Goal: Check status: Check status

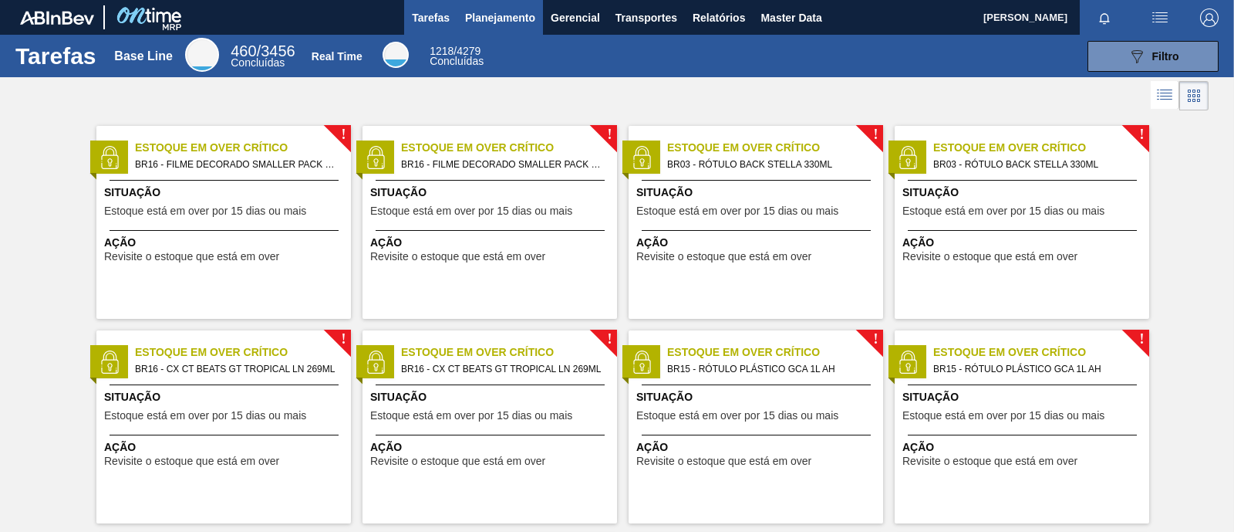
click at [505, 17] on span "Planejamento" at bounding box center [500, 17] width 70 height 19
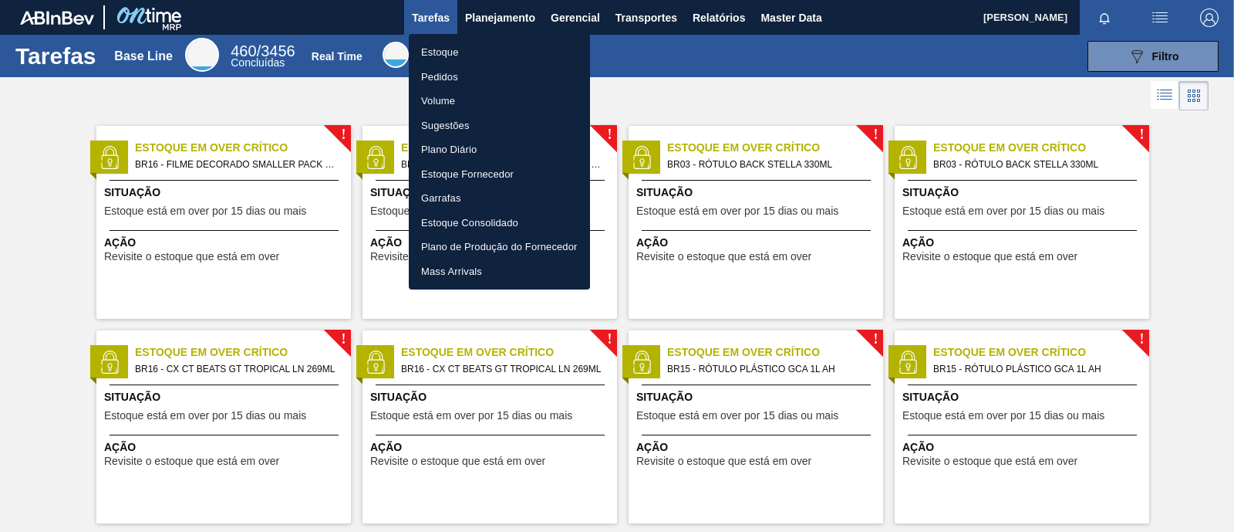
click at [216, 80] on div at bounding box center [617, 266] width 1234 height 532
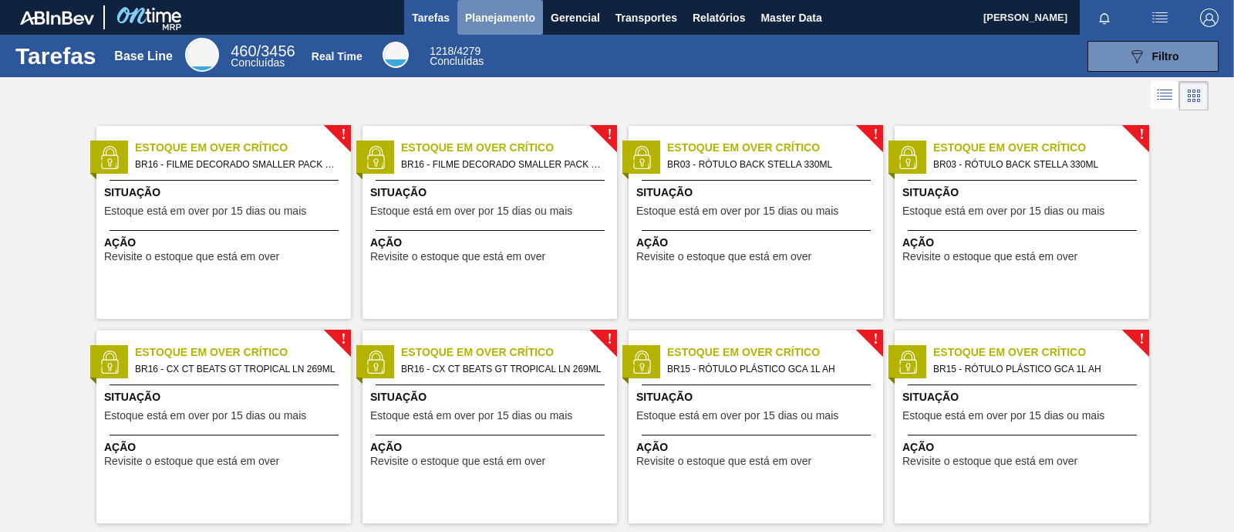
click at [475, 17] on span "Planejamento" at bounding box center [500, 17] width 70 height 19
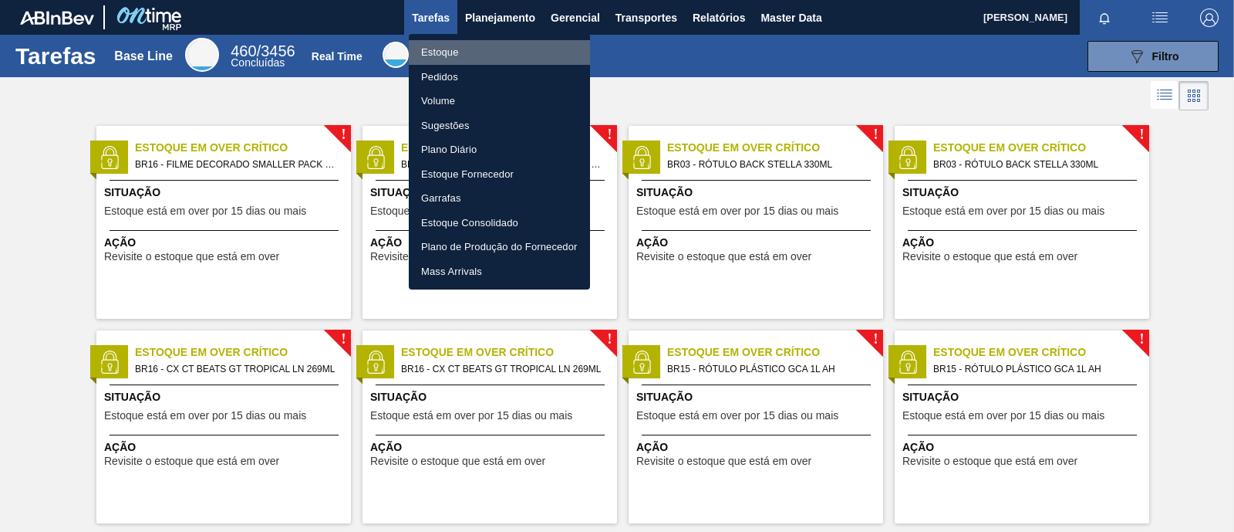
click at [434, 59] on li "Estoque" at bounding box center [499, 52] width 181 height 25
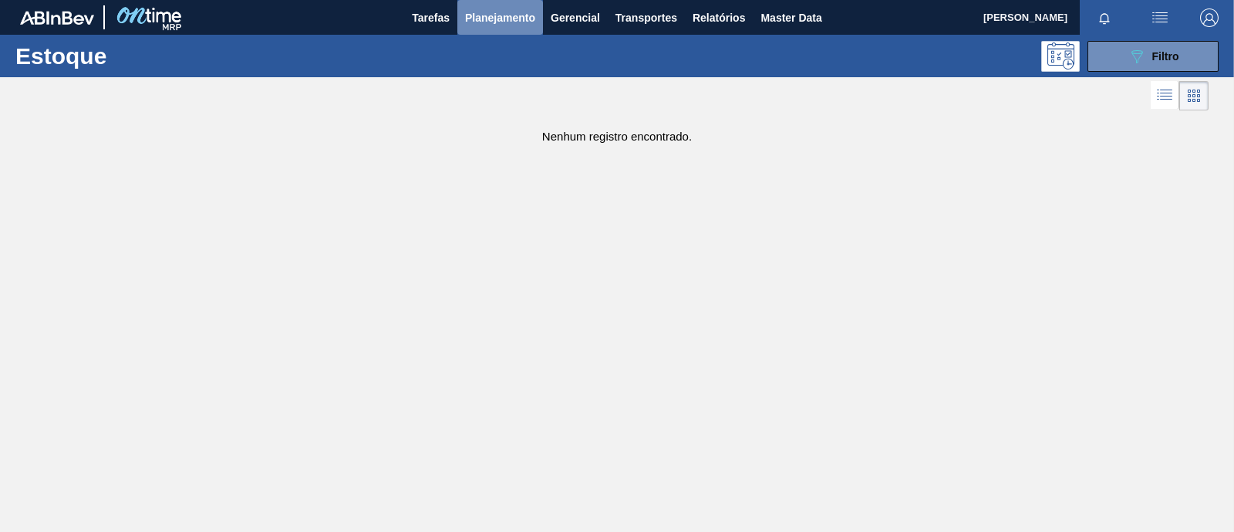
click at [497, 27] on button "Planejamento" at bounding box center [501, 17] width 86 height 35
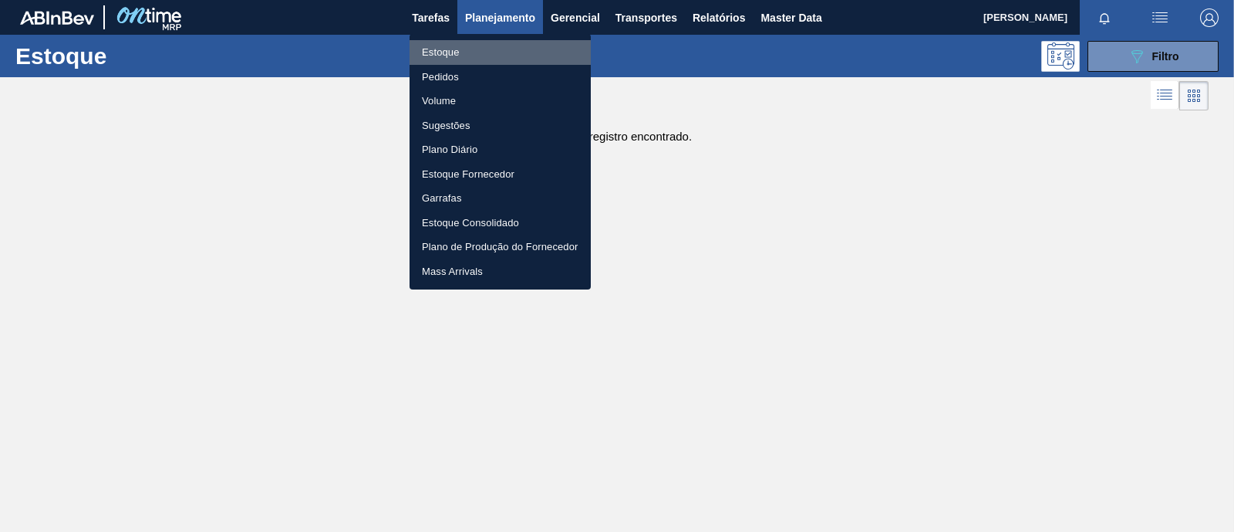
click at [432, 52] on li "Estoque" at bounding box center [500, 52] width 181 height 25
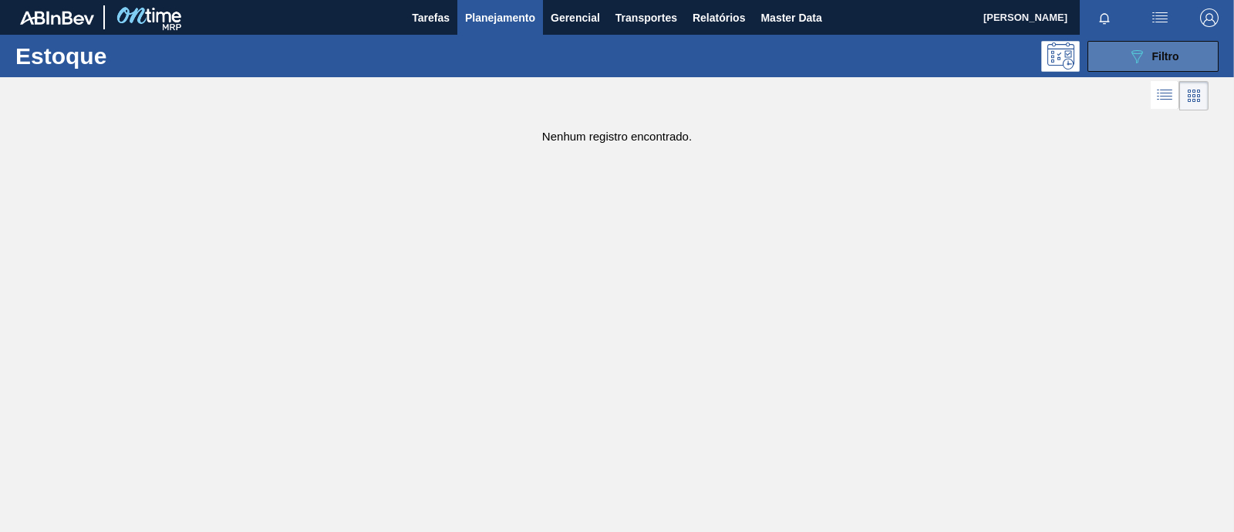
click at [1164, 58] on span "Filtro" at bounding box center [1166, 56] width 27 height 12
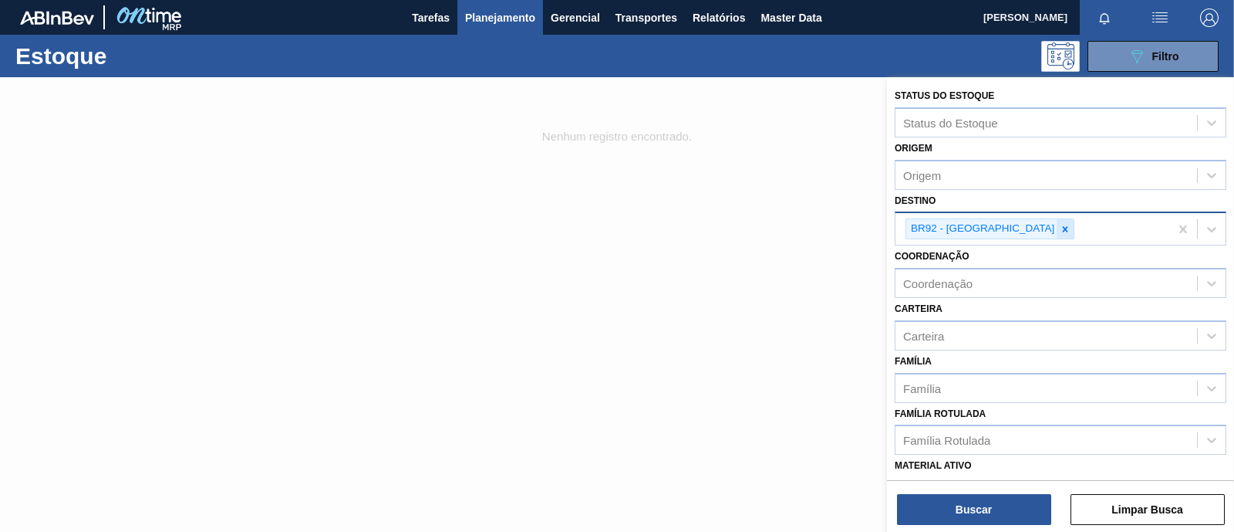
click at [1060, 229] on icon at bounding box center [1065, 229] width 11 height 11
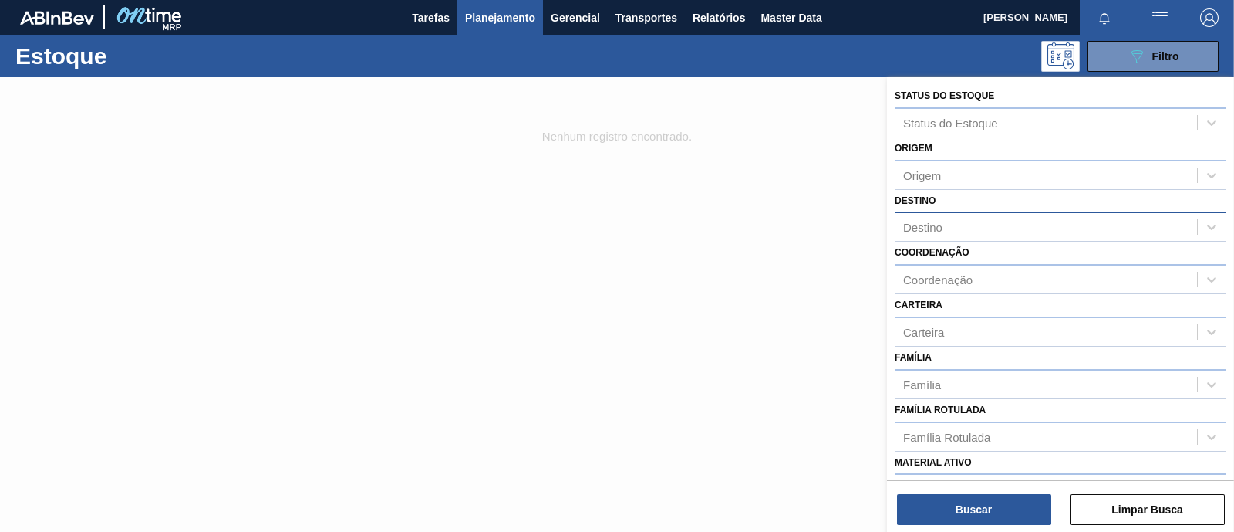
click at [1135, 451] on div "Material ativo 30003623 - FILME STRETCH 500 MM 23 MICRA HISTRETCH" at bounding box center [1061, 489] width 332 height 76
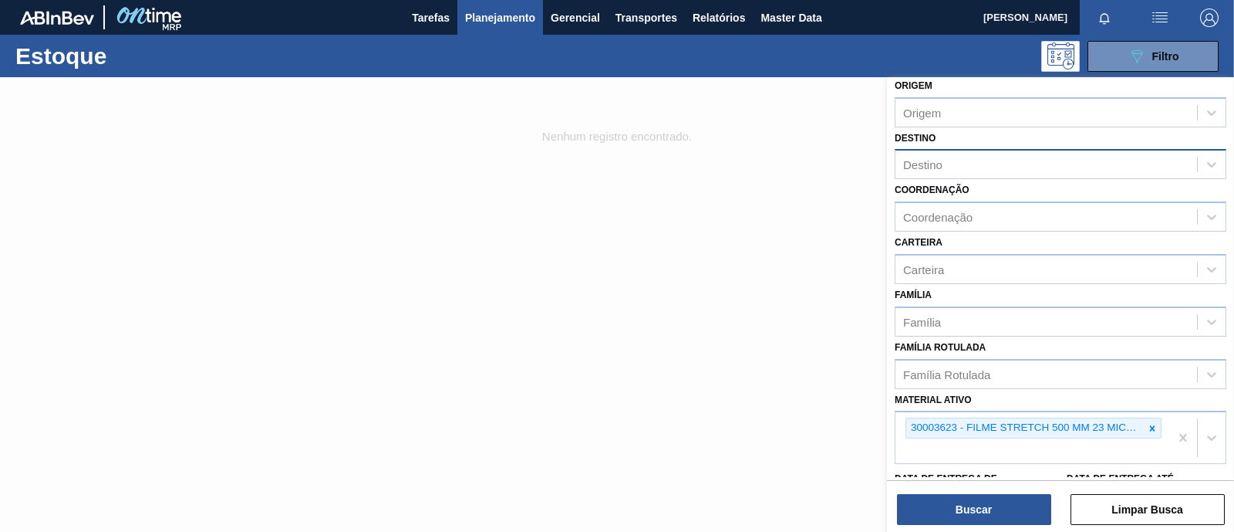
scroll to position [66, 0]
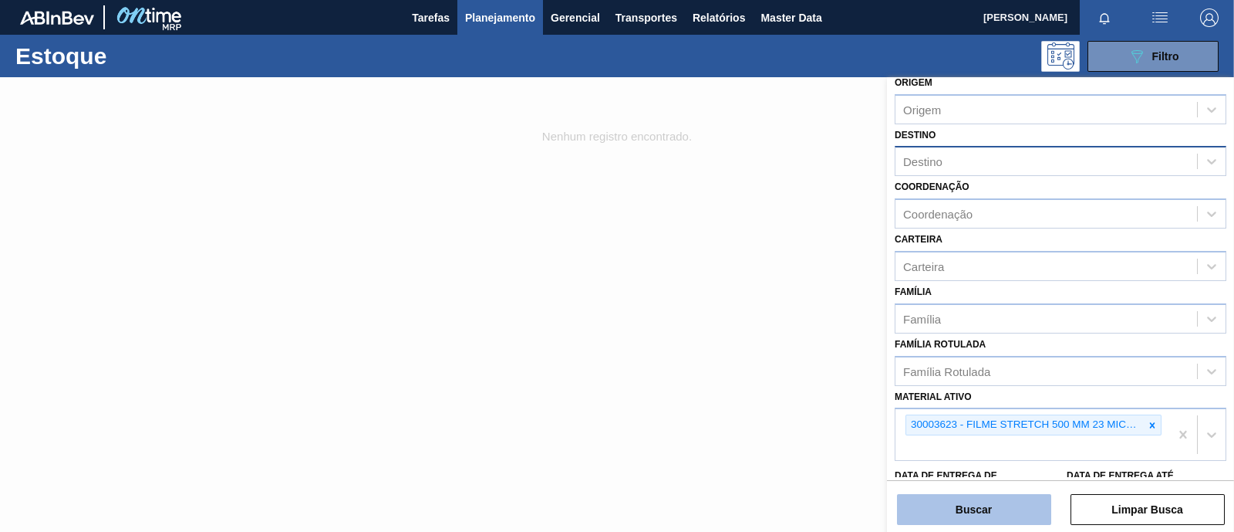
click at [981, 509] on button "Buscar" at bounding box center [974, 509] width 154 height 31
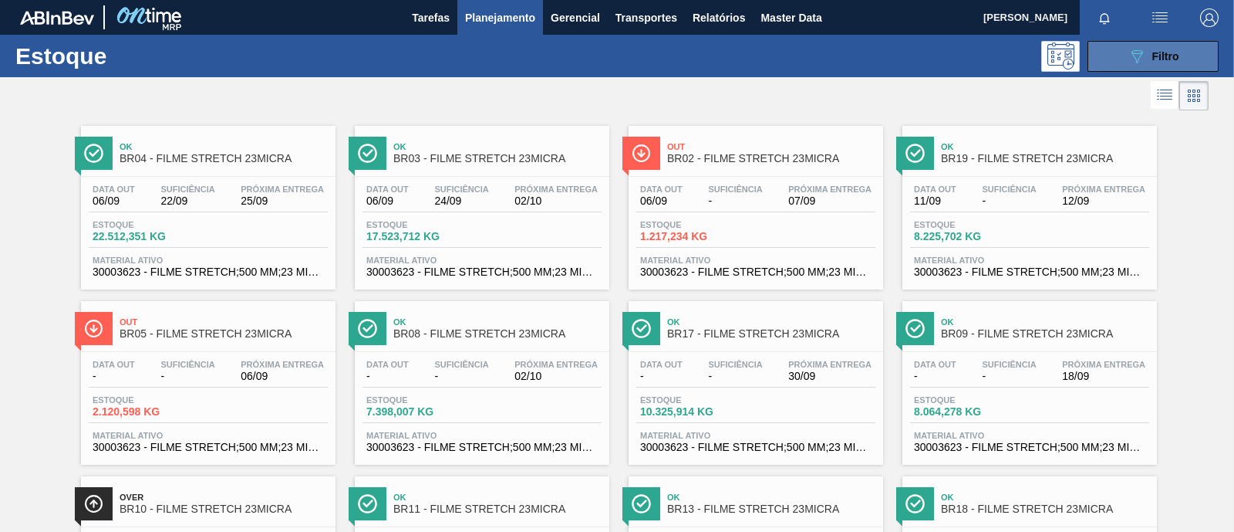
click at [1153, 52] on span "Filtro" at bounding box center [1166, 56] width 27 height 12
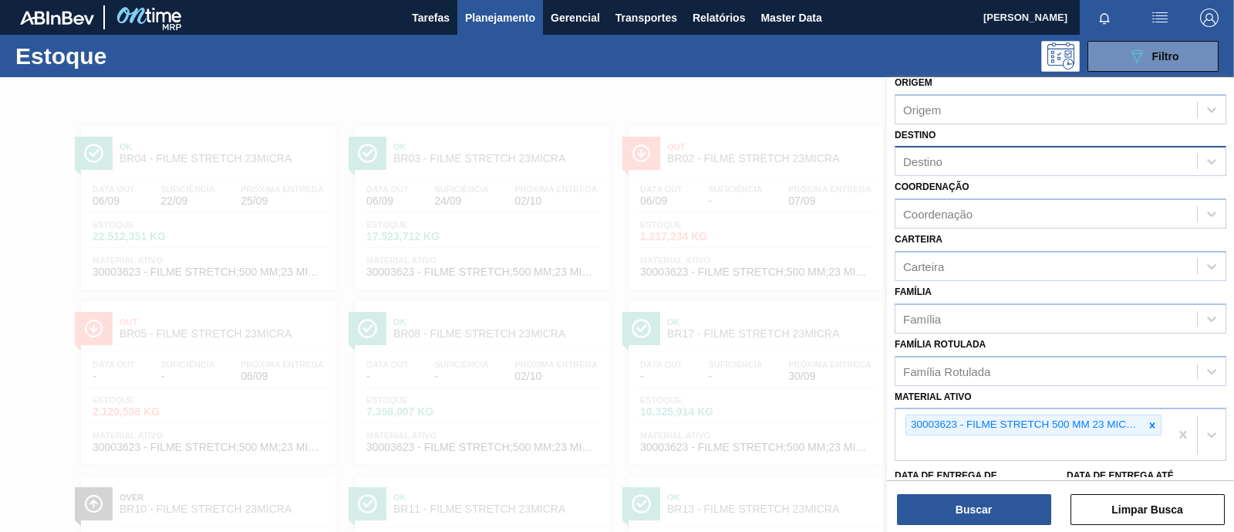
click at [839, 90] on div at bounding box center [617, 343] width 1234 height 532
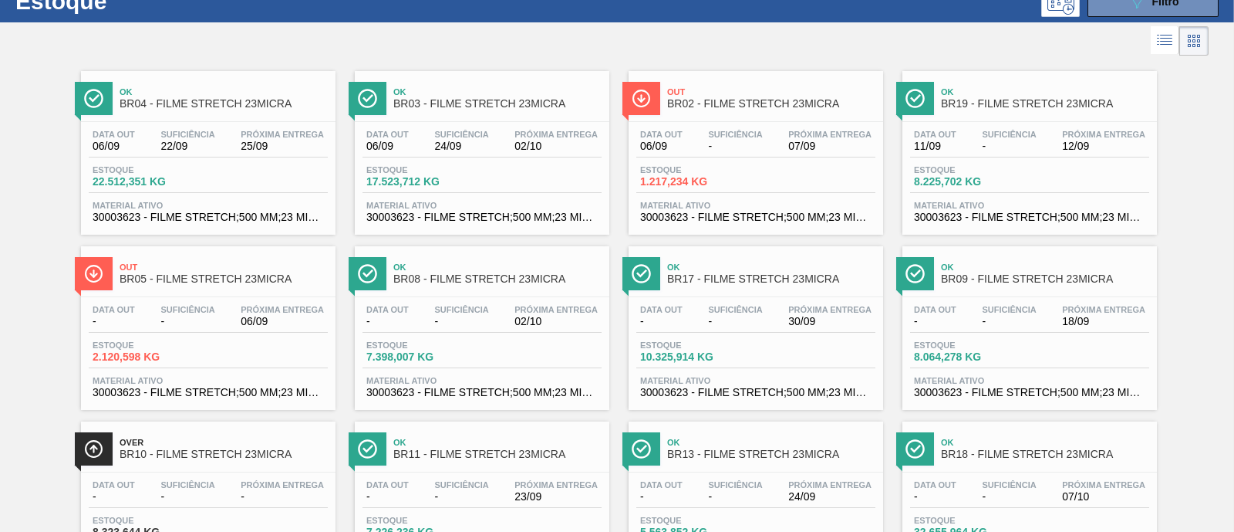
scroll to position [50, 0]
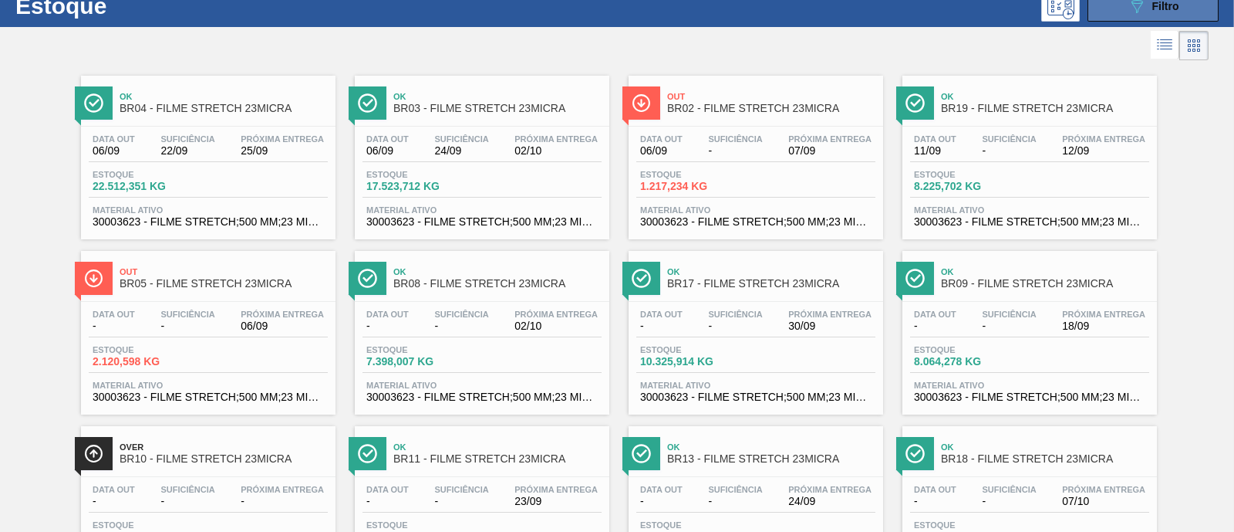
click at [1143, 3] on icon "089F7B8B-B2A5-4AFE-B5C0-19BA573D28AC" at bounding box center [1137, 6] width 19 height 19
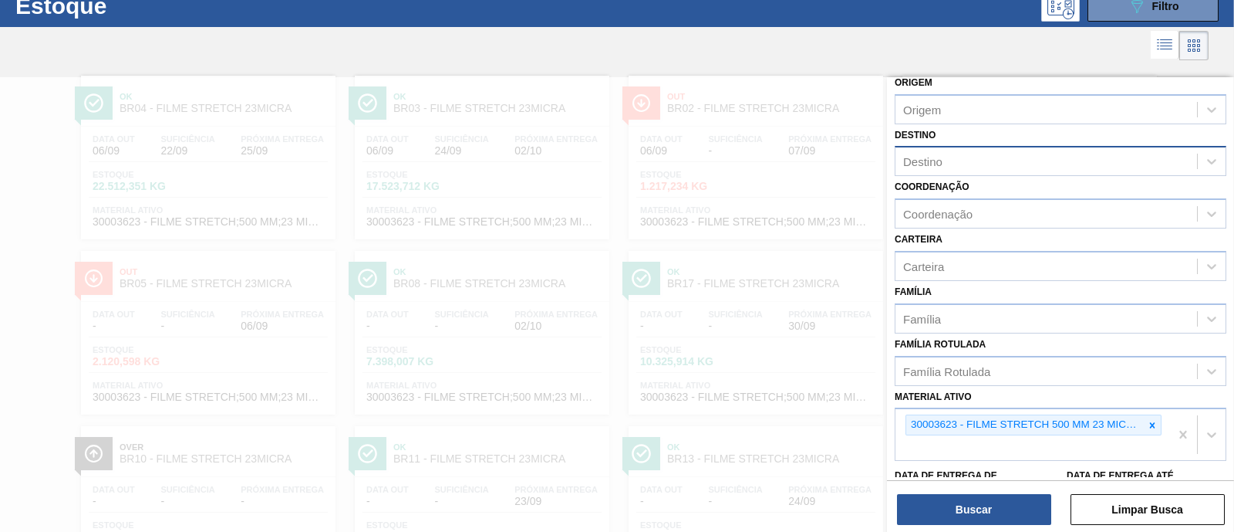
click at [961, 161] on div "Destino" at bounding box center [1047, 161] width 302 height 22
type input "br92"
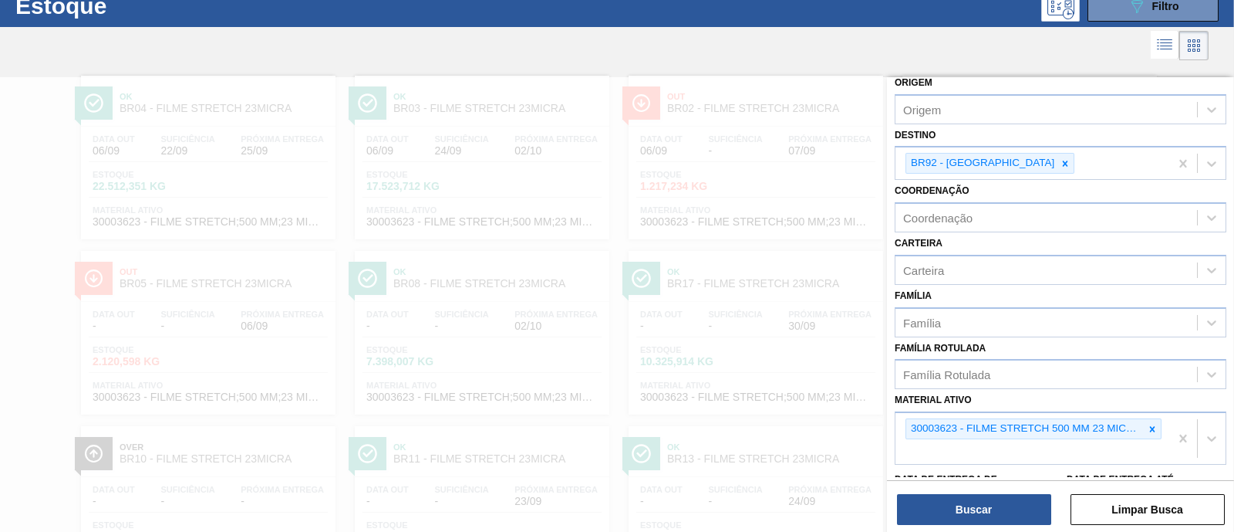
click at [887, 68] on link "Out BR02 - FILME STRETCH 23MICRA Data out 06/09 Suficiência - Próxima Entrega 0…" at bounding box center [754, 151] width 274 height 175
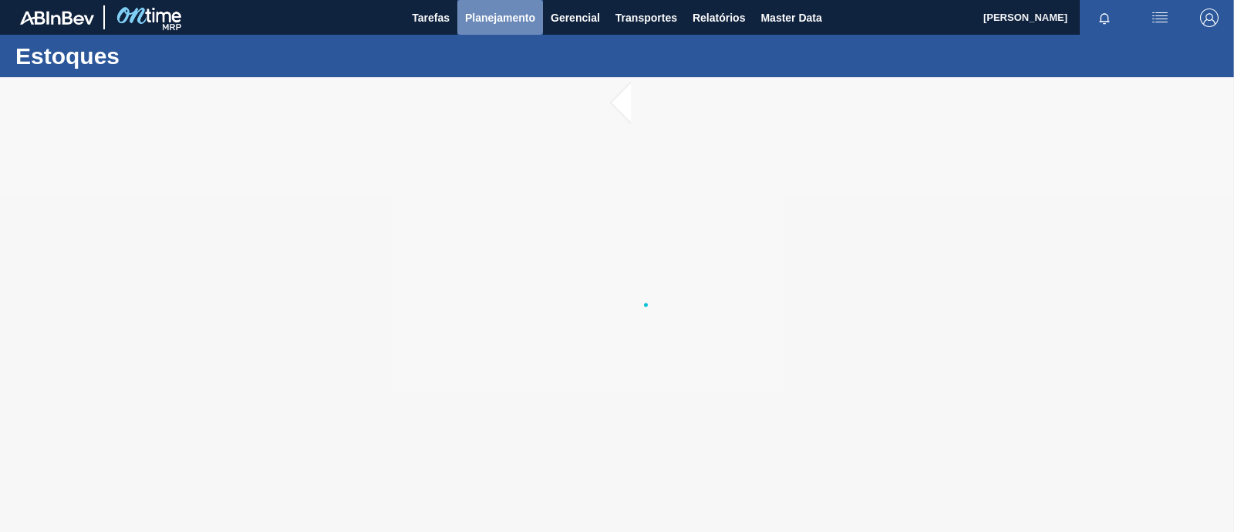
click at [517, 22] on span "Planejamento" at bounding box center [500, 17] width 70 height 19
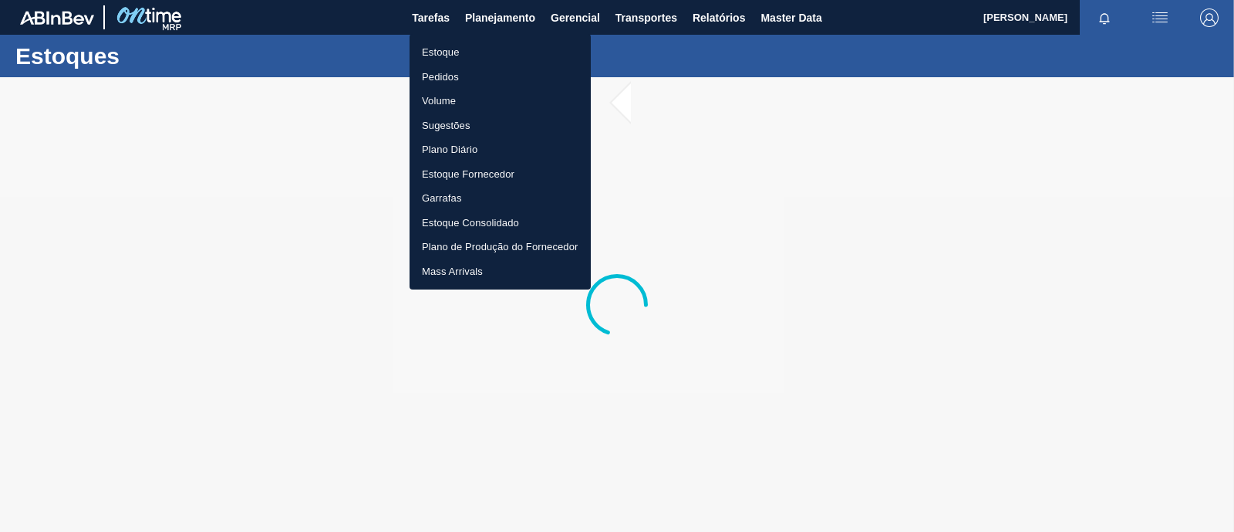
click at [478, 48] on li "Estoque" at bounding box center [500, 52] width 181 height 25
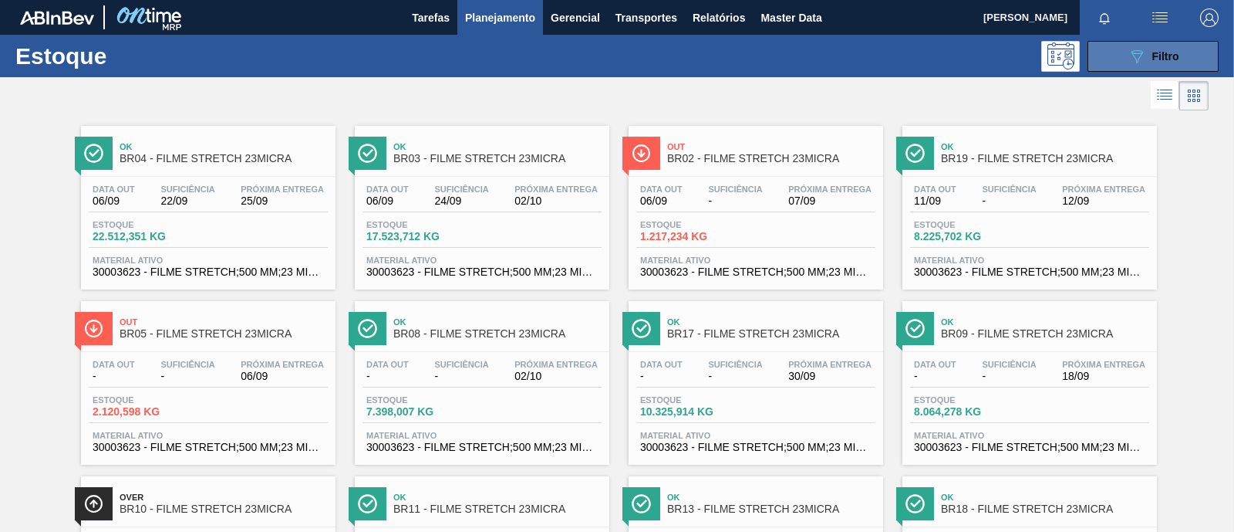
click at [1128, 52] on icon "089F7B8B-B2A5-4AFE-B5C0-19BA573D28AC" at bounding box center [1137, 56] width 19 height 19
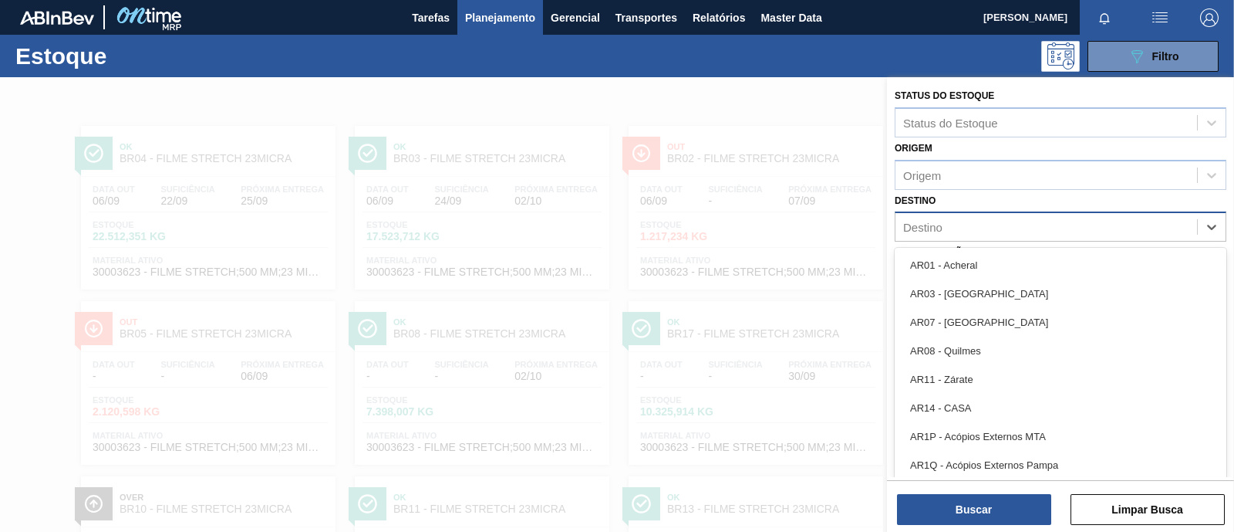
click at [960, 220] on div "Destino" at bounding box center [1047, 227] width 302 height 22
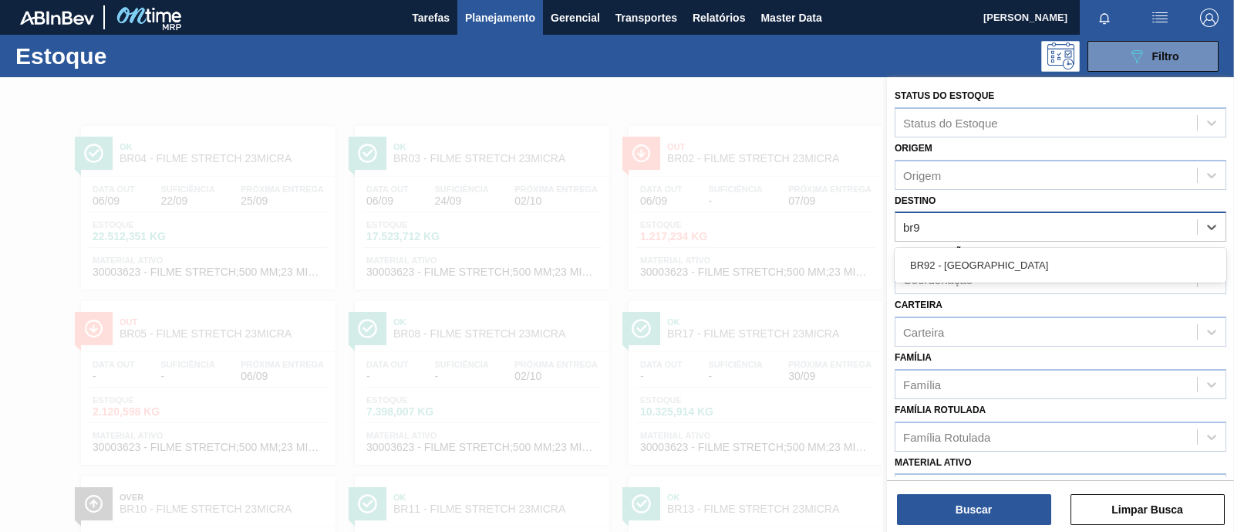
type input "br92"
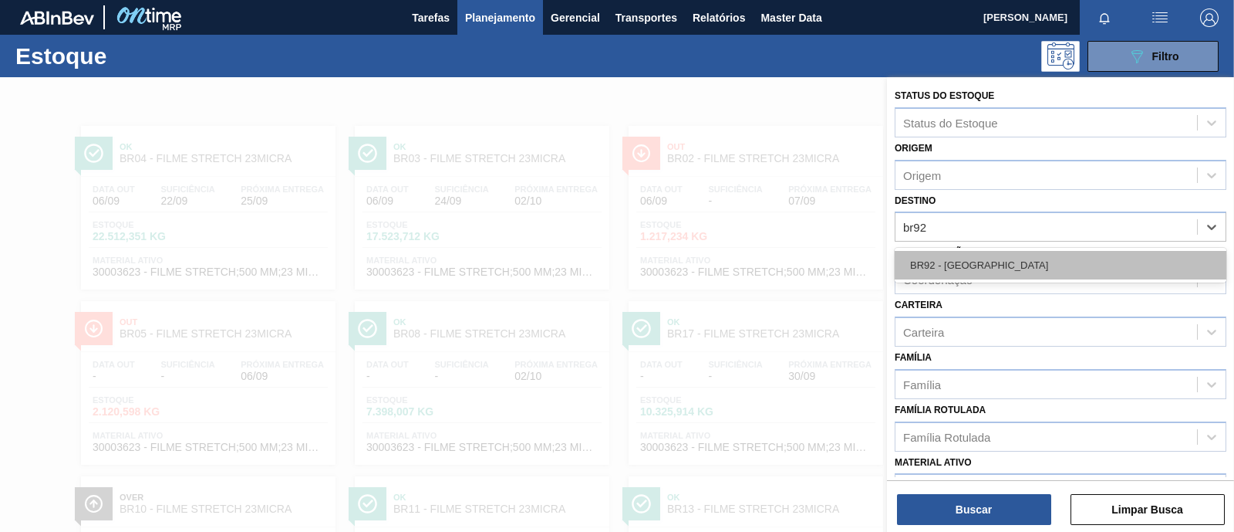
click at [953, 269] on div "BR92 - Belém" at bounding box center [1061, 265] width 332 height 29
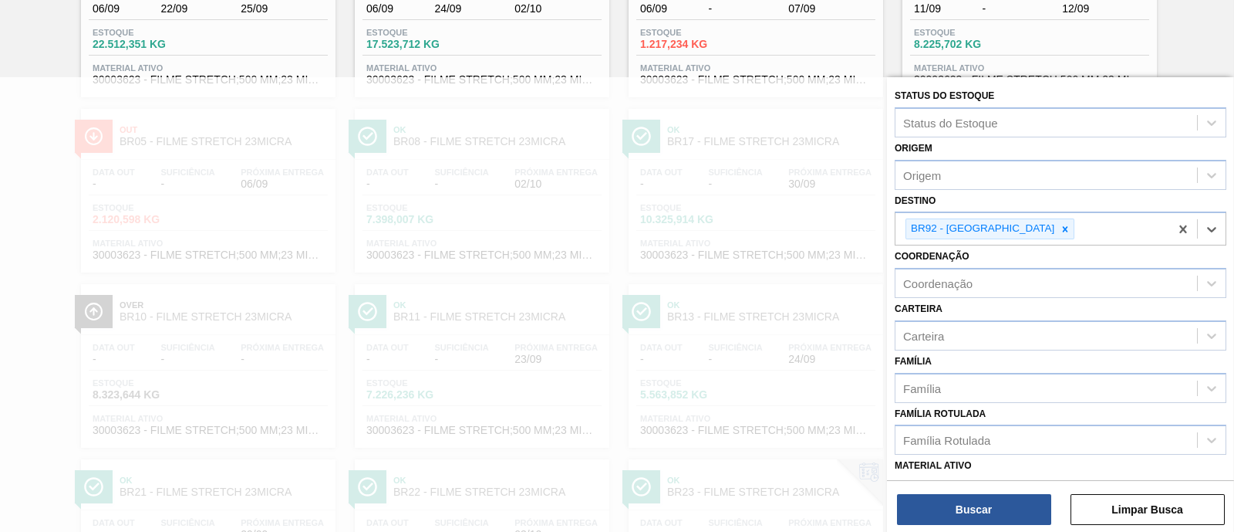
scroll to position [84, 0]
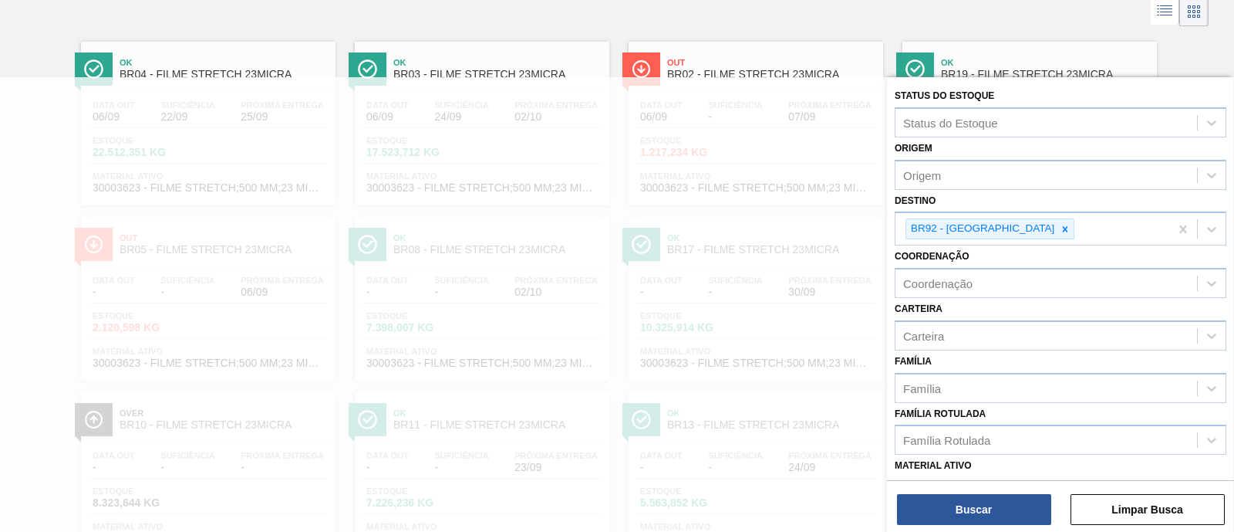
click at [1216, 24] on div at bounding box center [617, 11] width 1234 height 37
click at [1133, 512] on button "Limpar Busca" at bounding box center [1148, 509] width 154 height 31
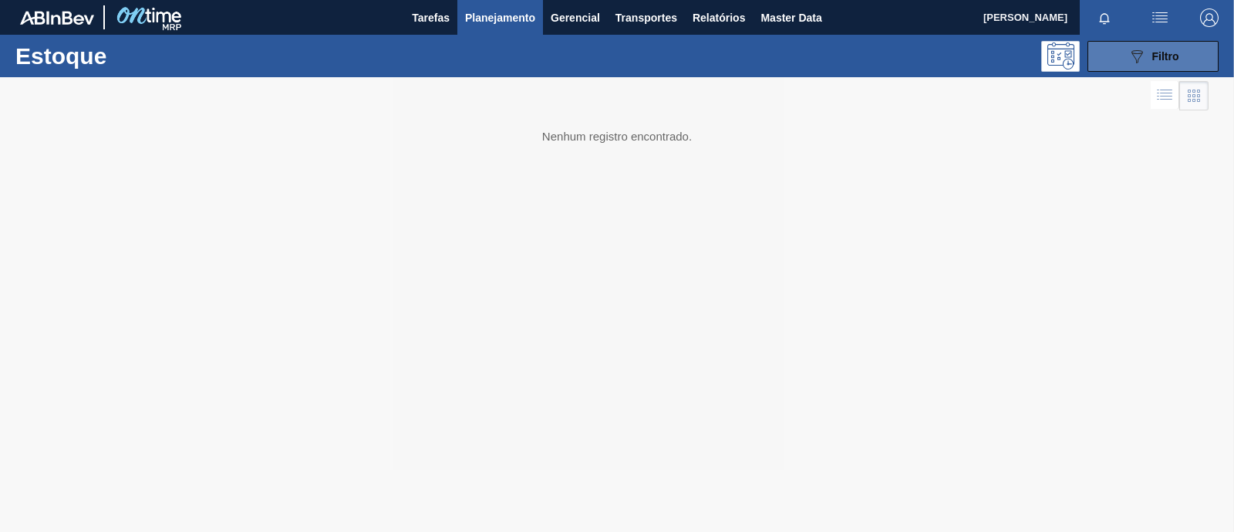
click at [1139, 59] on icon "089F7B8B-B2A5-4AFE-B5C0-19BA573D28AC" at bounding box center [1137, 56] width 19 height 19
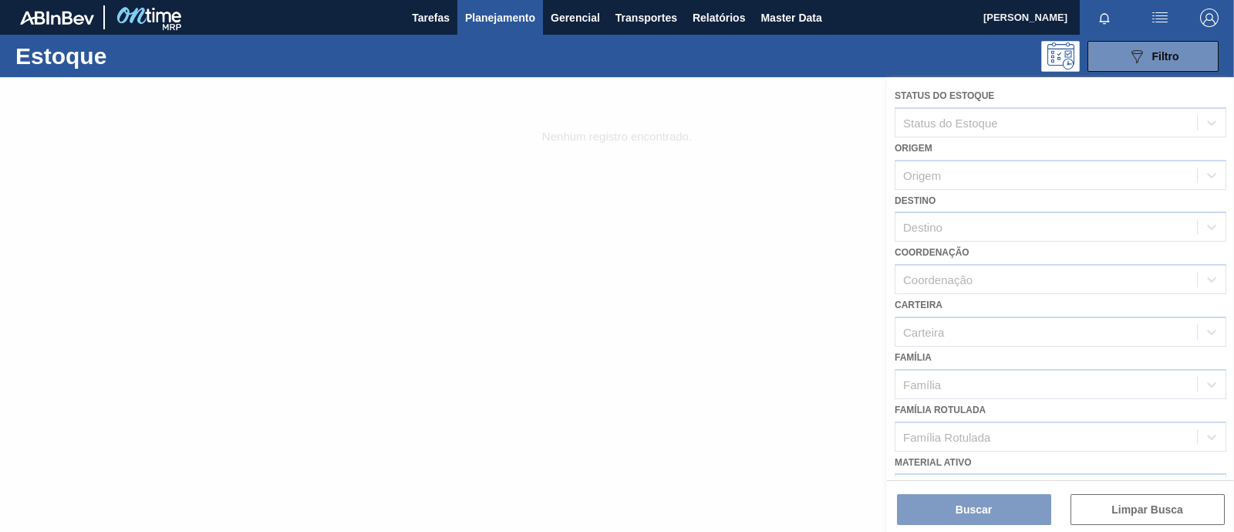
click at [999, 244] on div at bounding box center [617, 304] width 1234 height 454
click at [966, 232] on div at bounding box center [617, 304] width 1234 height 454
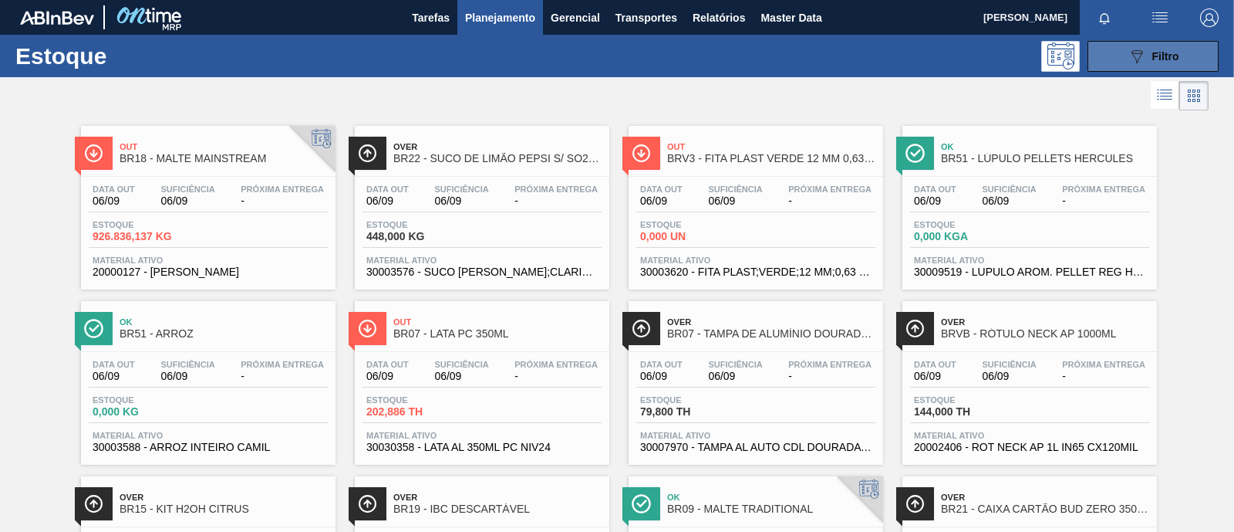
click at [1119, 51] on button "089F7B8B-B2A5-4AFE-B5C0-19BA573D28AC Filtro" at bounding box center [1153, 56] width 131 height 31
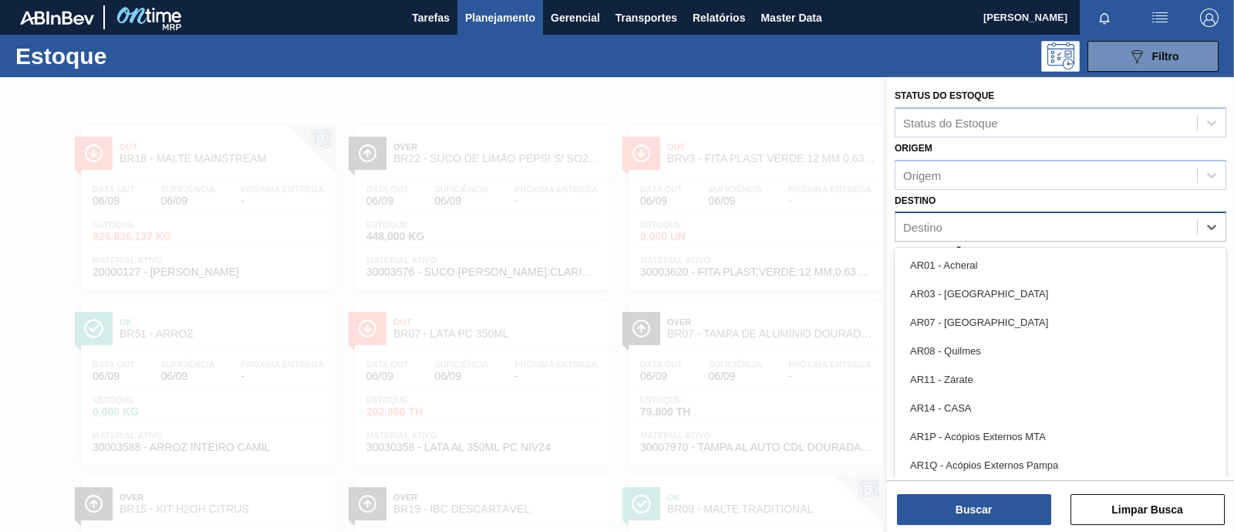
click at [954, 228] on div "Destino" at bounding box center [1047, 227] width 302 height 22
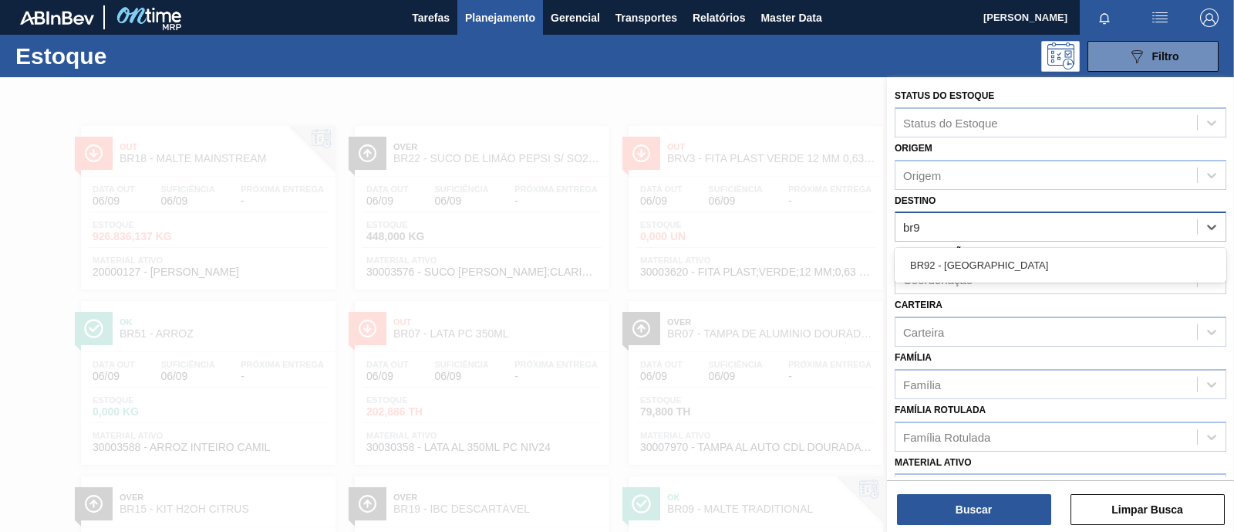
type input "br92"
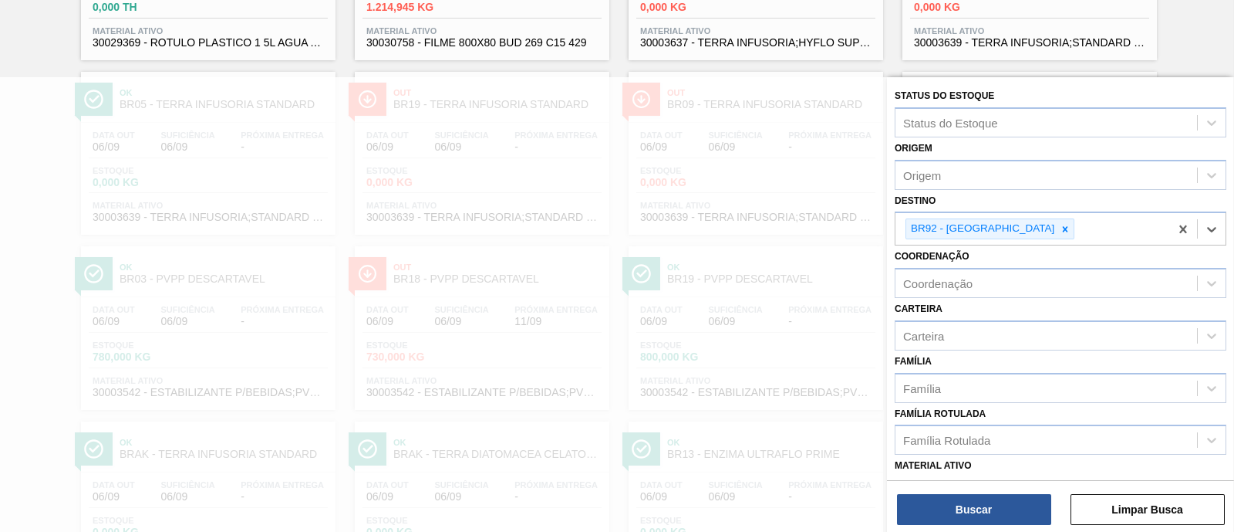
scroll to position [1396, 0]
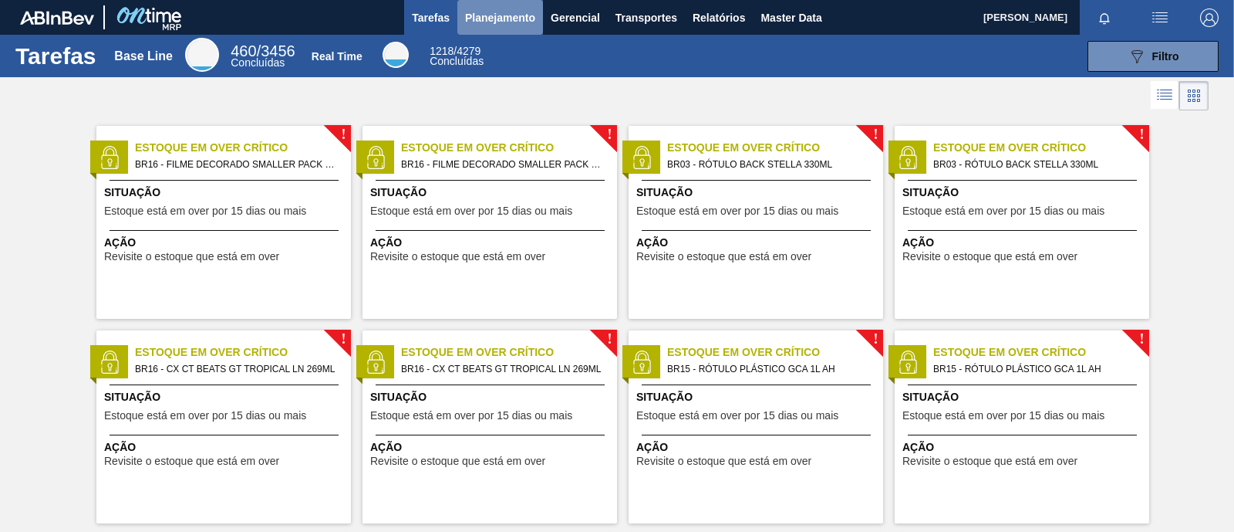
click at [488, 22] on span "Planejamento" at bounding box center [500, 17] width 70 height 19
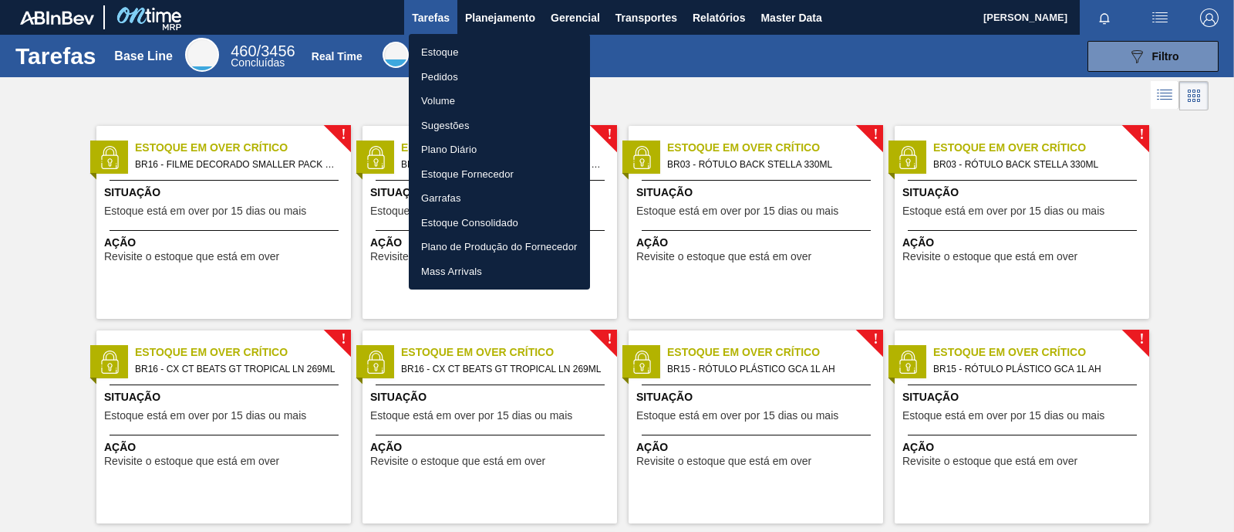
click at [471, 49] on li "Estoque" at bounding box center [499, 52] width 181 height 25
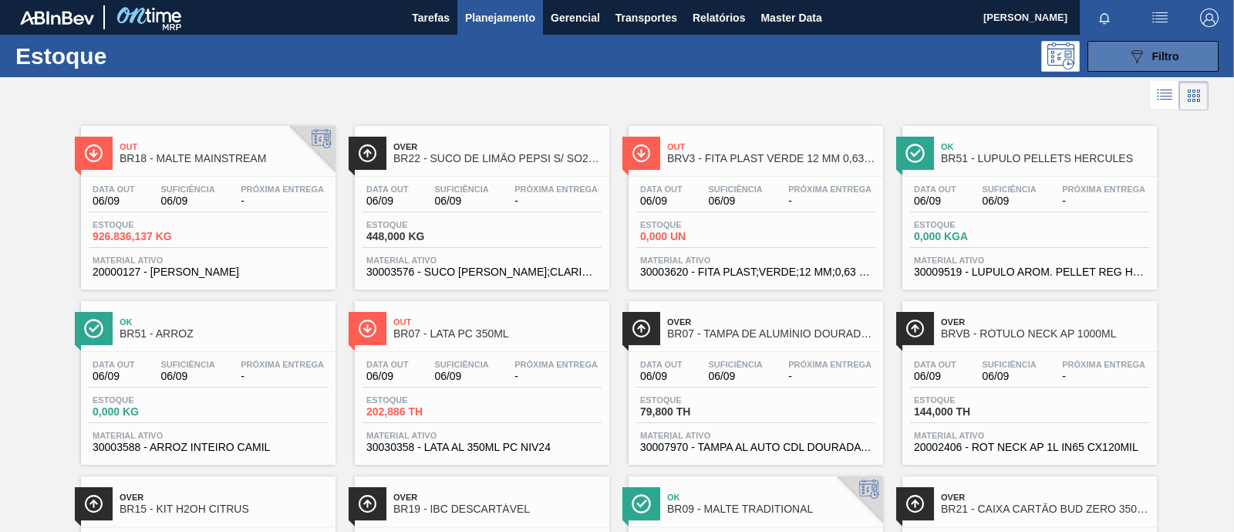
click at [1122, 52] on button "089F7B8B-B2A5-4AFE-B5C0-19BA573D28AC Filtro" at bounding box center [1153, 56] width 131 height 31
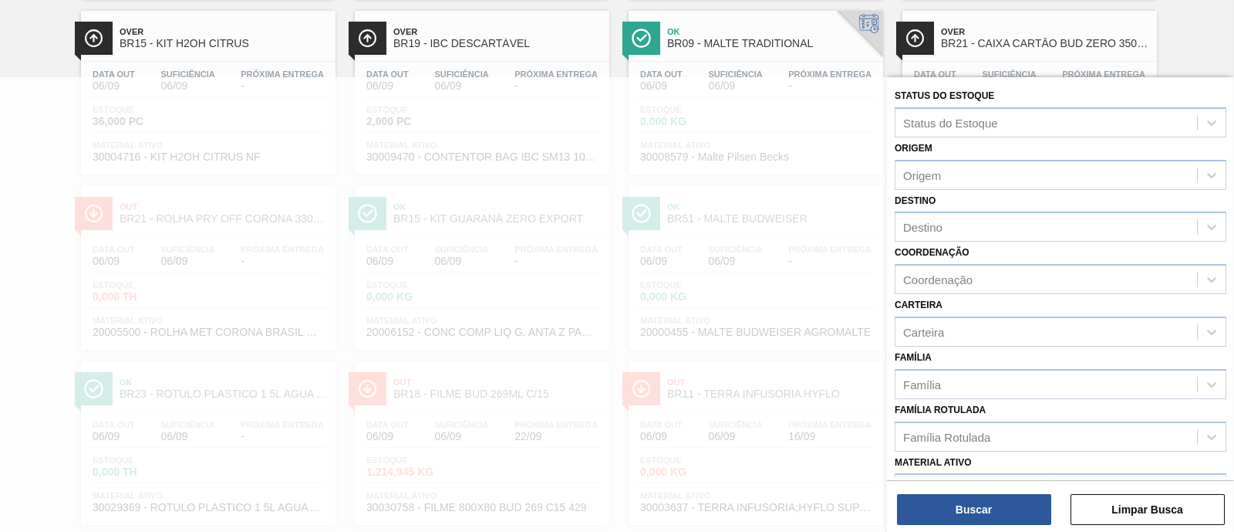
scroll to position [930, 0]
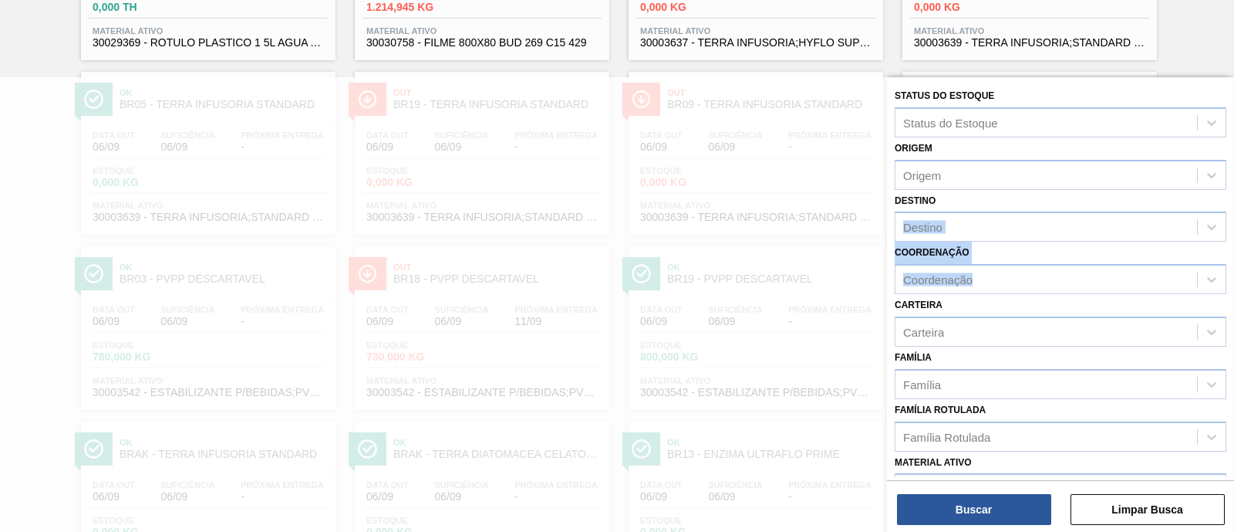
drag, startPoint x: 1229, startPoint y: 229, endPoint x: 1226, endPoint y: 275, distance: 45.6
click at [1226, 272] on div "Status do Estoque Status do Estoque Origem Origem Destino Destino Coordenação C…" at bounding box center [1060, 379] width 347 height 605
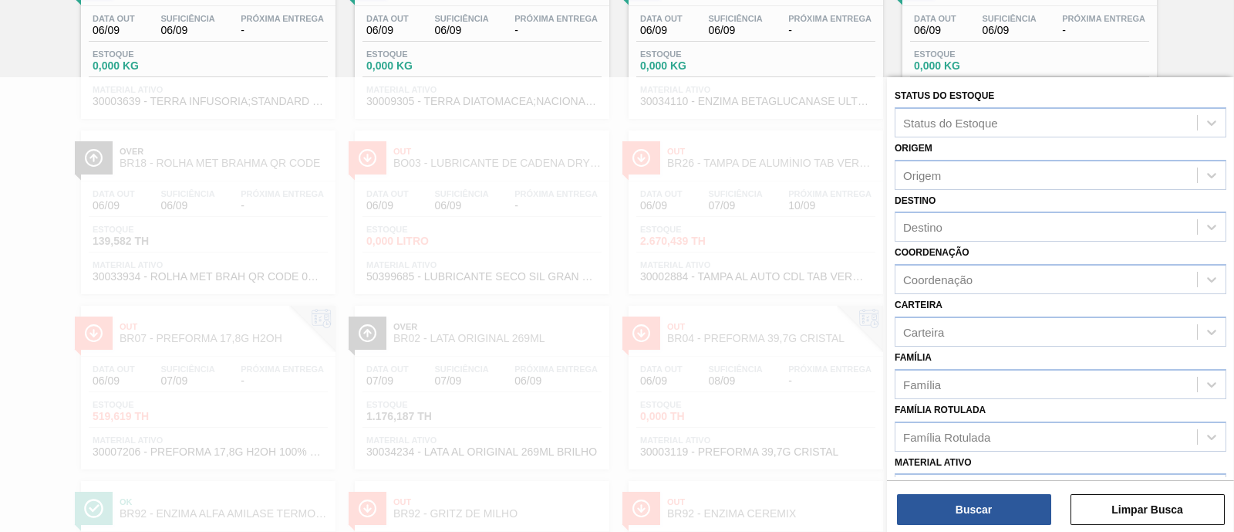
click at [1230, 353] on div "Status do Estoque Status do Estoque Origem Origem Destino Destino Coordenação C…" at bounding box center [1060, 379] width 347 height 605
click at [1232, 349] on main "Tarefas Planejamento Gerencial Transportes Relatórios Master Data [PERSON_NAME]…" at bounding box center [617, 266] width 1234 height 532
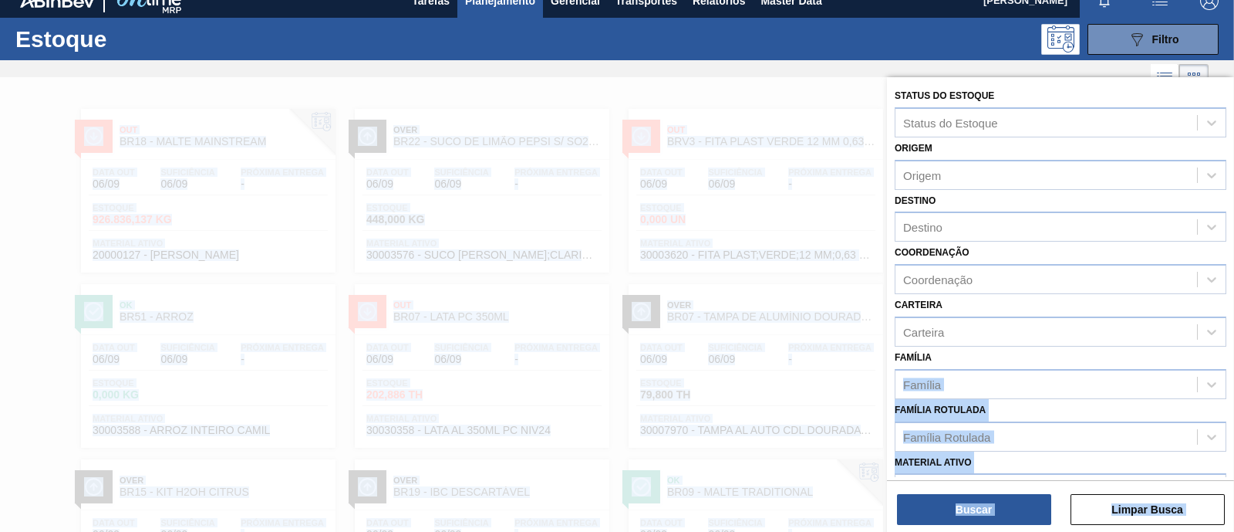
scroll to position [0, 0]
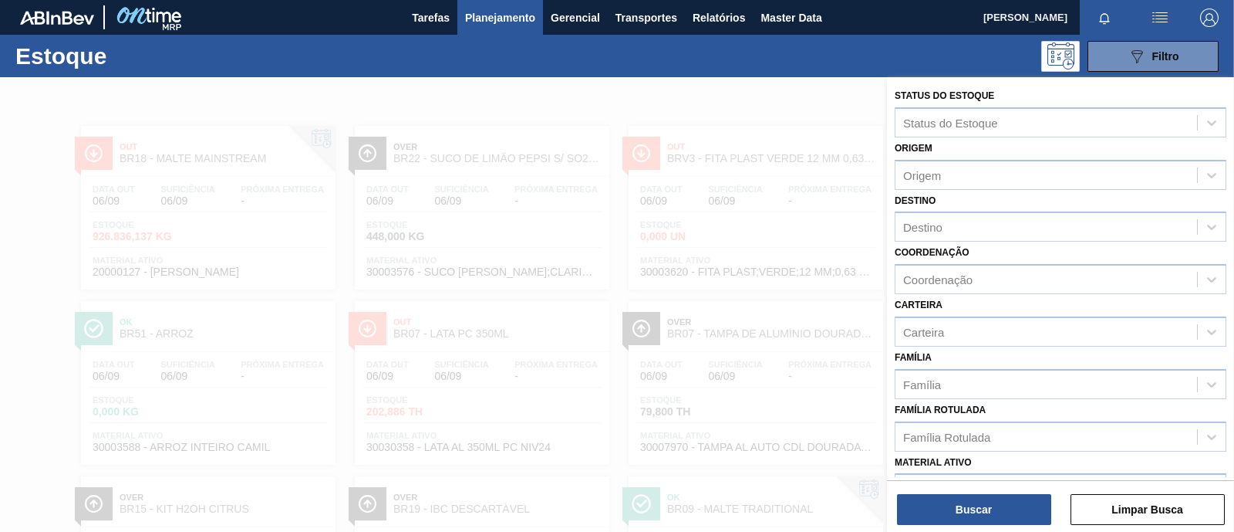
click at [957, 65] on div "089F7B8B-B2A5-4AFE-B5C0-19BA573D28AC Filtro" at bounding box center [733, 56] width 988 height 31
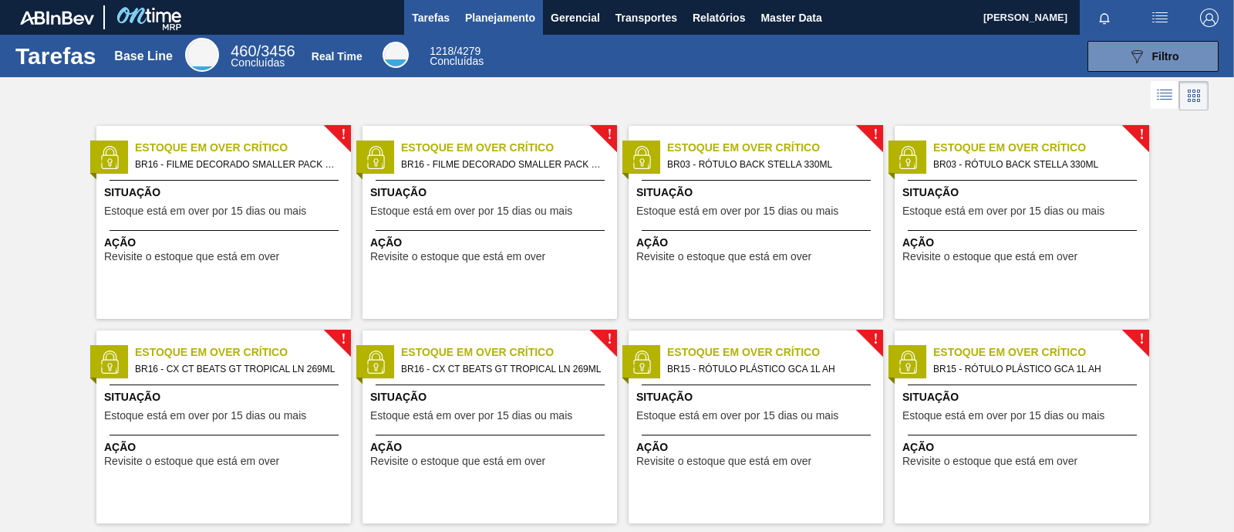
click at [481, 11] on span "Planejamento" at bounding box center [500, 17] width 70 height 19
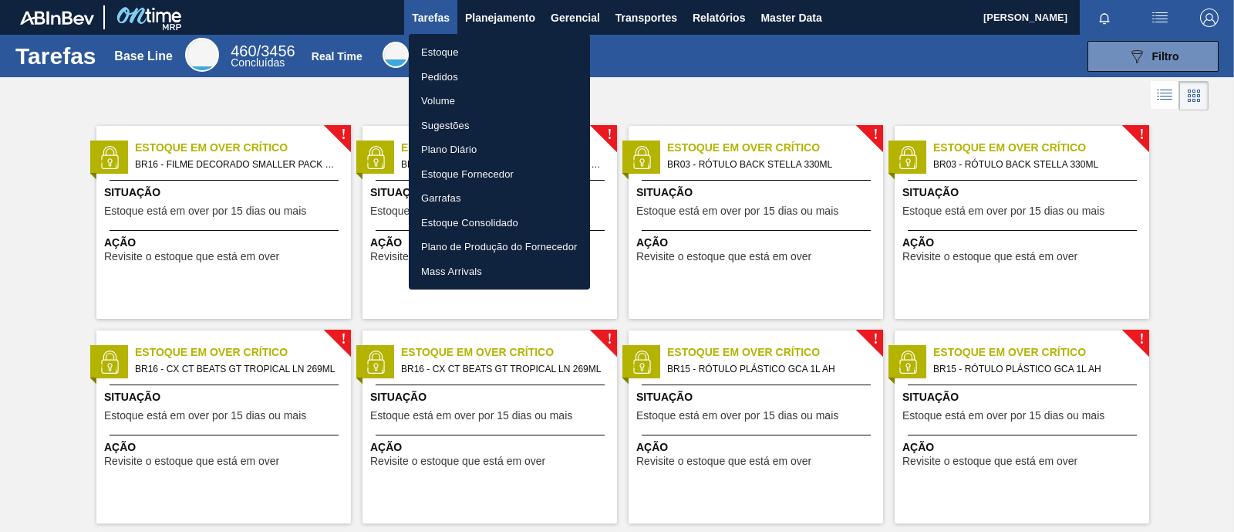
click at [461, 49] on li "Estoque" at bounding box center [499, 52] width 181 height 25
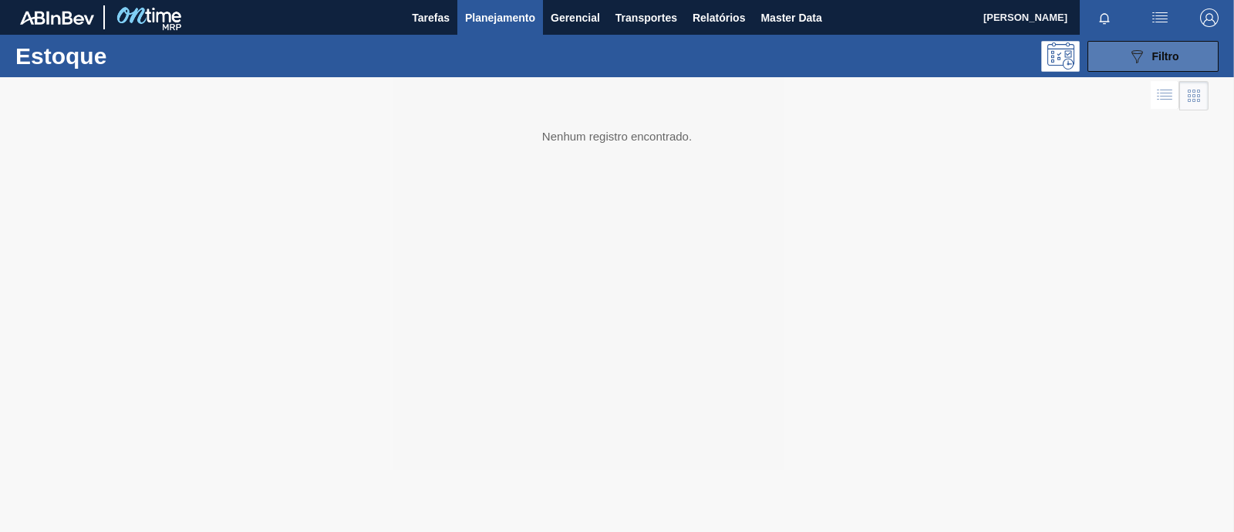
click at [1172, 56] on span "Filtro" at bounding box center [1166, 56] width 27 height 12
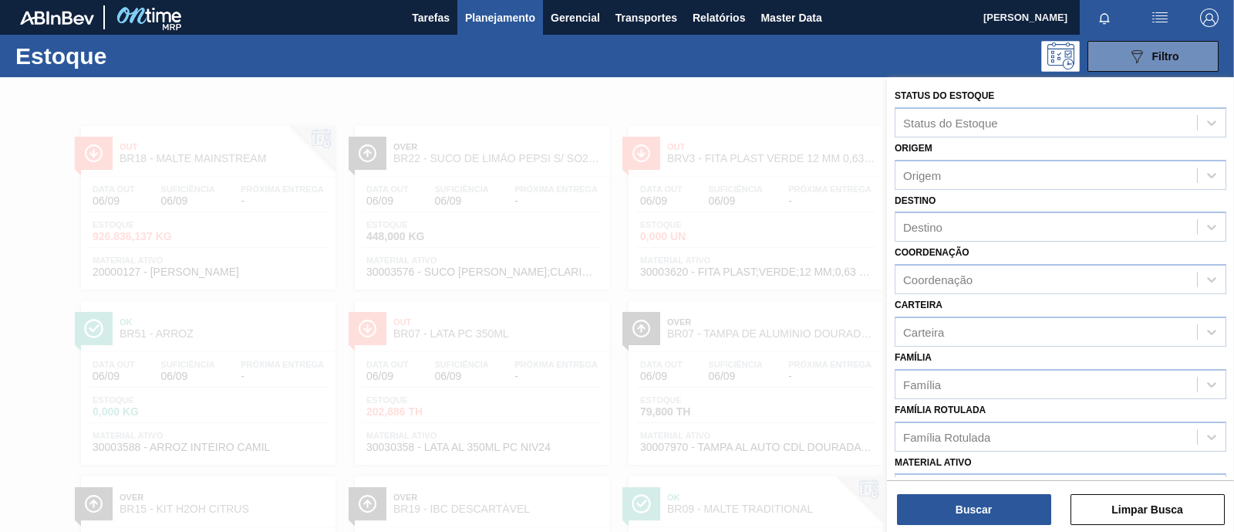
click at [1066, 464] on div "Material ativo Material ativo" at bounding box center [1061, 477] width 332 height 52
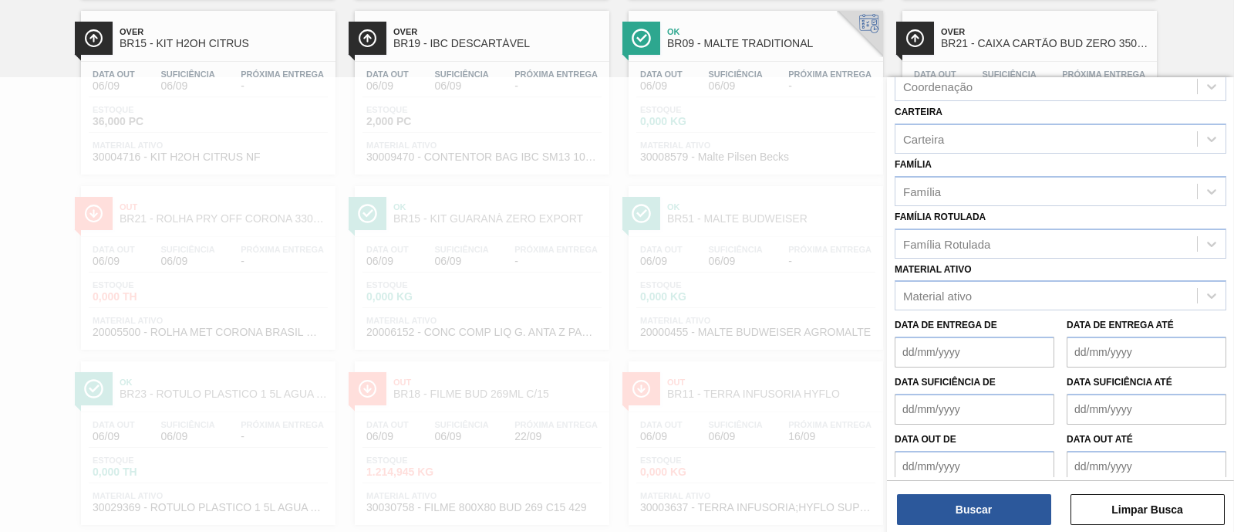
scroll to position [105, 0]
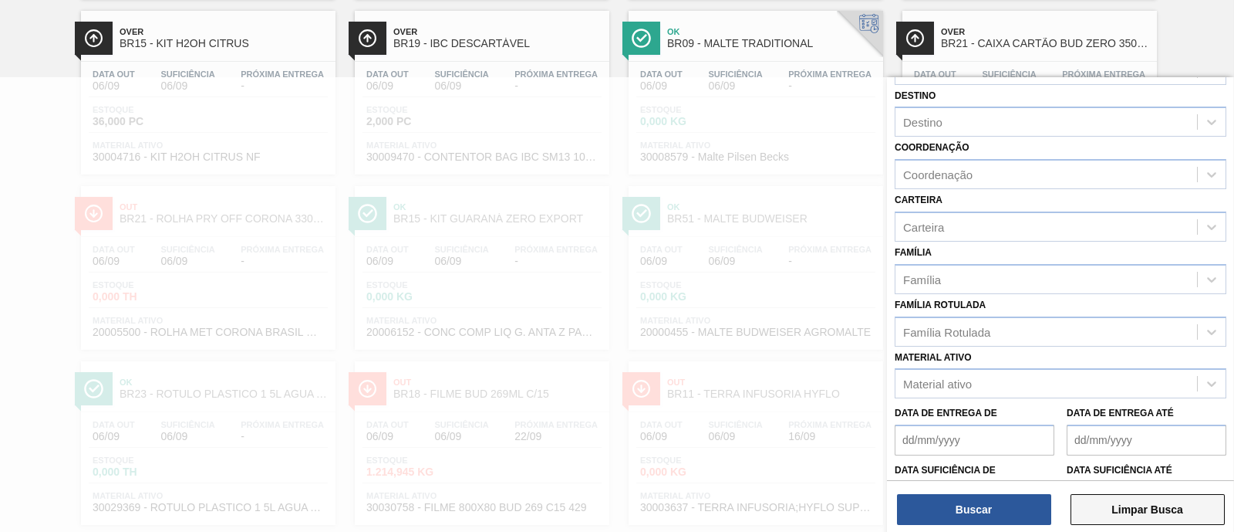
click at [1120, 507] on button "Limpar Busca" at bounding box center [1148, 509] width 154 height 31
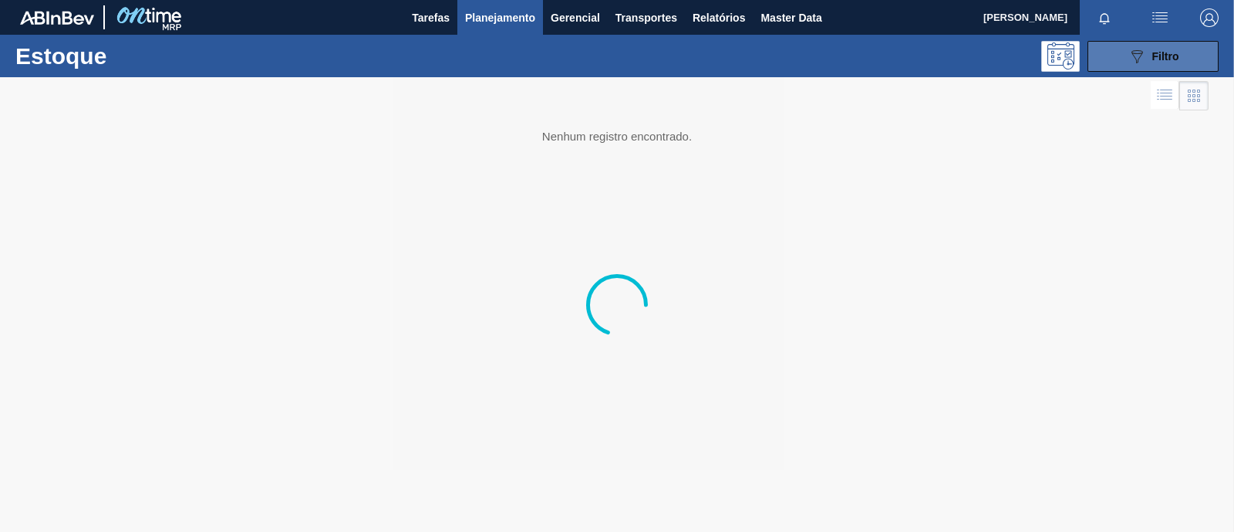
click at [1169, 53] on span "Filtro" at bounding box center [1166, 56] width 27 height 12
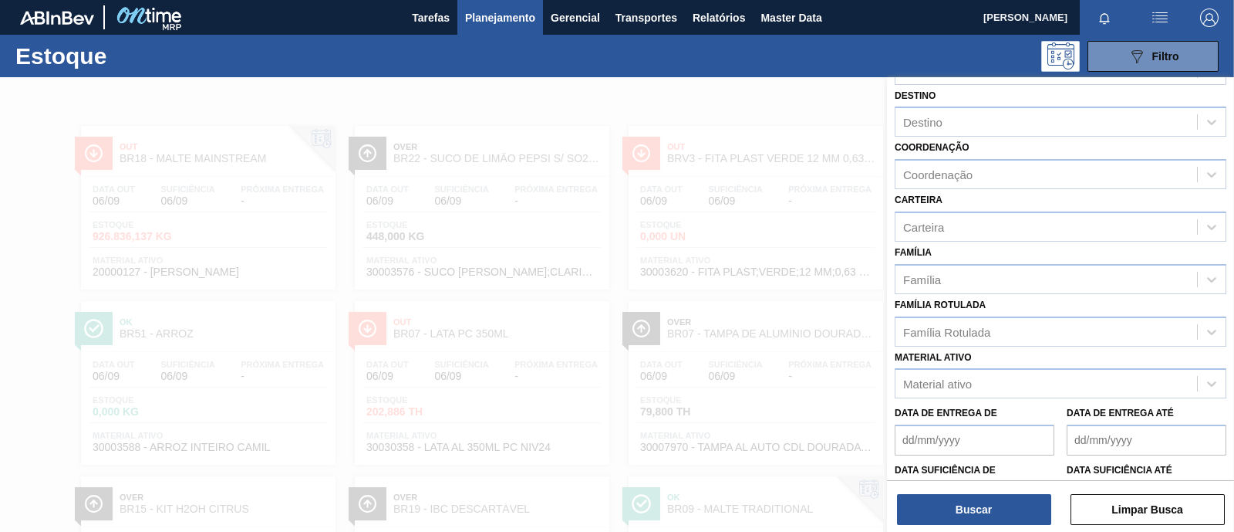
scroll to position [465, 0]
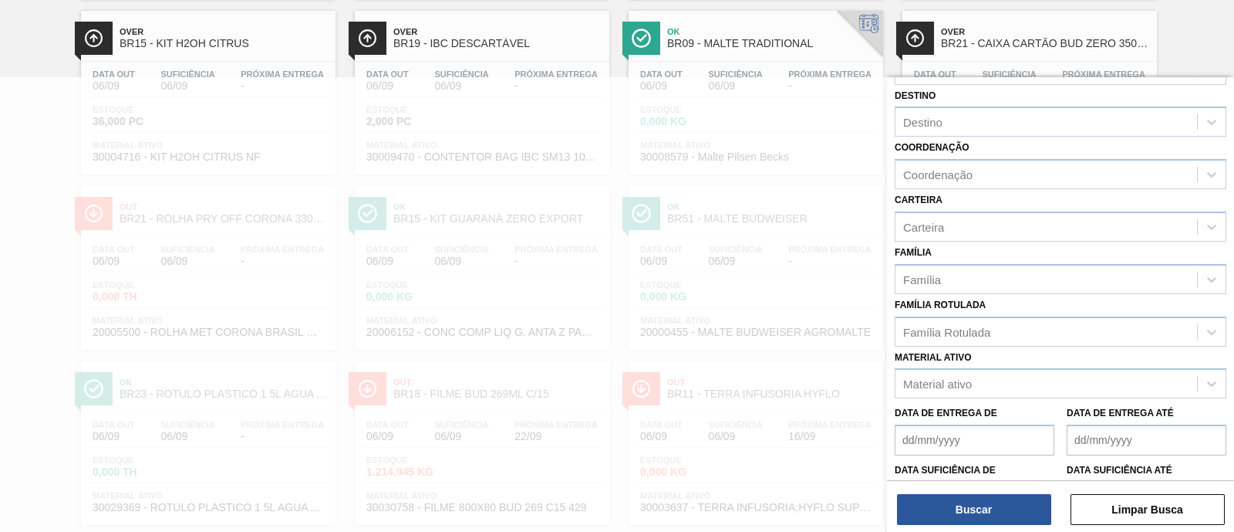
click at [1231, 156] on div "Status do Estoque Status do Estoque Origem Origem Destino Destino Coordenação C…" at bounding box center [1060, 274] width 347 height 605
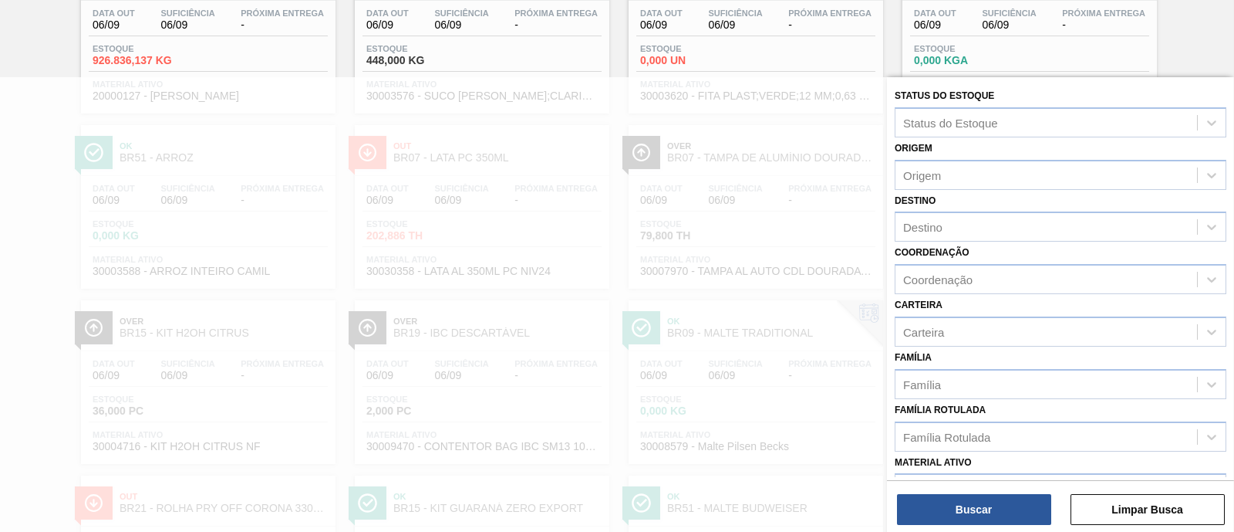
scroll to position [0, 0]
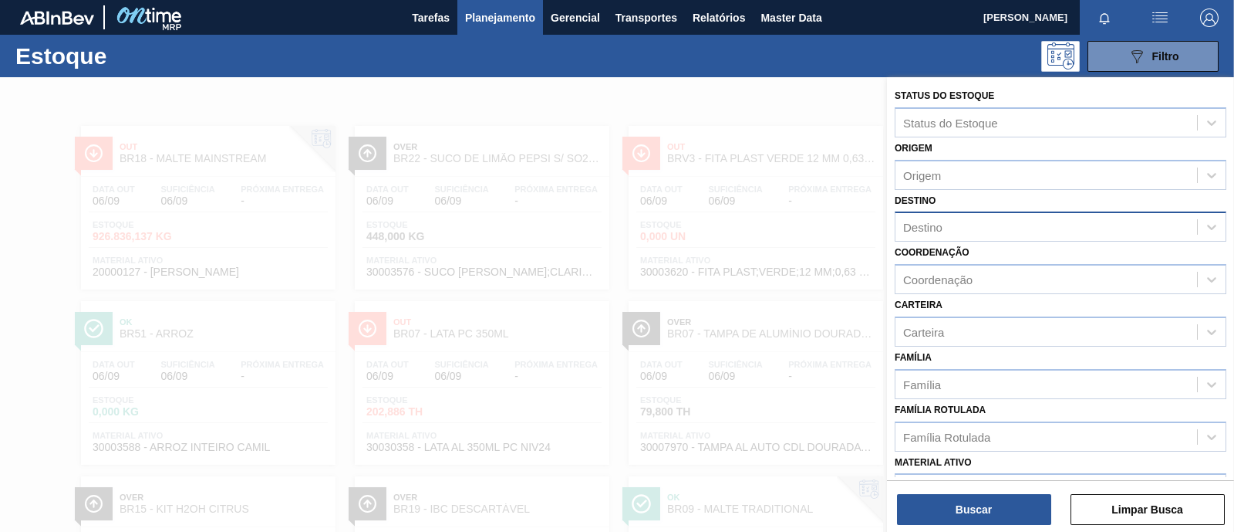
click at [962, 234] on div "Destino" at bounding box center [1047, 227] width 302 height 22
type input "br92"
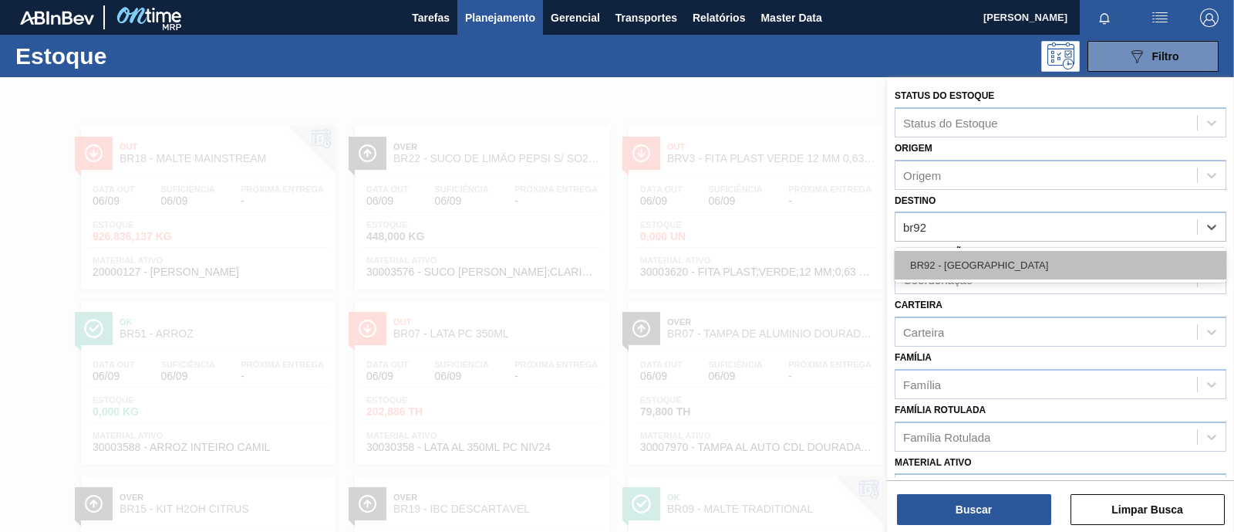
click at [964, 258] on div "BR92 - Belém" at bounding box center [1061, 265] width 332 height 29
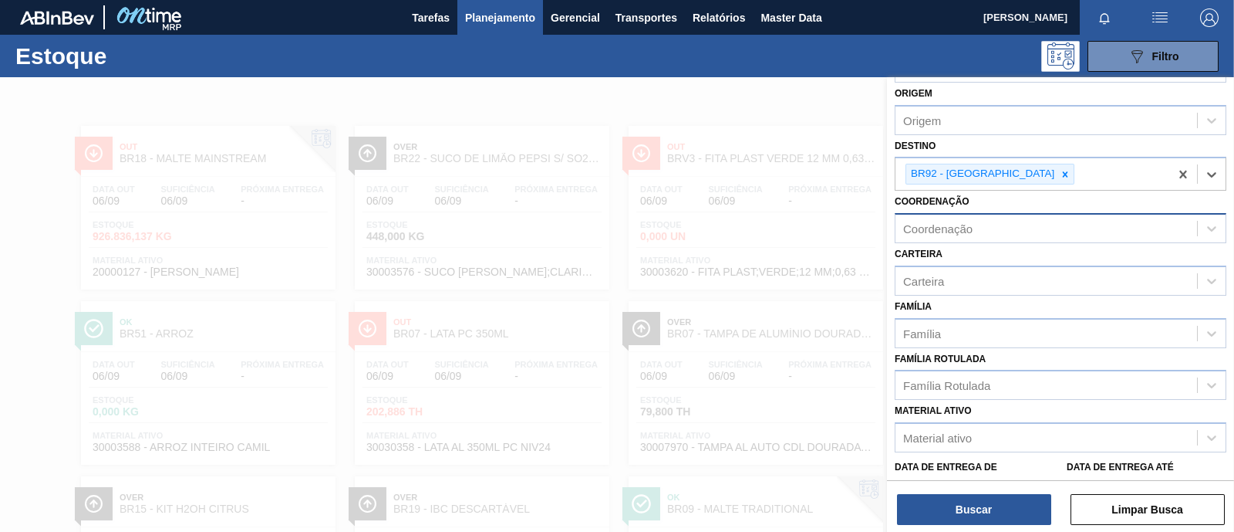
scroll to position [96, 0]
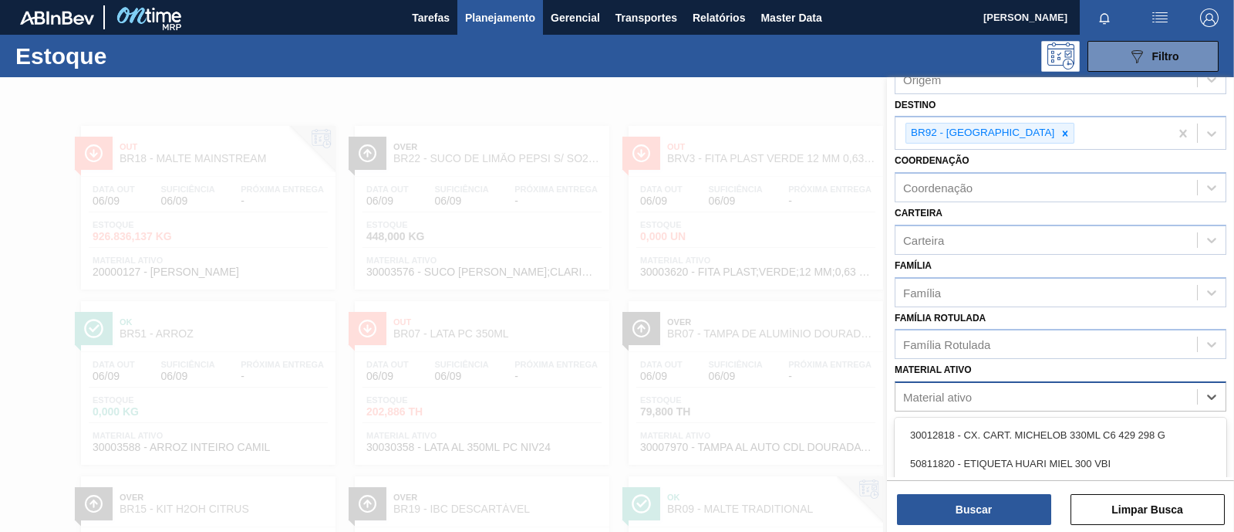
click at [976, 388] on div "Material ativo" at bounding box center [1047, 397] width 302 height 22
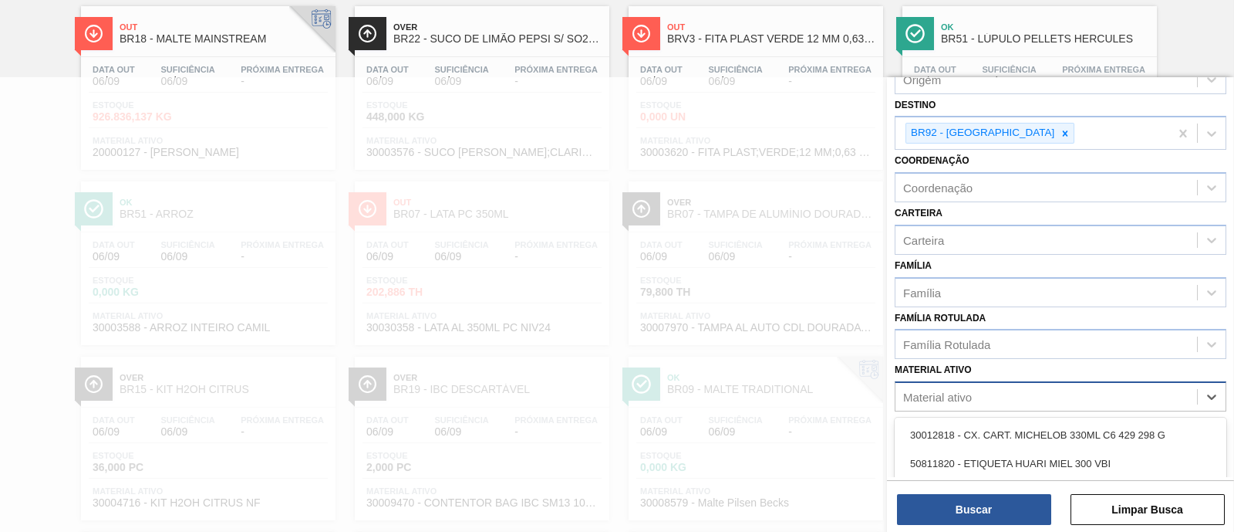
scroll to position [120, 0]
type ativo "filme str"
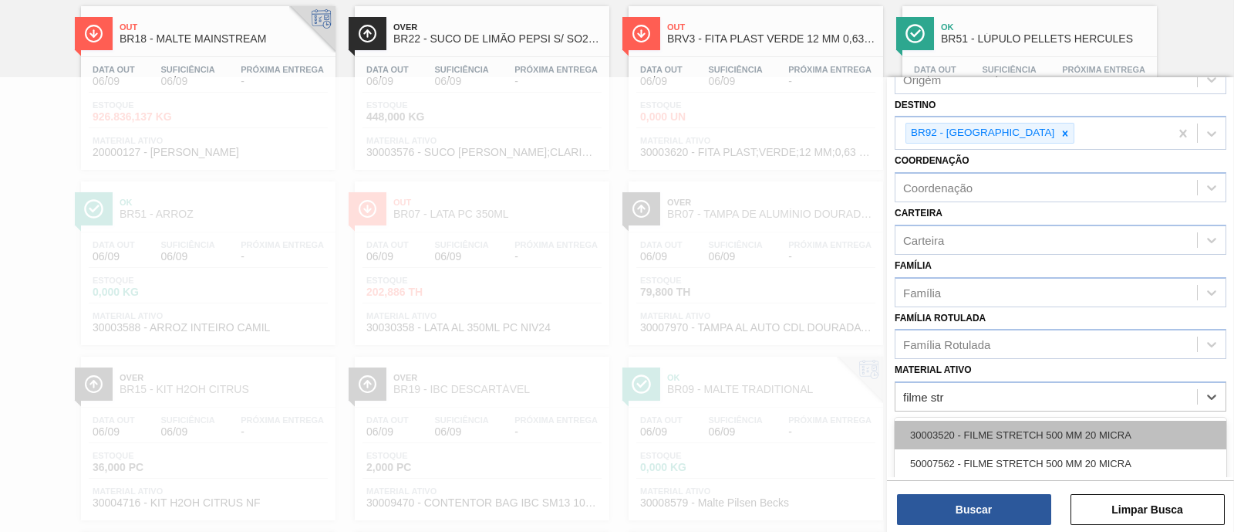
click at [983, 424] on div "30003520 - FILME STRETCH 500 MM 20 MICRA" at bounding box center [1061, 434] width 332 height 29
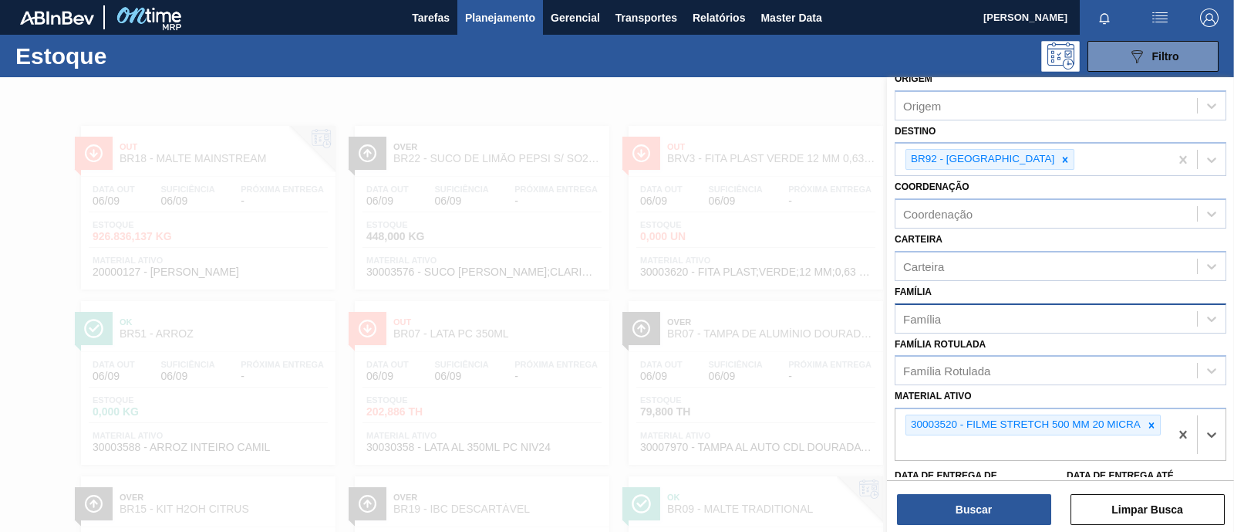
scroll to position [96, 0]
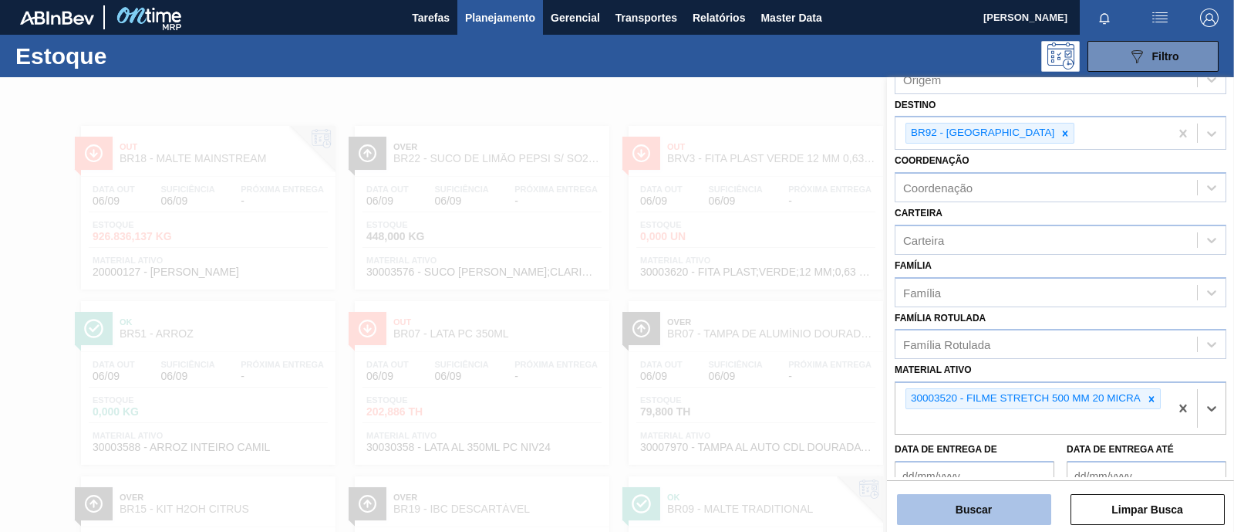
click at [970, 516] on button "Buscar" at bounding box center [974, 509] width 154 height 31
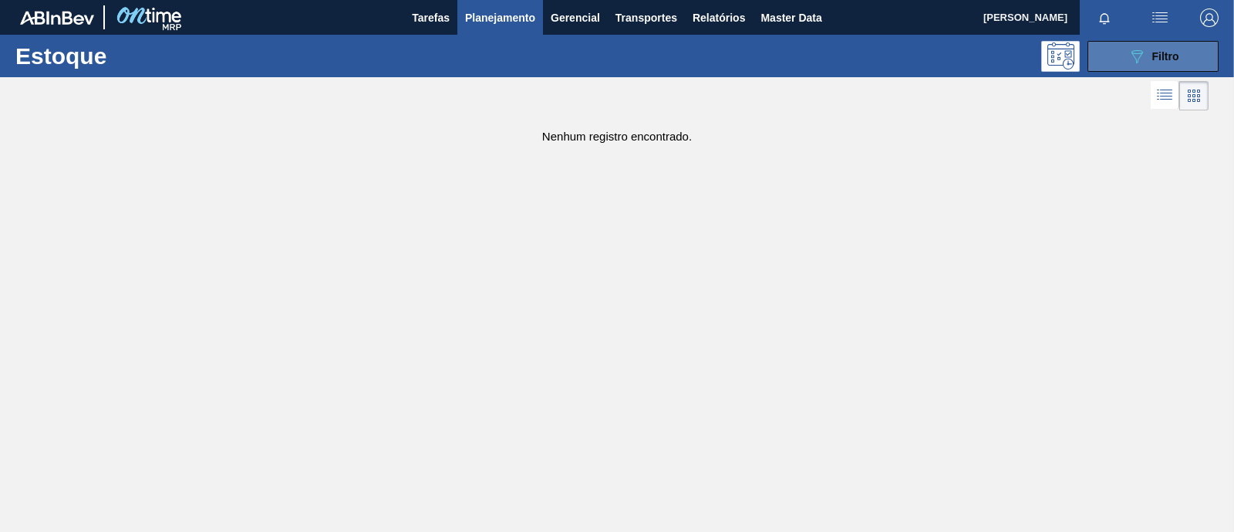
click at [1126, 57] on button "089F7B8B-B2A5-4AFE-B5C0-19BA573D28AC Filtro" at bounding box center [1153, 56] width 131 height 31
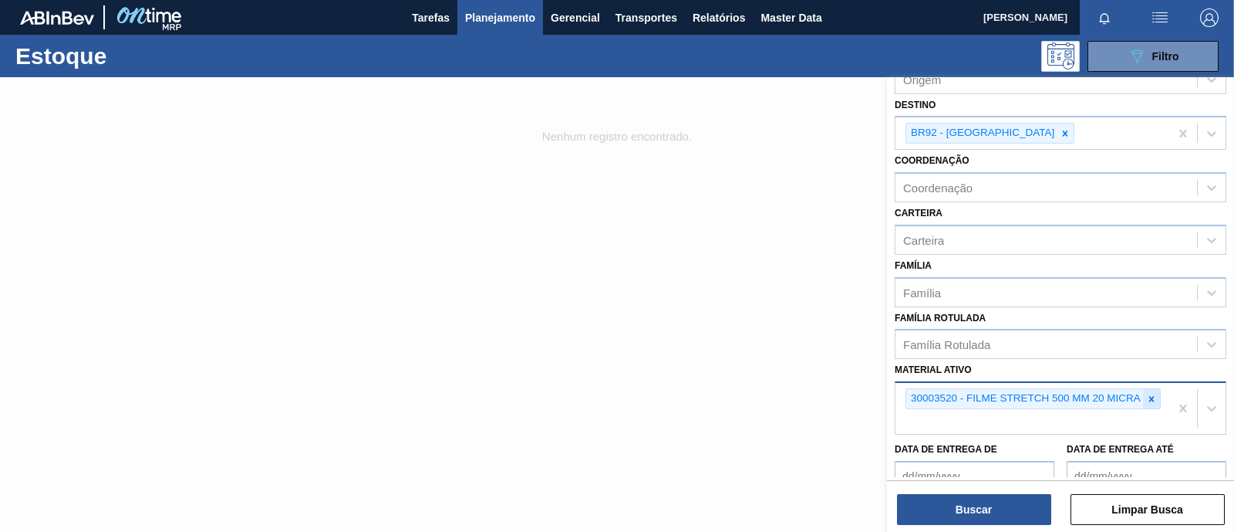
click at [1153, 393] on icon at bounding box center [1152, 398] width 11 height 11
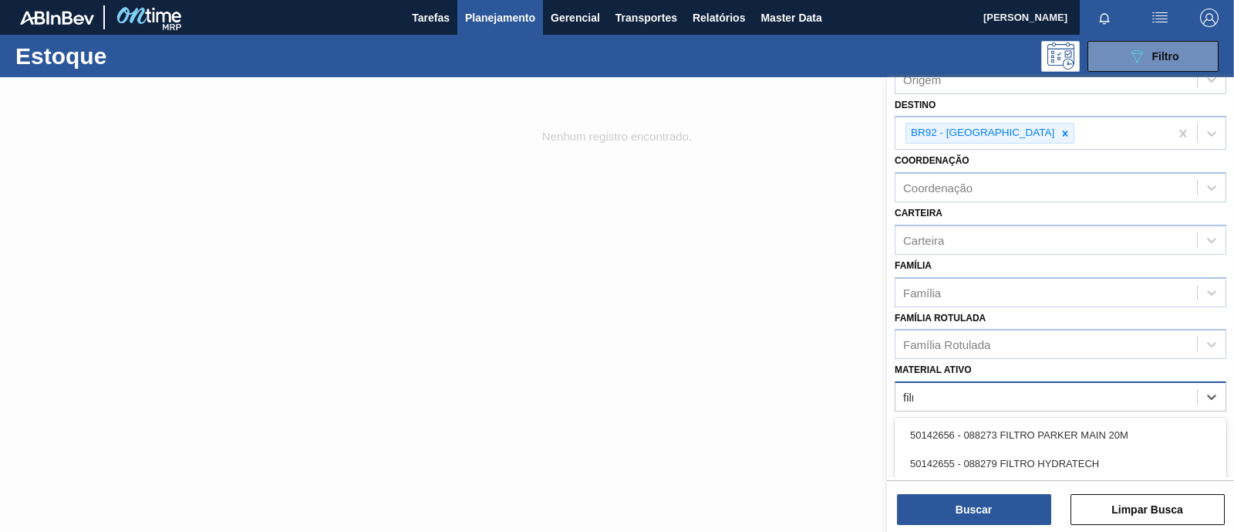
type ativo "filme"
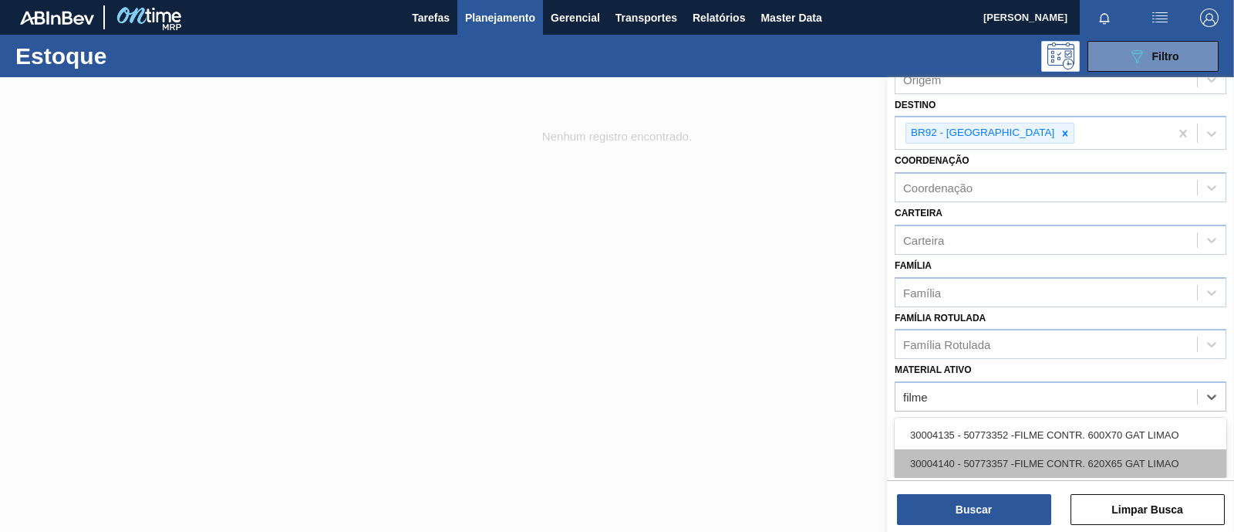
click at [1024, 449] on div "30004140 - 50773357 -FILME CONTR. 620X65 GAT LIMAO" at bounding box center [1061, 463] width 332 height 29
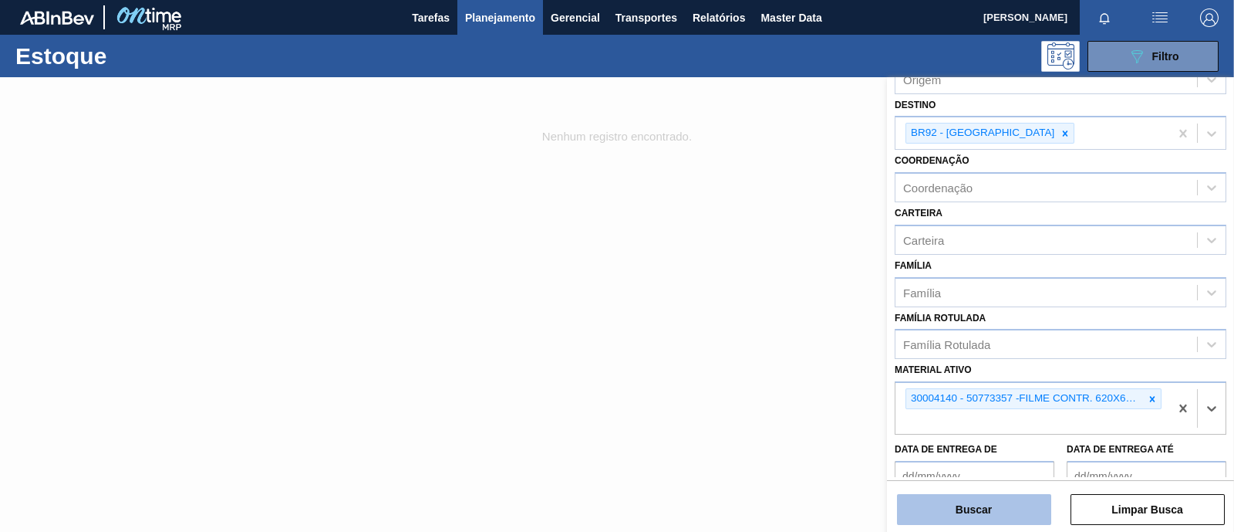
click at [1005, 505] on button "Buscar" at bounding box center [974, 509] width 154 height 31
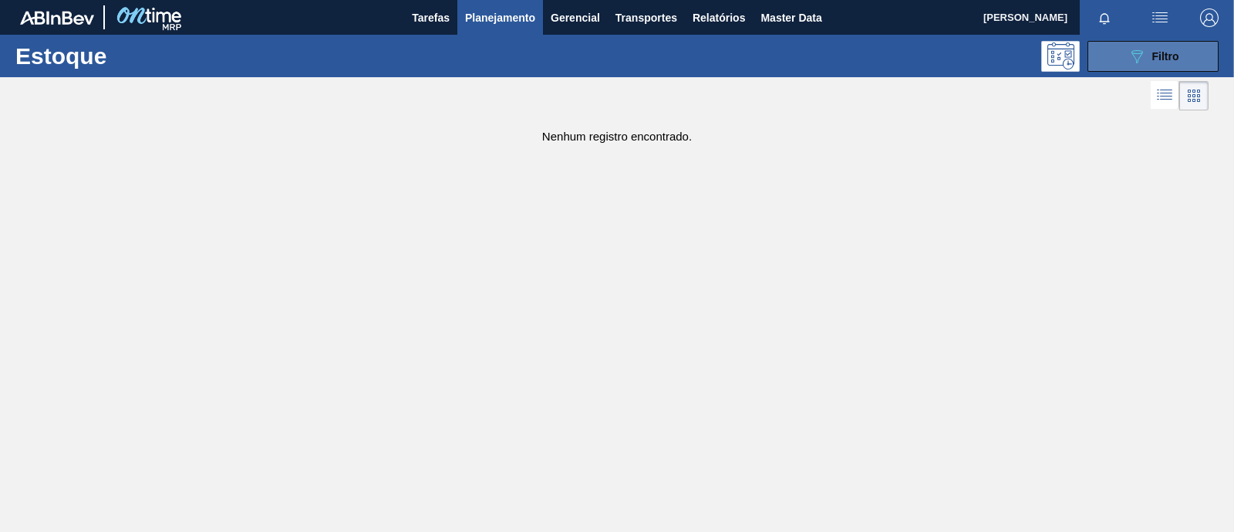
click at [1134, 41] on button "089F7B8B-B2A5-4AFE-B5C0-19BA573D28AC Filtro" at bounding box center [1153, 56] width 131 height 31
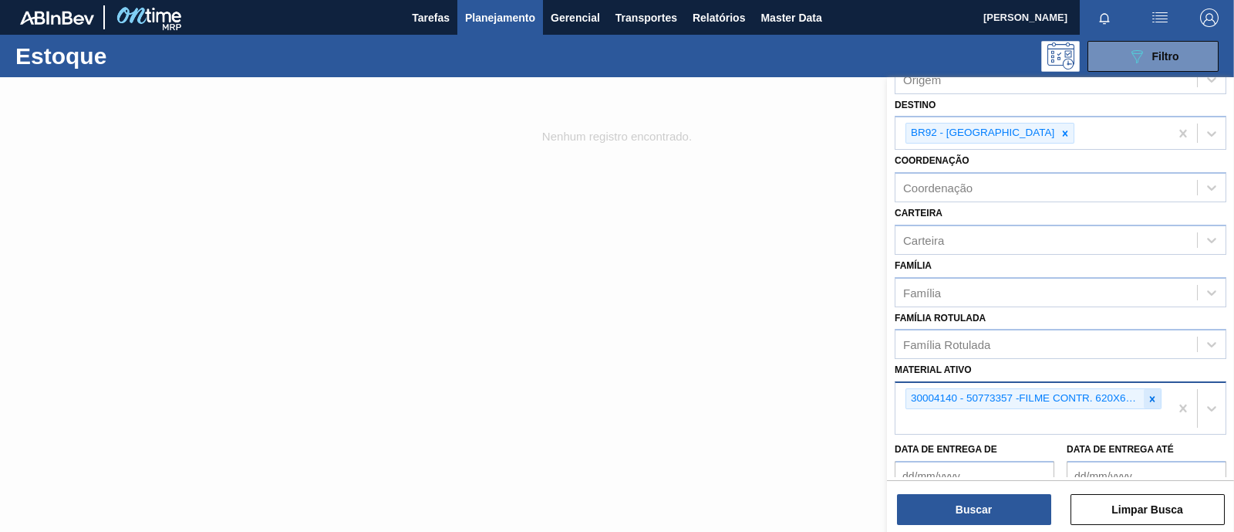
click at [1153, 395] on icon at bounding box center [1152, 398] width 11 height 11
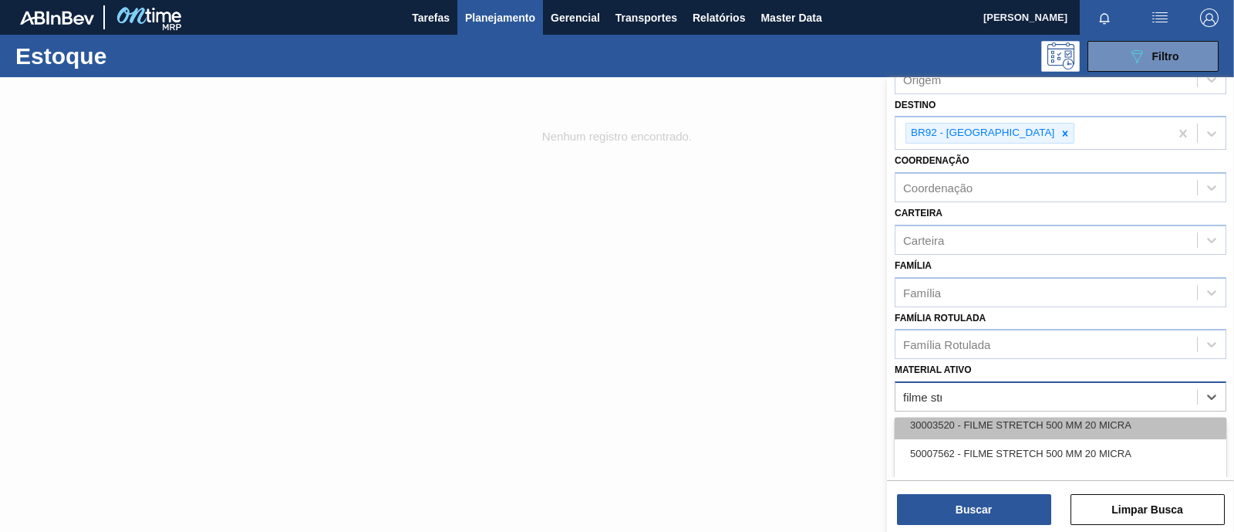
type ativo "filme stre"
click at [991, 418] on div "50011302 - FILME STRETCH 500 MM 23 MICRA HISTRETCH" at bounding box center [1061, 424] width 332 height 29
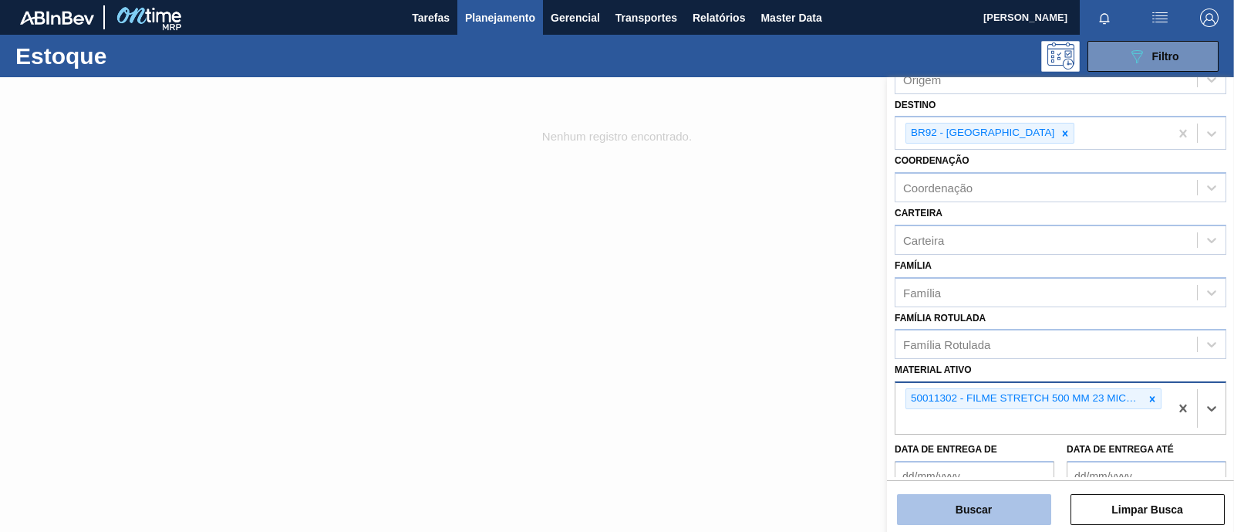
click at [989, 510] on button "Buscar" at bounding box center [974, 509] width 154 height 31
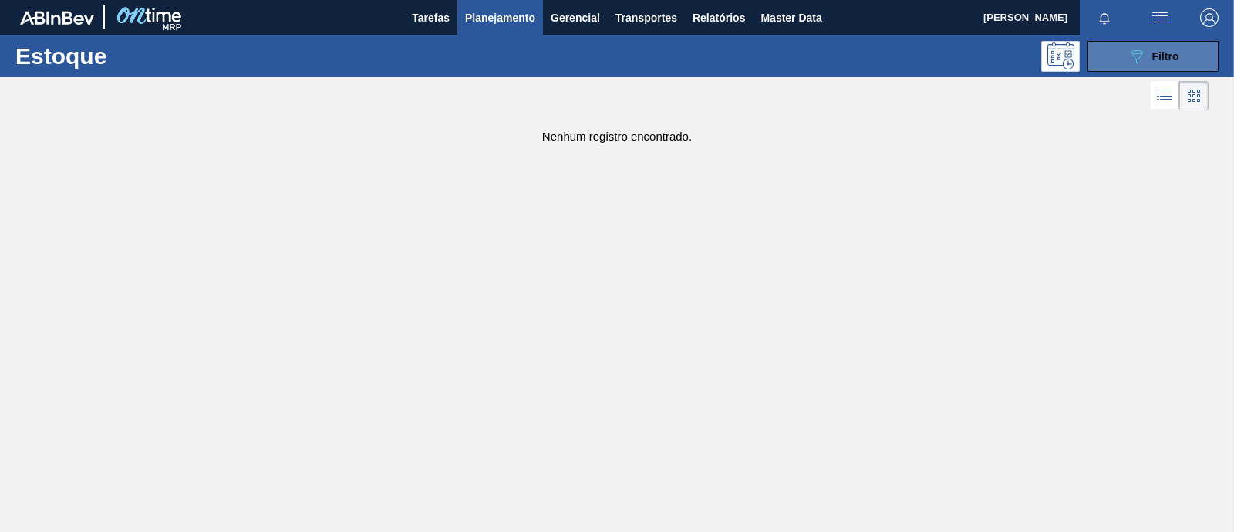
click at [1120, 60] on button "089F7B8B-B2A5-4AFE-B5C0-19BA573D28AC Filtro" at bounding box center [1153, 56] width 131 height 31
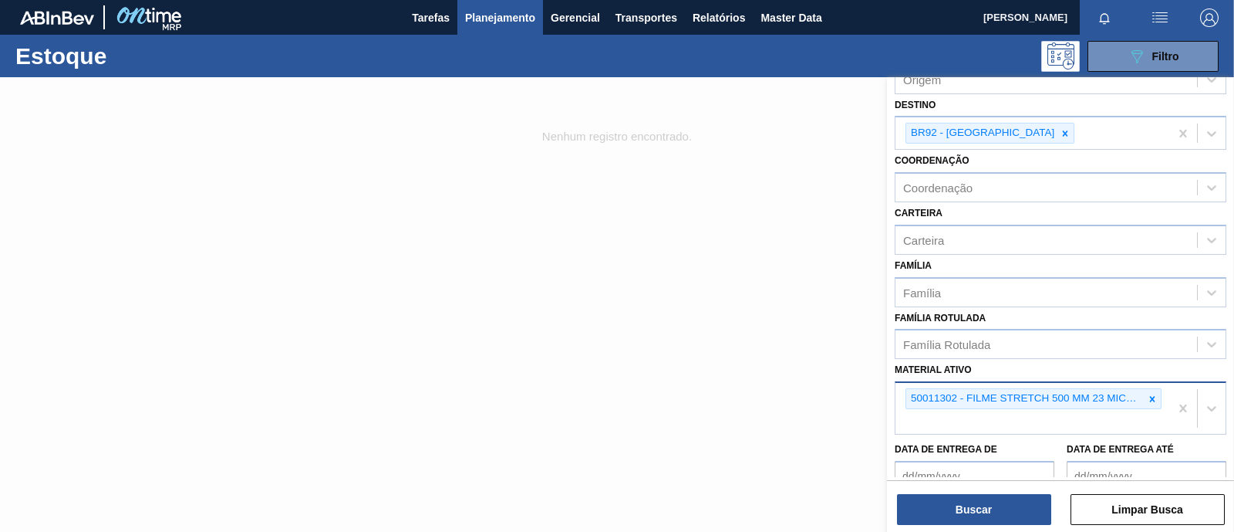
click at [1086, 418] on div "50011302 - FILME STRETCH 500 MM 23 MICRA HISTRETCH" at bounding box center [1033, 408] width 274 height 51
click at [1148, 395] on icon at bounding box center [1152, 398] width 11 height 11
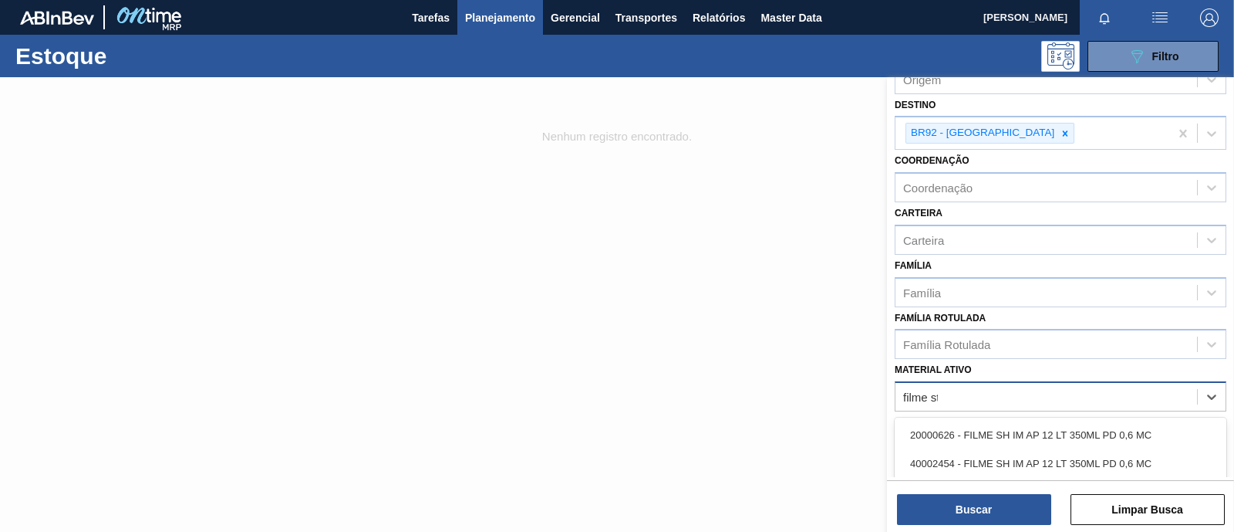
type ativo "filme str"
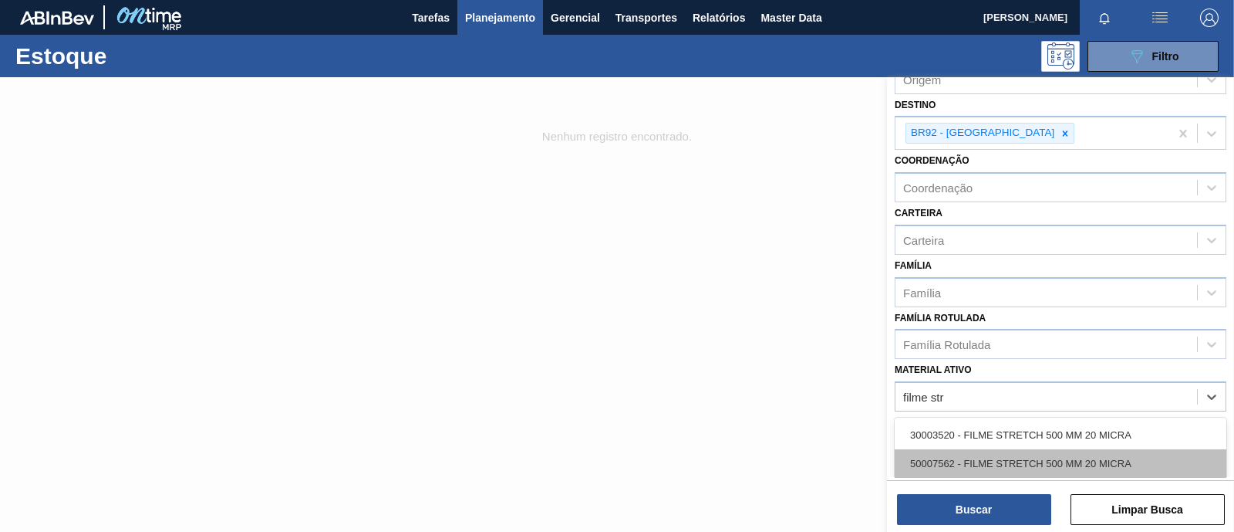
click at [1062, 453] on div "50007562 - FILME STRETCH 500 MM 20 MICRA" at bounding box center [1061, 463] width 332 height 29
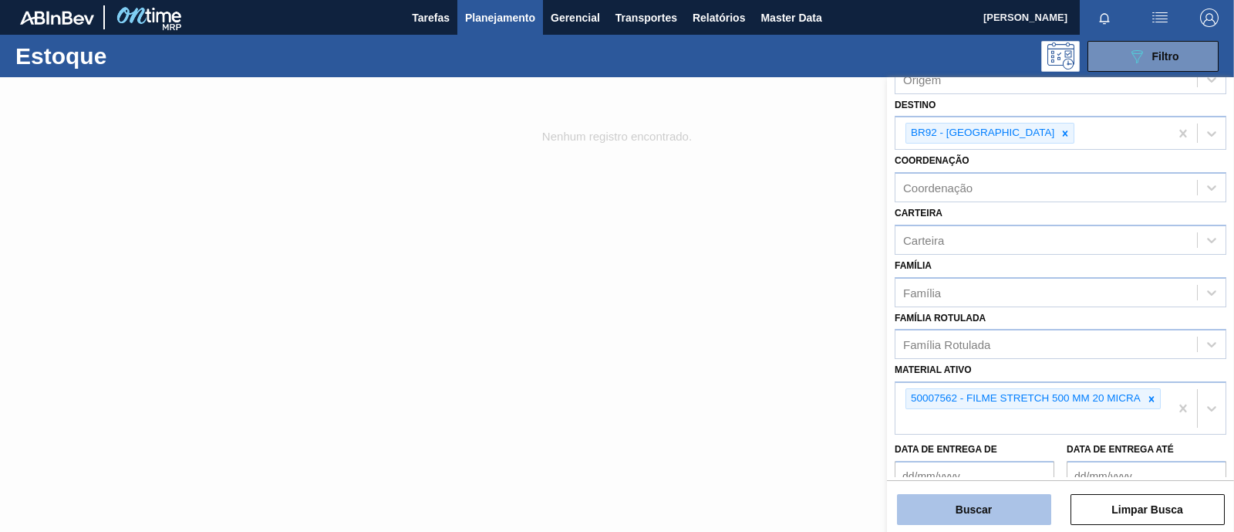
click at [988, 512] on button "Buscar" at bounding box center [974, 509] width 154 height 31
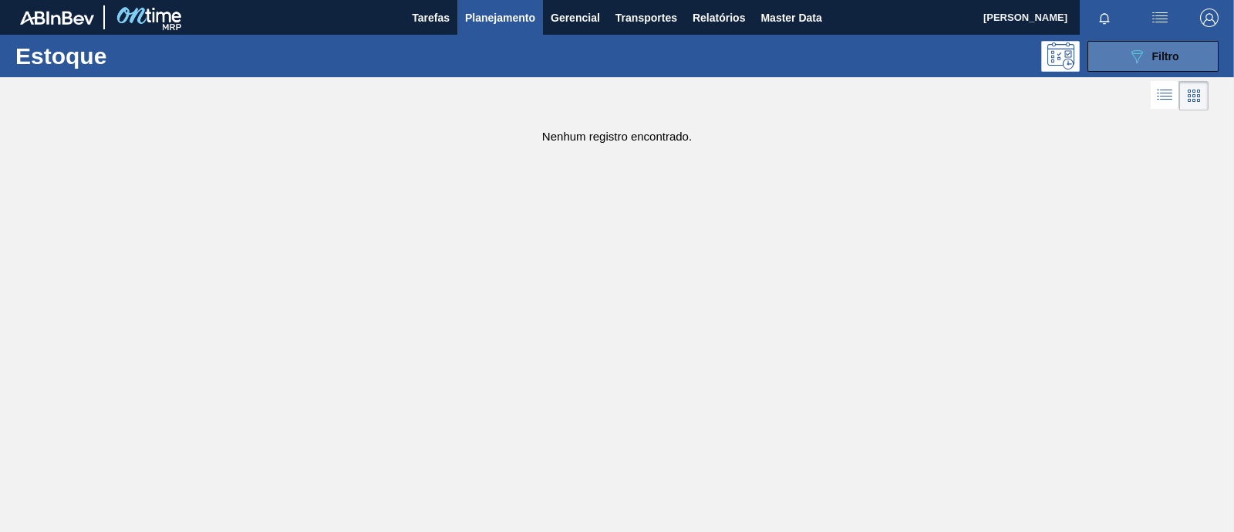
click at [1175, 44] on button "089F7B8B-B2A5-4AFE-B5C0-19BA573D28AC Filtro" at bounding box center [1153, 56] width 131 height 31
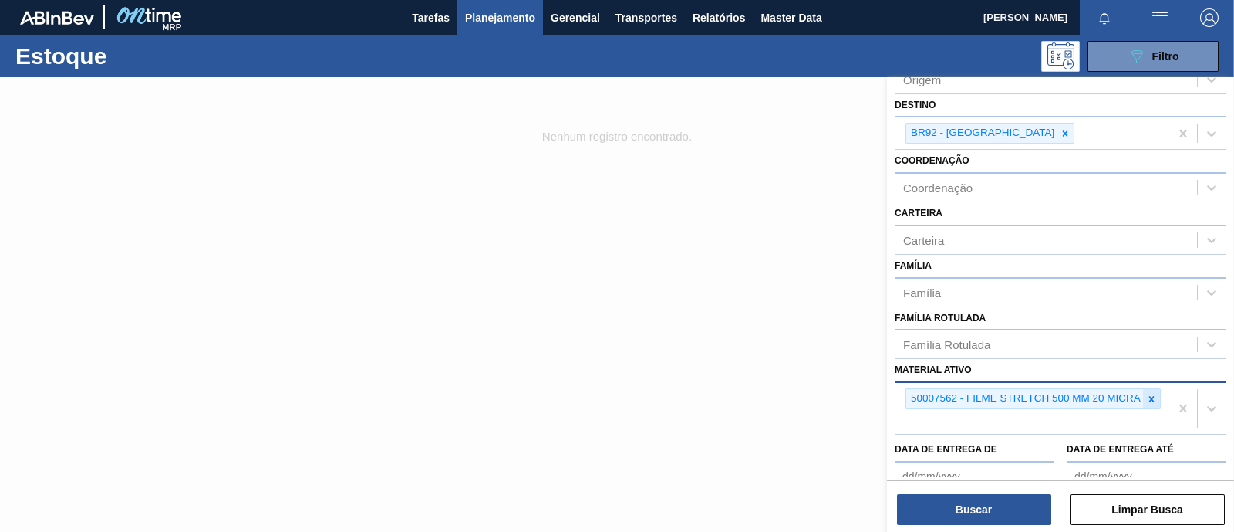
click at [1149, 395] on icon at bounding box center [1152, 398] width 11 height 11
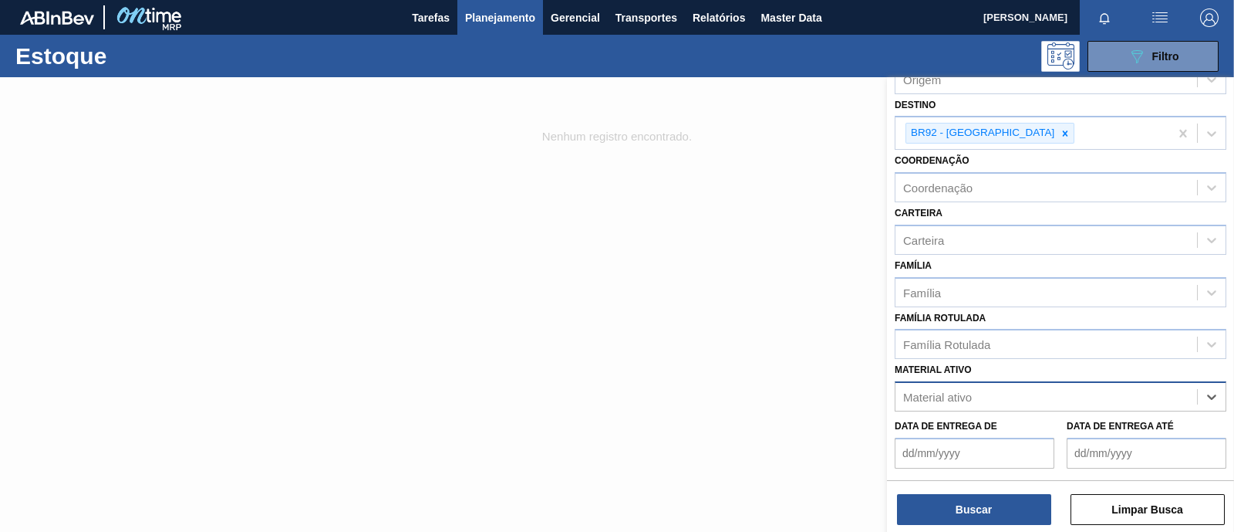
click at [991, 394] on div "Material ativo" at bounding box center [1047, 397] width 302 height 22
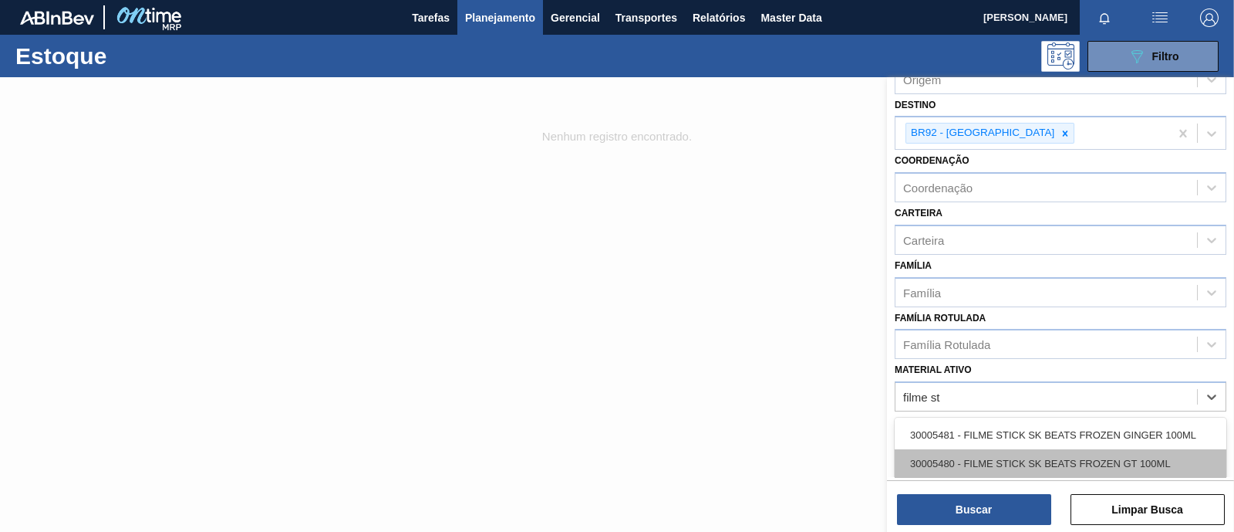
type ativo "filme str"
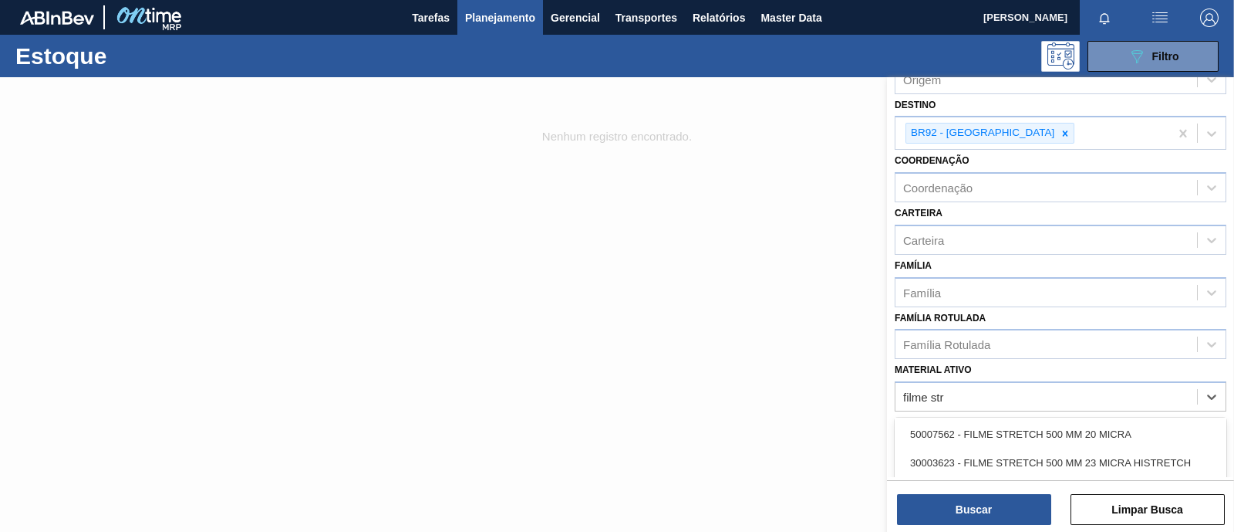
scroll to position [35, 0]
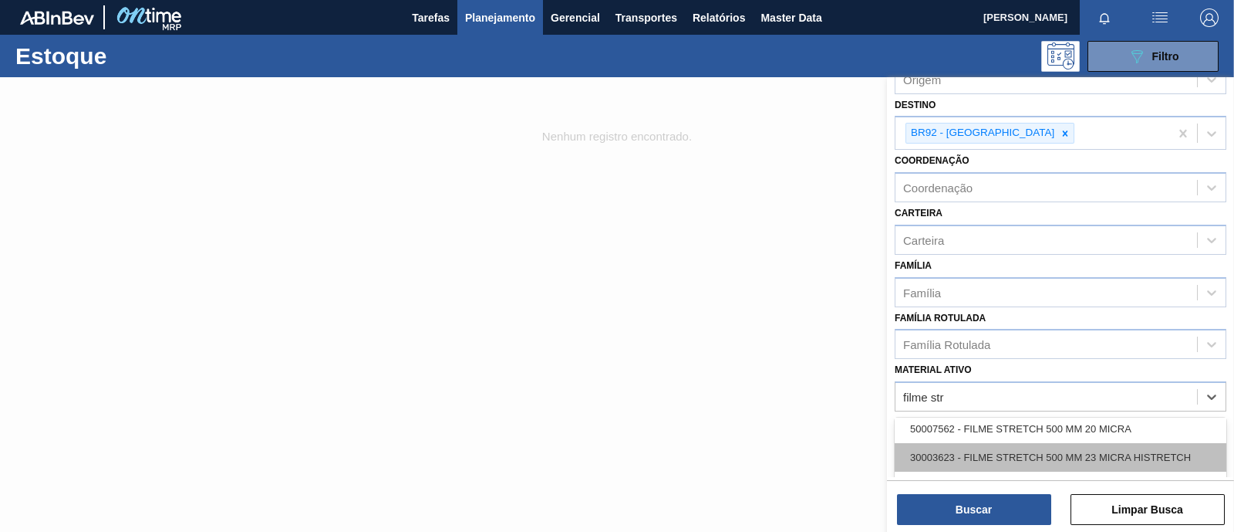
click at [1177, 452] on div "30003623 - FILME STRETCH 500 MM 23 MICRA HISTRETCH" at bounding box center [1061, 457] width 332 height 29
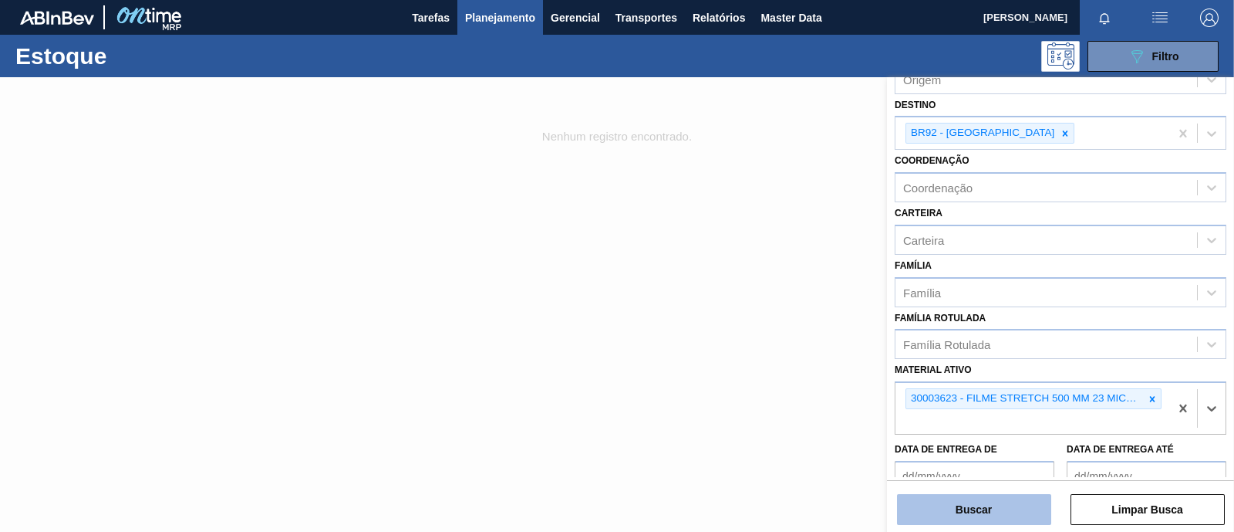
click at [944, 521] on button "Buscar" at bounding box center [974, 509] width 154 height 31
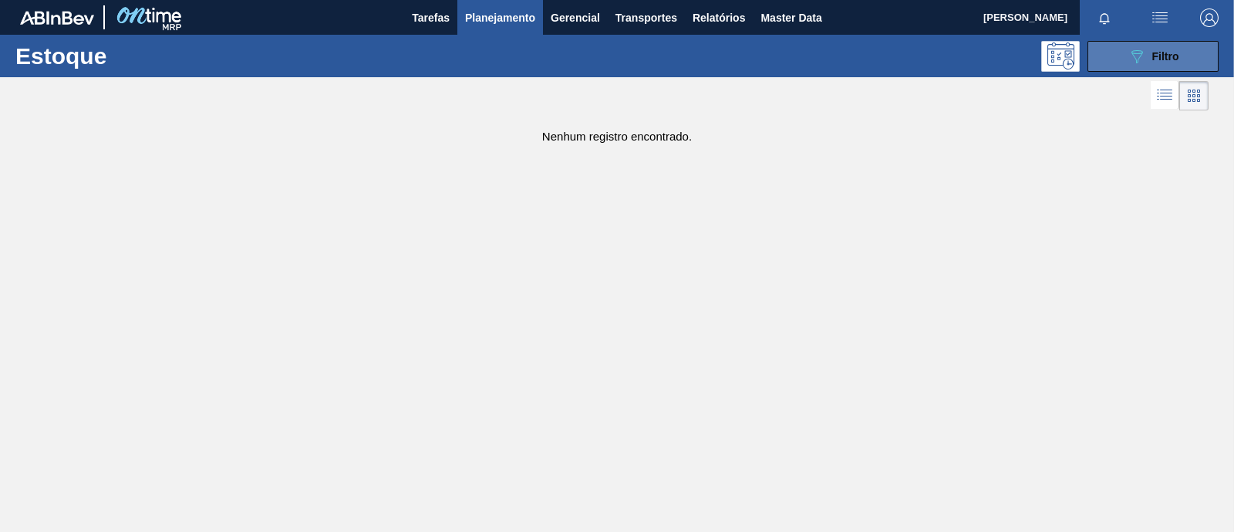
click at [1152, 64] on div "089F7B8B-B2A5-4AFE-B5C0-19BA573D28AC Filtro" at bounding box center [1154, 56] width 52 height 19
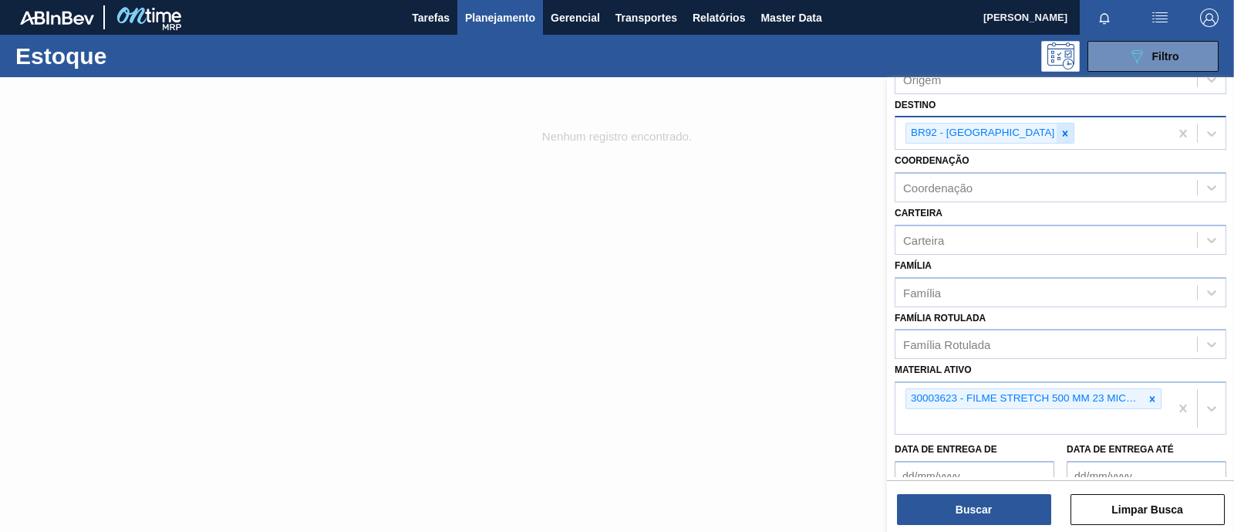
click at [1060, 129] on icon at bounding box center [1065, 133] width 11 height 11
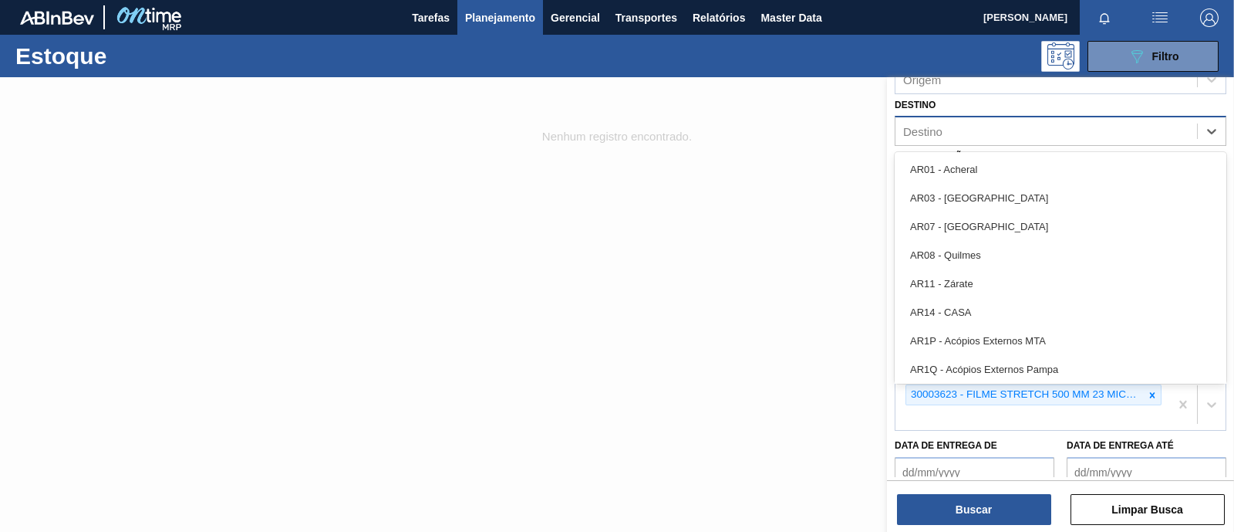
click at [945, 133] on div "Destino" at bounding box center [1047, 131] width 302 height 22
type input "br27"
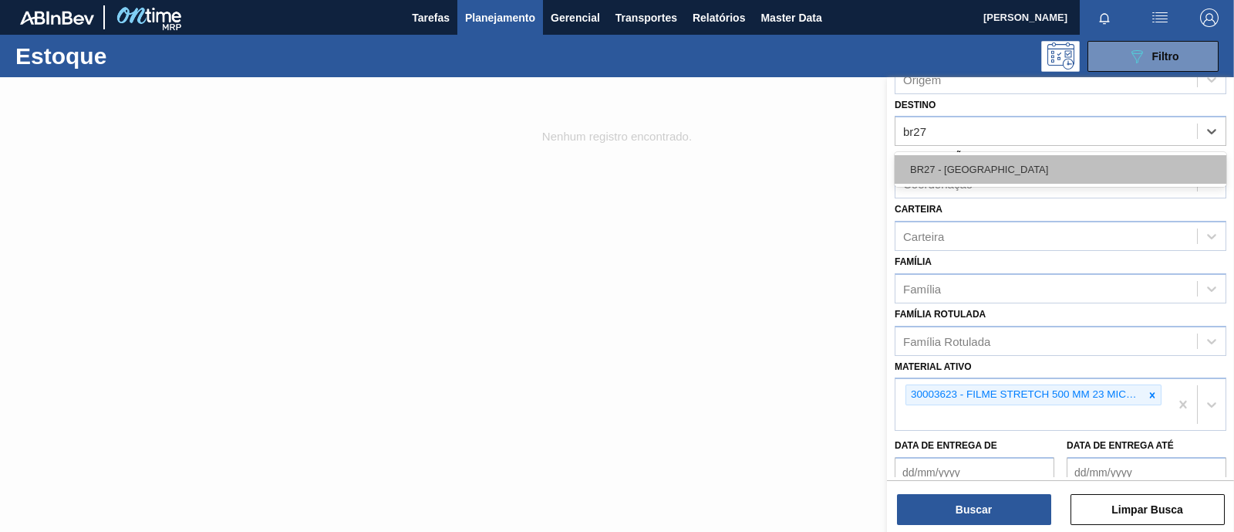
click at [978, 170] on div "BR27 - Nova Minas" at bounding box center [1061, 169] width 332 height 29
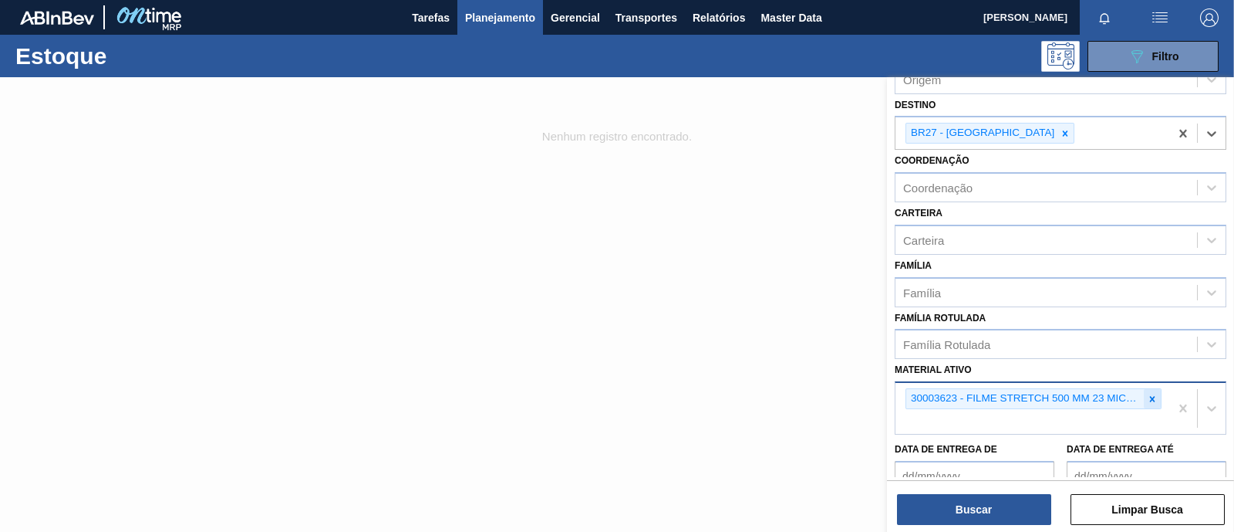
click at [1148, 395] on icon at bounding box center [1152, 398] width 11 height 11
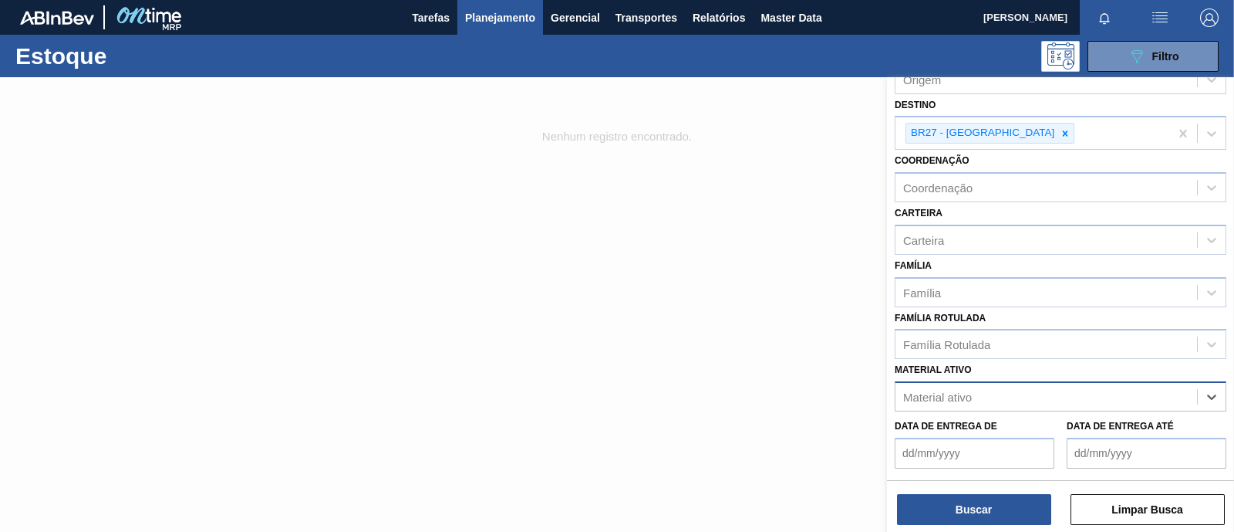
click at [1011, 386] on div "Material ativo" at bounding box center [1047, 397] width 302 height 22
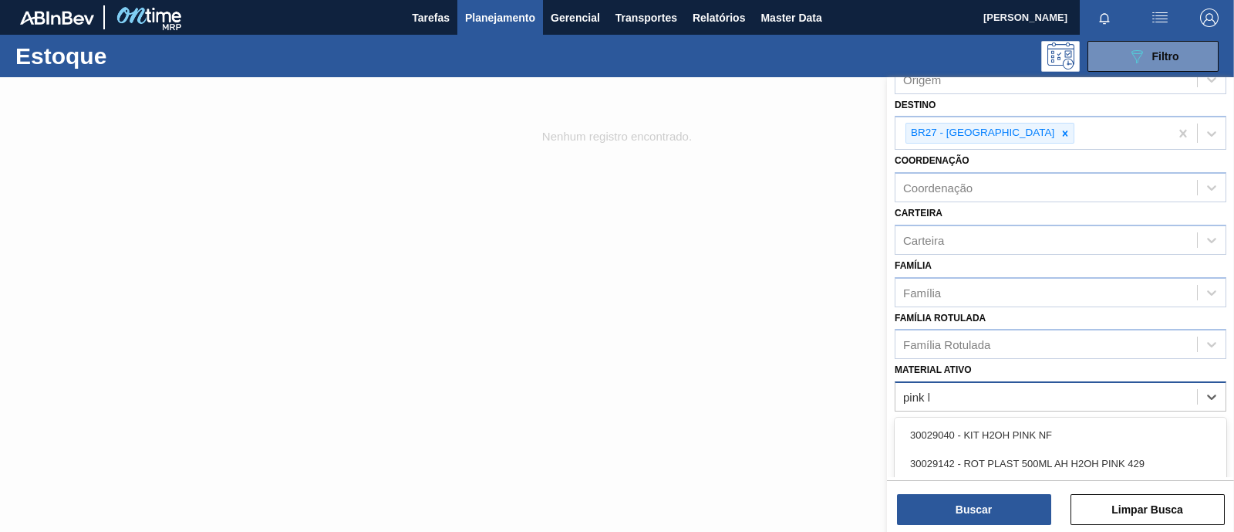
type ativo "pink le"
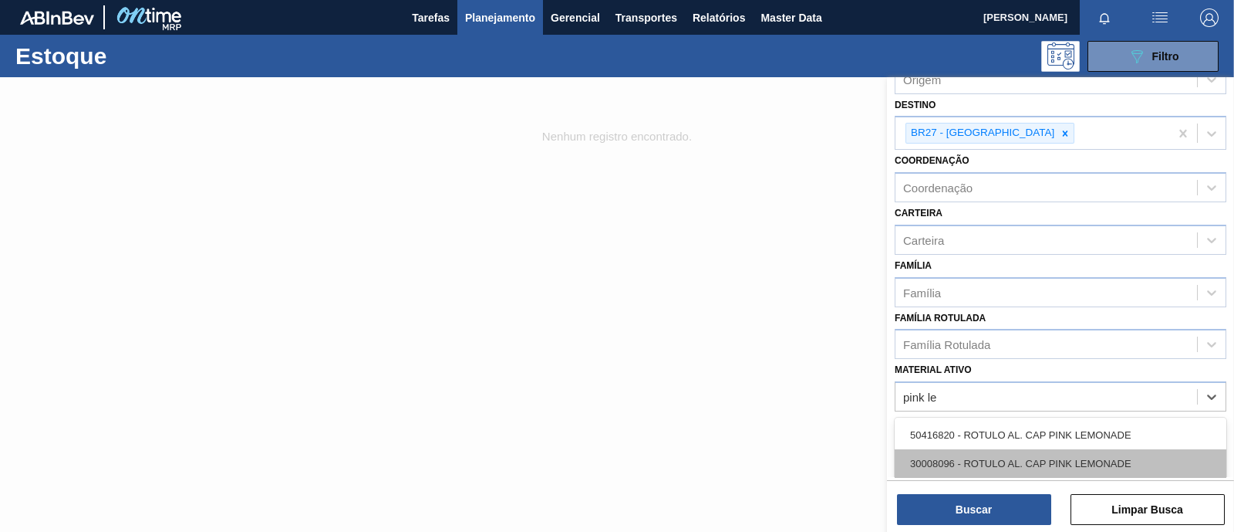
click at [1003, 452] on div "30008096 - ROTULO AL. CAP PINK LEMONADE" at bounding box center [1061, 463] width 332 height 29
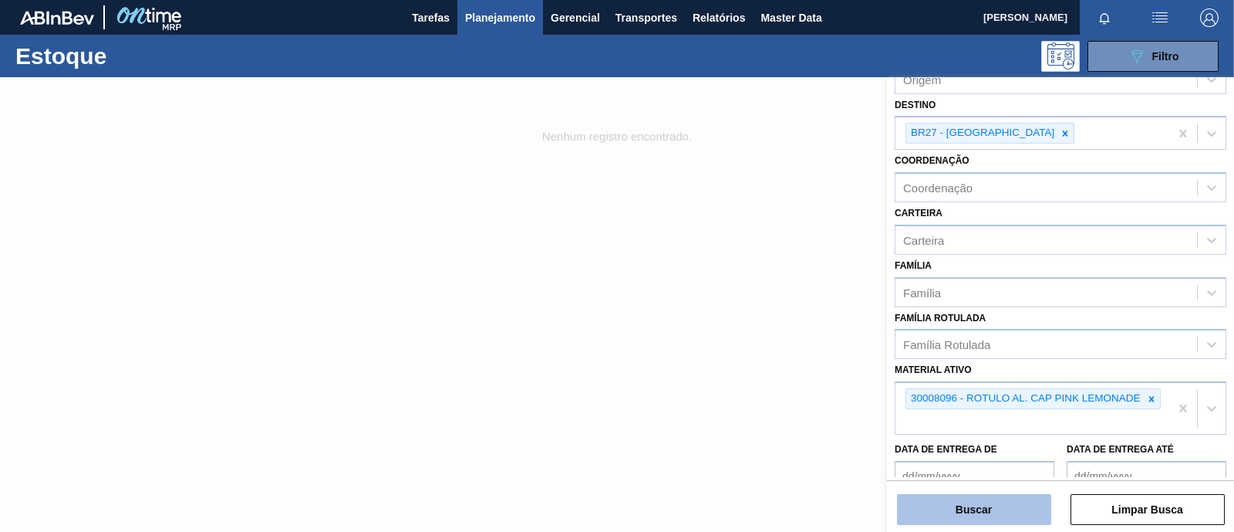
click at [1011, 509] on button "Buscar" at bounding box center [974, 509] width 154 height 31
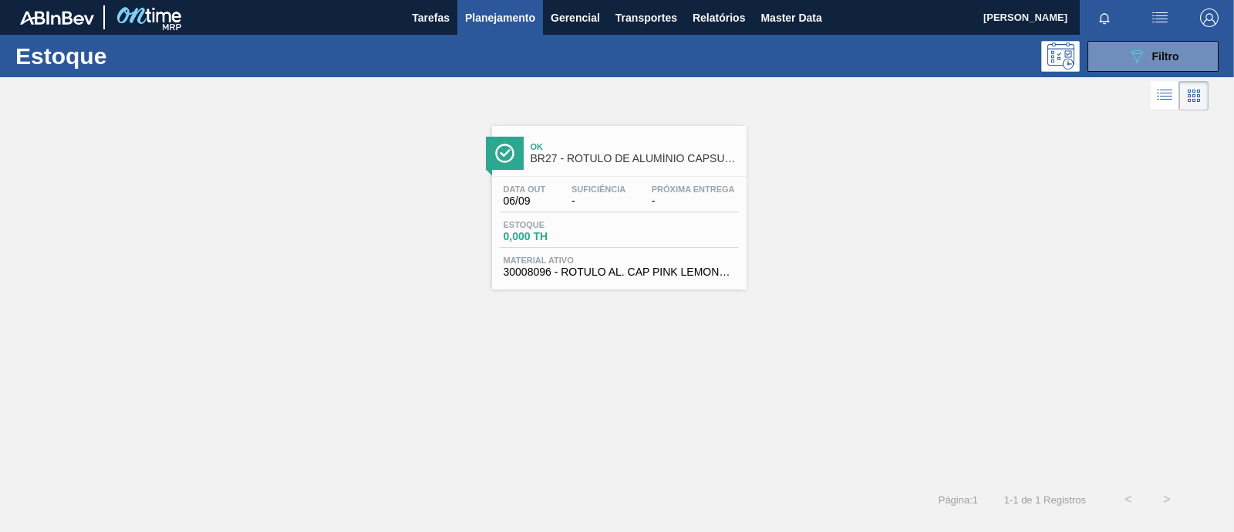
click at [657, 235] on div "Estoque 0,000 TH" at bounding box center [619, 234] width 239 height 28
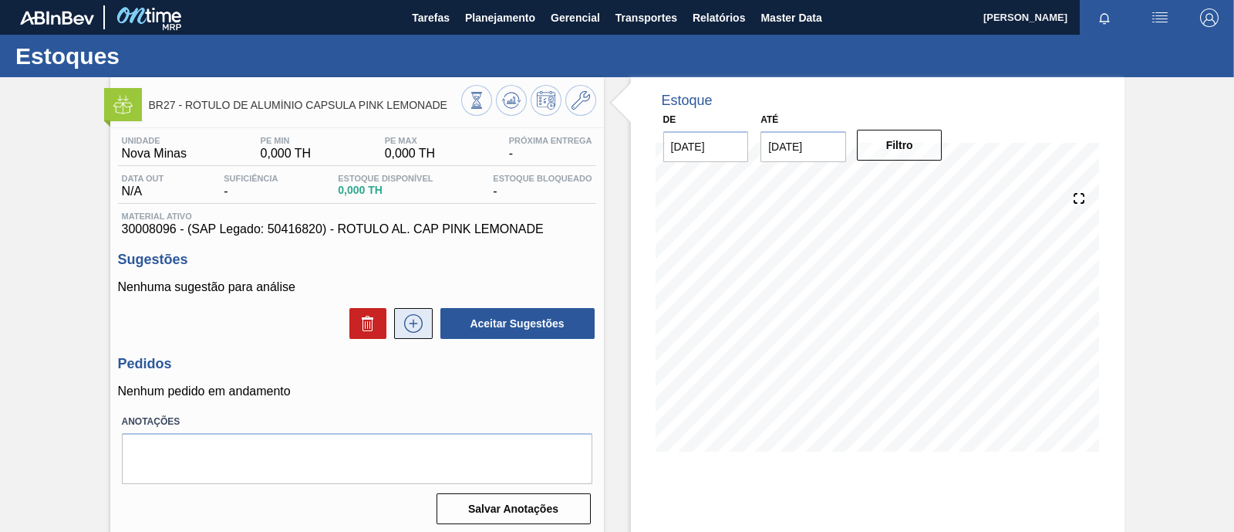
click at [417, 329] on icon at bounding box center [413, 323] width 25 height 19
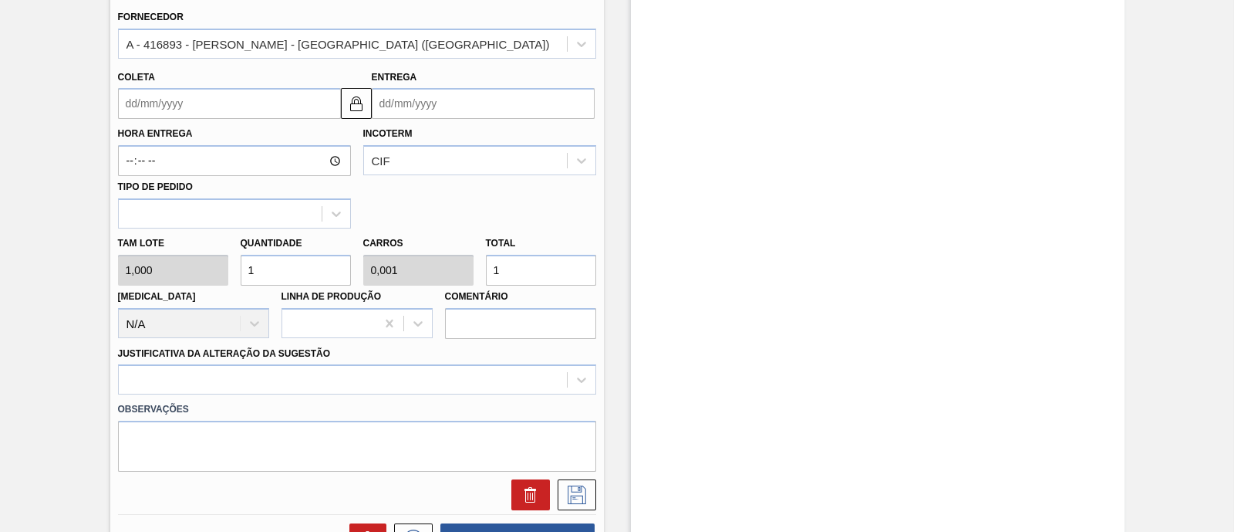
scroll to position [548, 0]
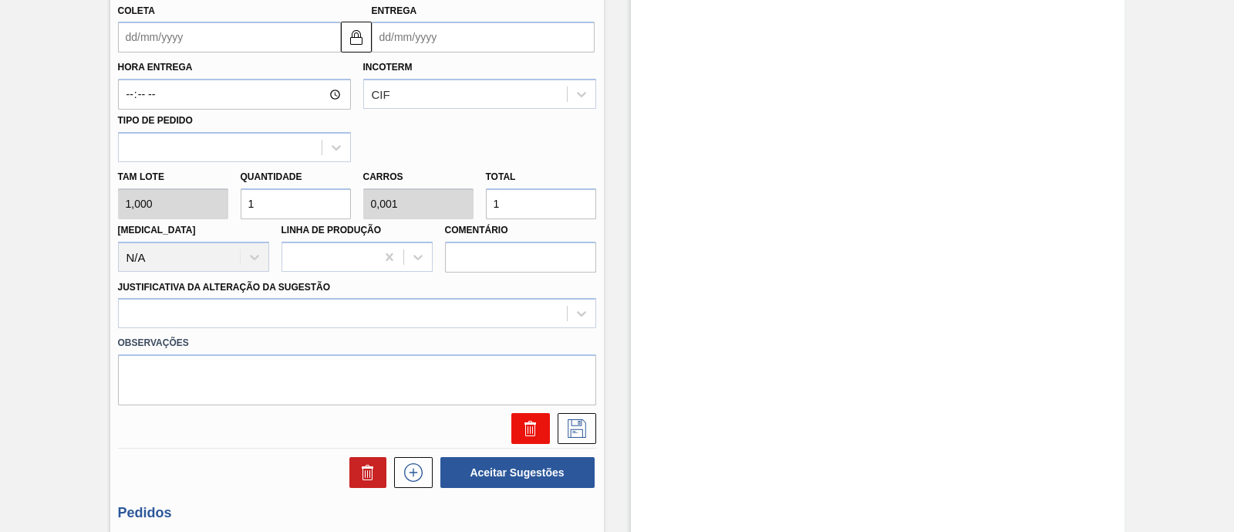
click at [530, 429] on icon at bounding box center [531, 428] width 19 height 19
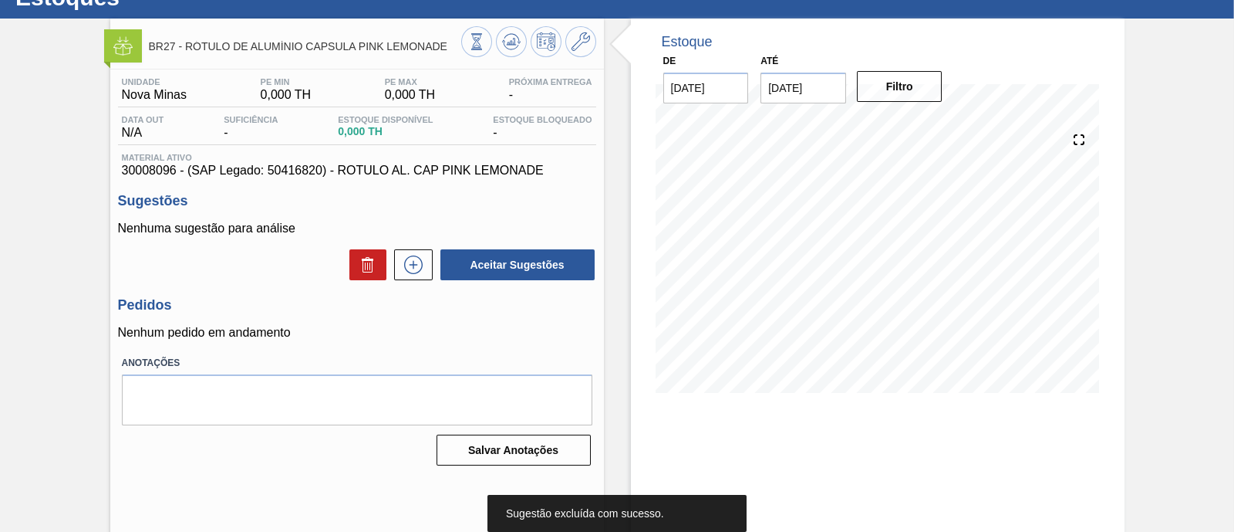
scroll to position [50, 0]
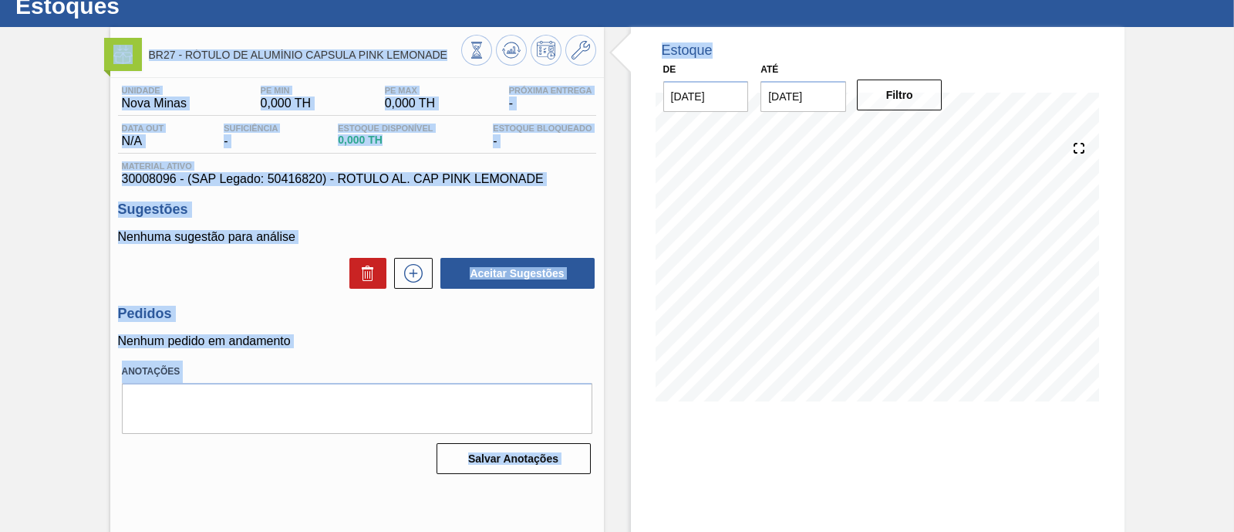
drag, startPoint x: 1230, startPoint y: 54, endPoint x: 1227, endPoint y: 23, distance: 31.0
click at [1227, 23] on div "Estoques BR27 - RÓTULO DE ALUMÍNIO CAPSULA PINK LEMONADE Unidade Nova Minas PE …" at bounding box center [617, 299] width 1234 height 629
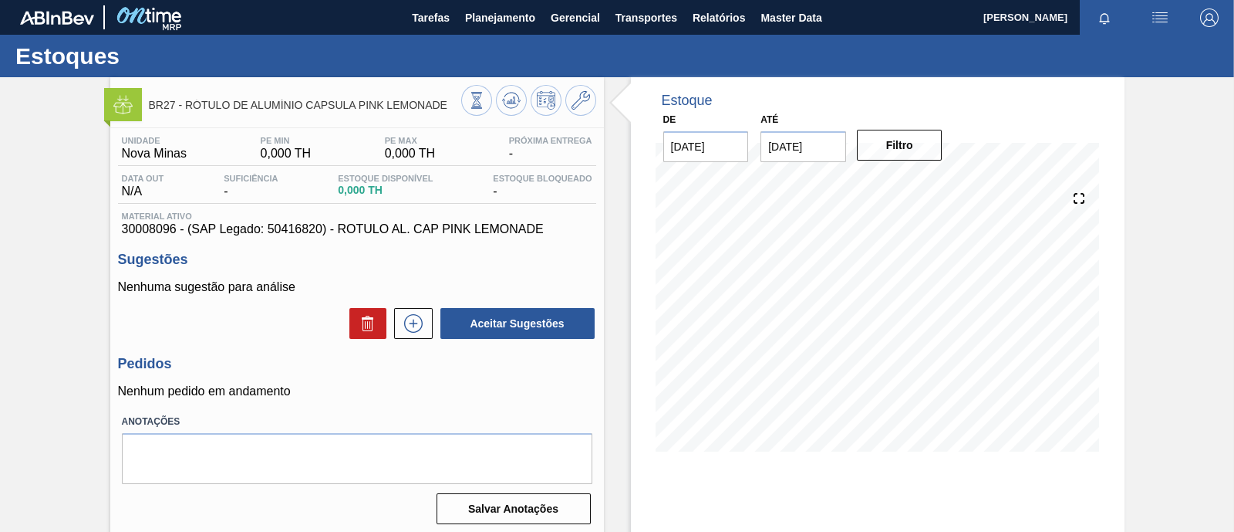
click at [1151, 136] on div "BR27 - RÓTULO DE ALUMÍNIO CAPSULA PINK LEMONADE Unidade Nova Minas PE MIN 0,000…" at bounding box center [617, 370] width 1234 height 586
click at [414, 336] on button at bounding box center [413, 323] width 39 height 31
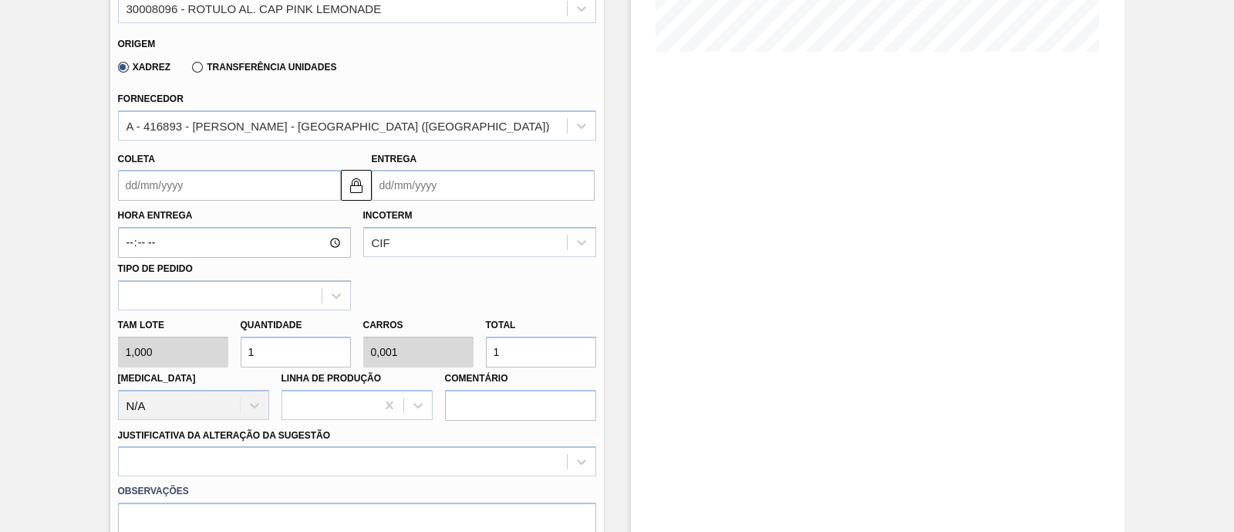
scroll to position [404, 0]
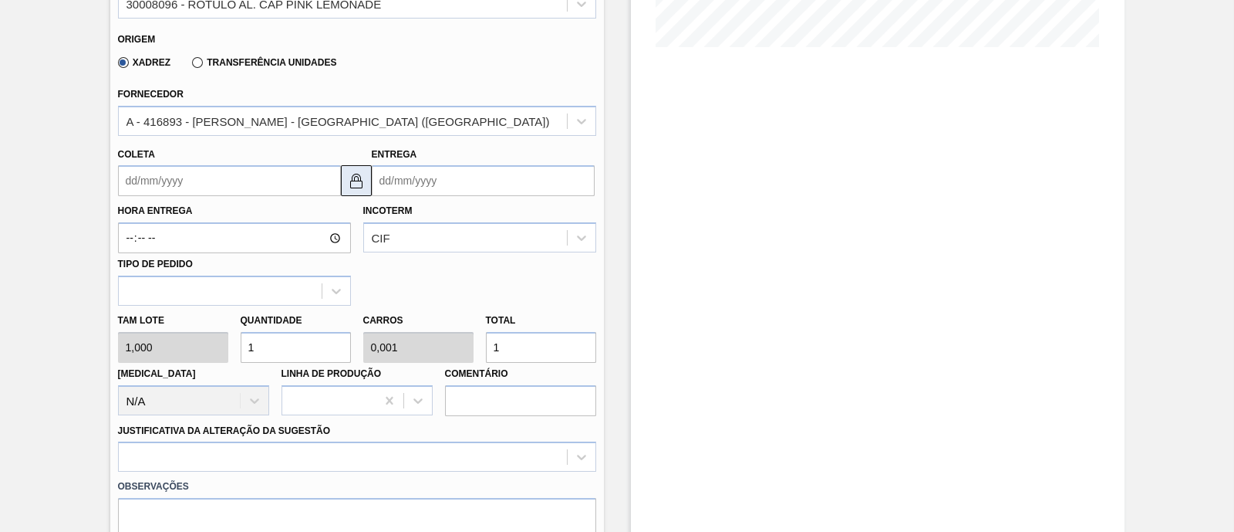
click at [351, 183] on img at bounding box center [356, 180] width 19 height 19
click at [295, 184] on input "Coleta" at bounding box center [229, 180] width 223 height 31
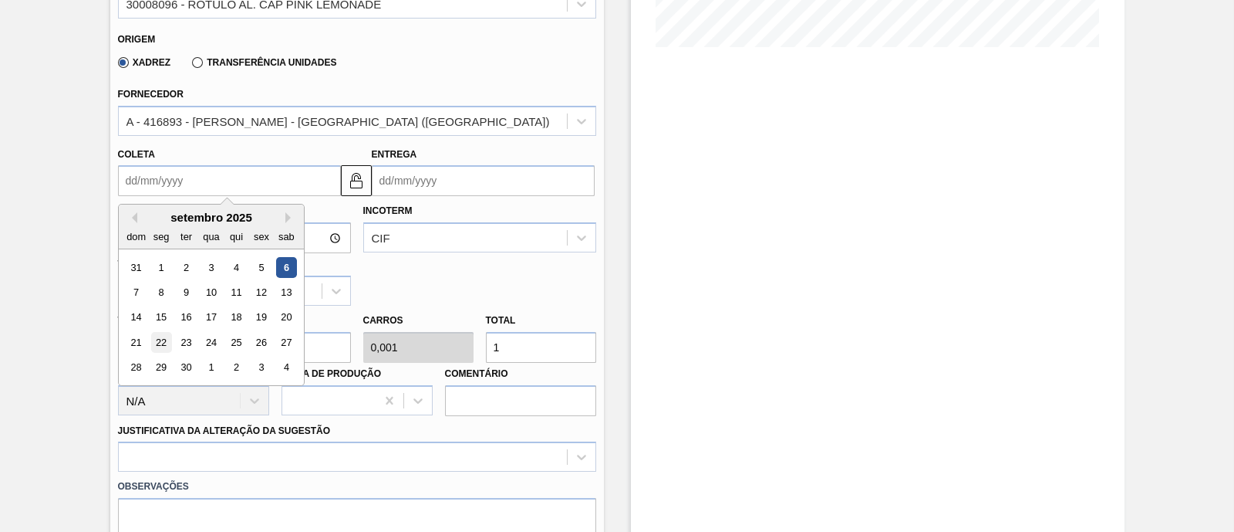
click at [164, 343] on div "22" at bounding box center [160, 342] width 21 height 21
type input "22/09/2025"
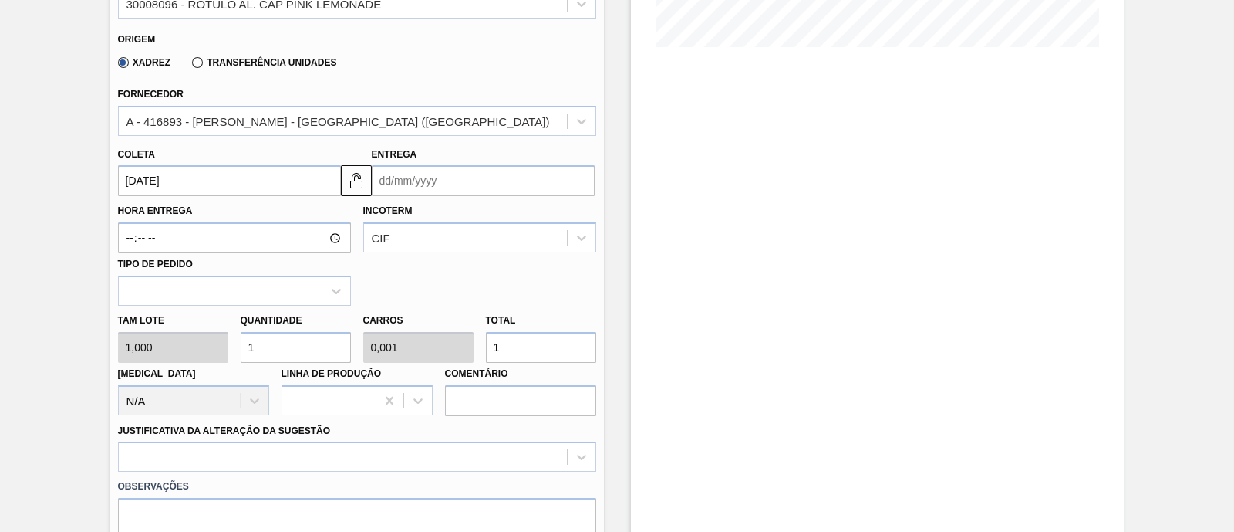
click at [478, 177] on input "Entrega" at bounding box center [483, 180] width 223 height 31
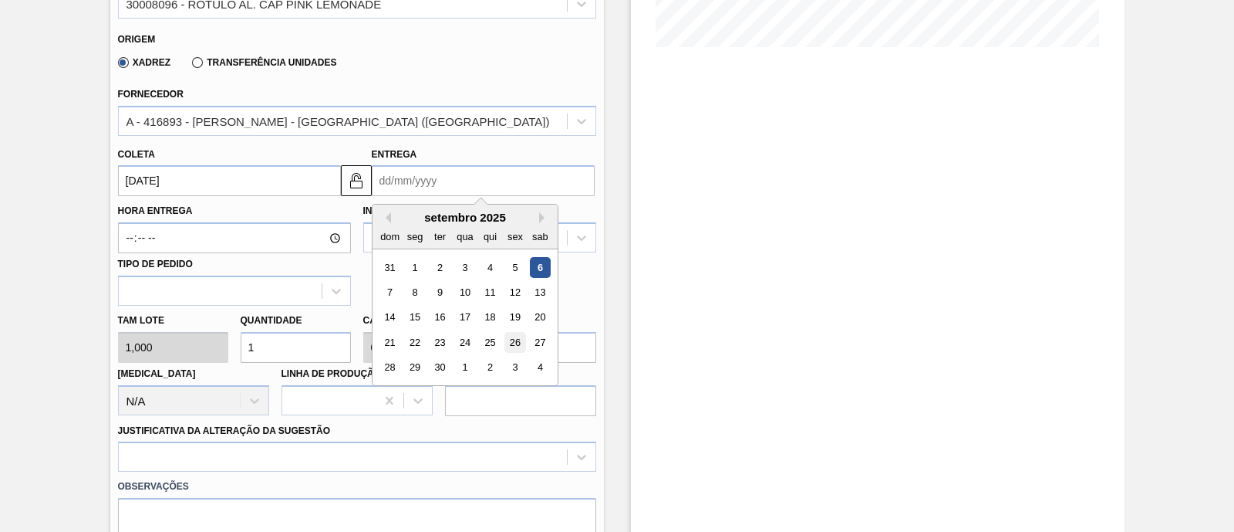
click at [512, 344] on div "26" at bounding box center [515, 342] width 21 height 21
type input "26/09/2025"
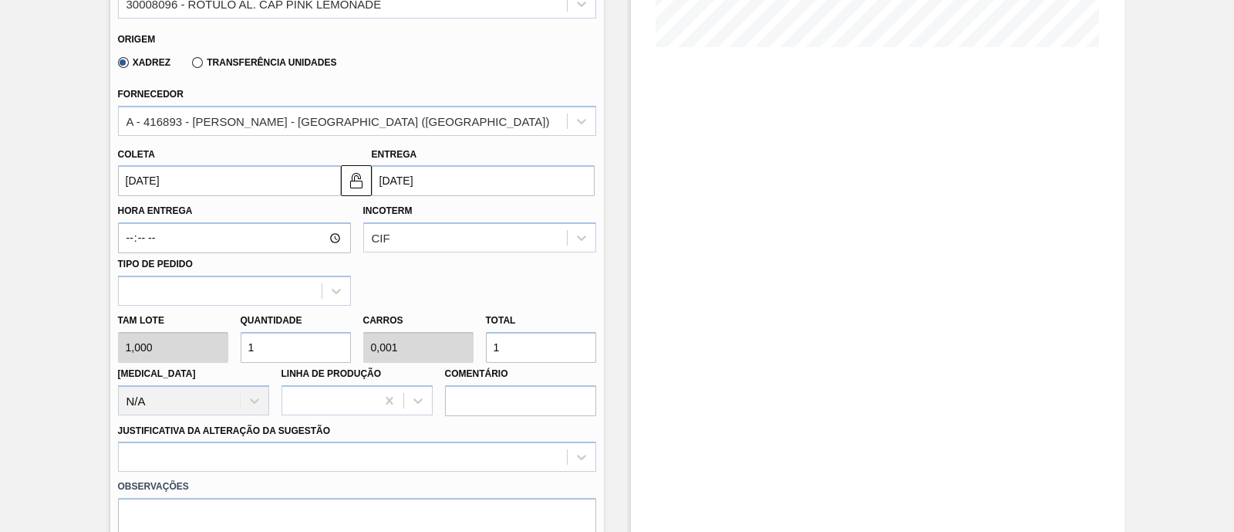
click at [218, 349] on div "Tam lote 1,000 Quantidade 1 Carros 0,001 Total 1 Doca N/A Linha de Produção Com…" at bounding box center [357, 361] width 491 height 110
type input "10"
type input "0,008"
type input "10"
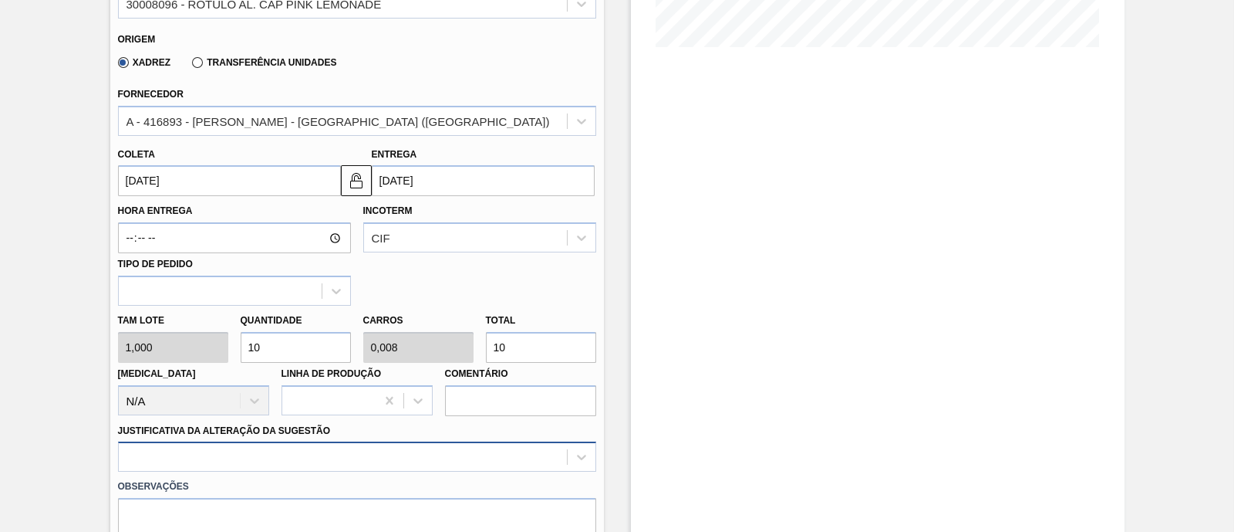
click at [400, 453] on div at bounding box center [357, 456] width 478 height 30
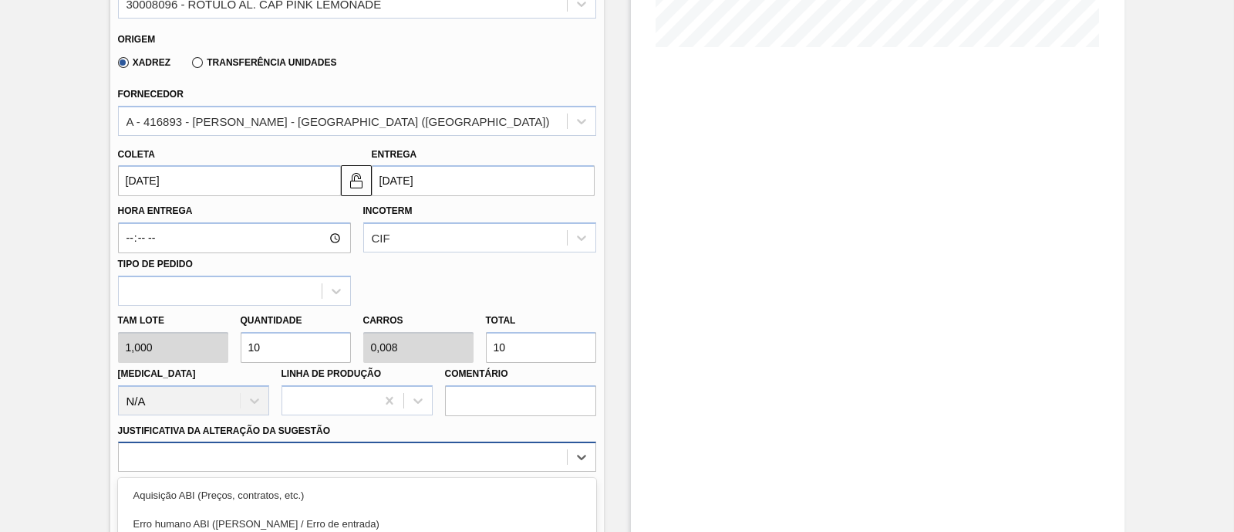
scroll to position [588, 0]
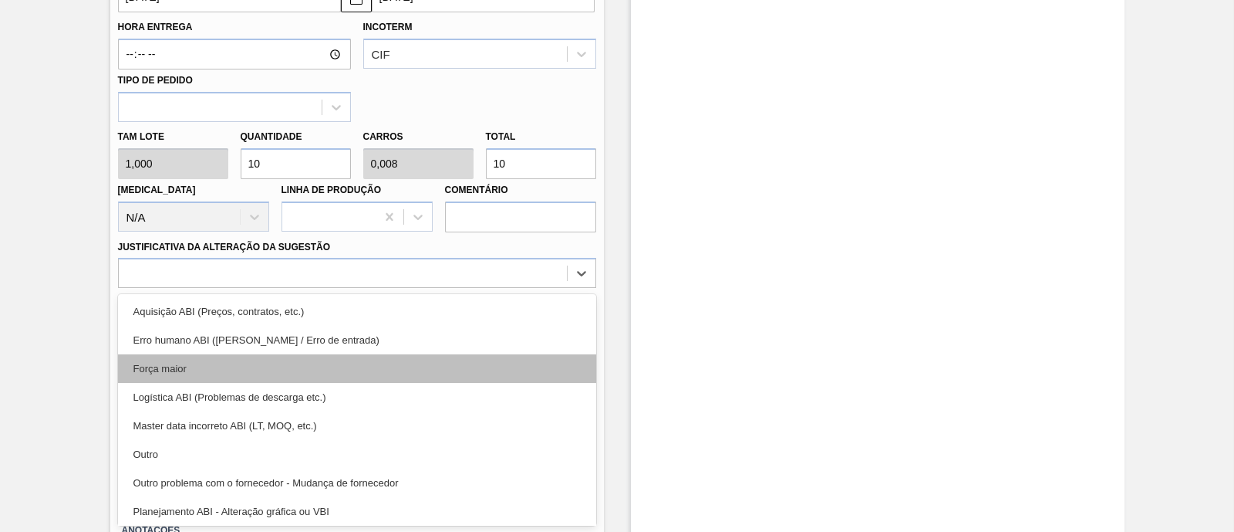
click at [413, 363] on div "Força maior" at bounding box center [357, 368] width 478 height 29
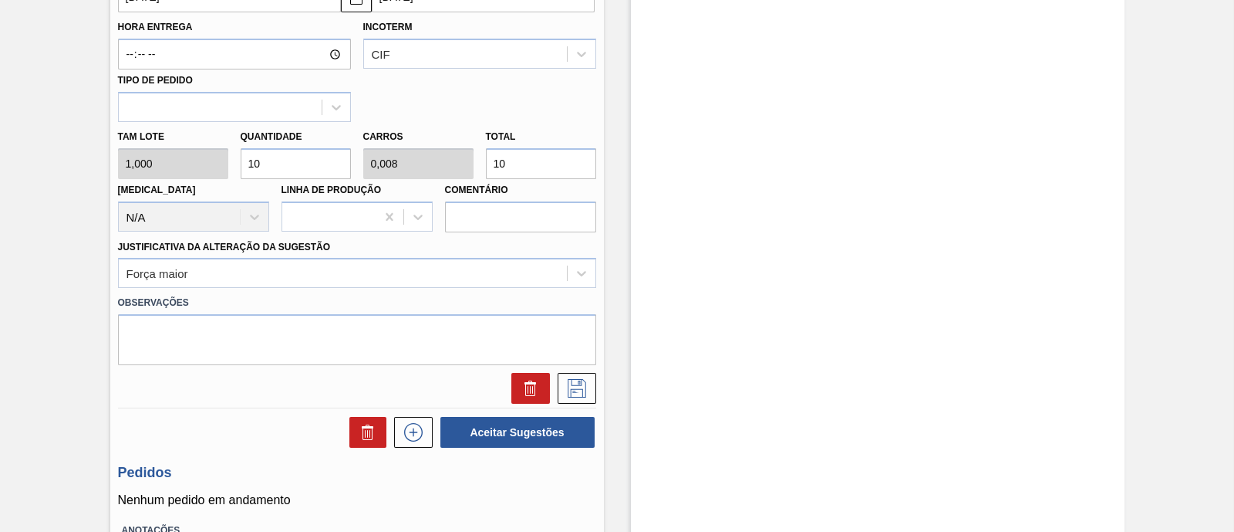
drag, startPoint x: 1231, startPoint y: 332, endPoint x: 1231, endPoint y: 316, distance: 16.2
click at [1231, 316] on div "BR27 - RÓTULO DE ALUMÍNIO CAPSULA PINK LEMONADE Unidade Nova Minas PE MIN 0,000…" at bounding box center [617, 67] width 1234 height 1157
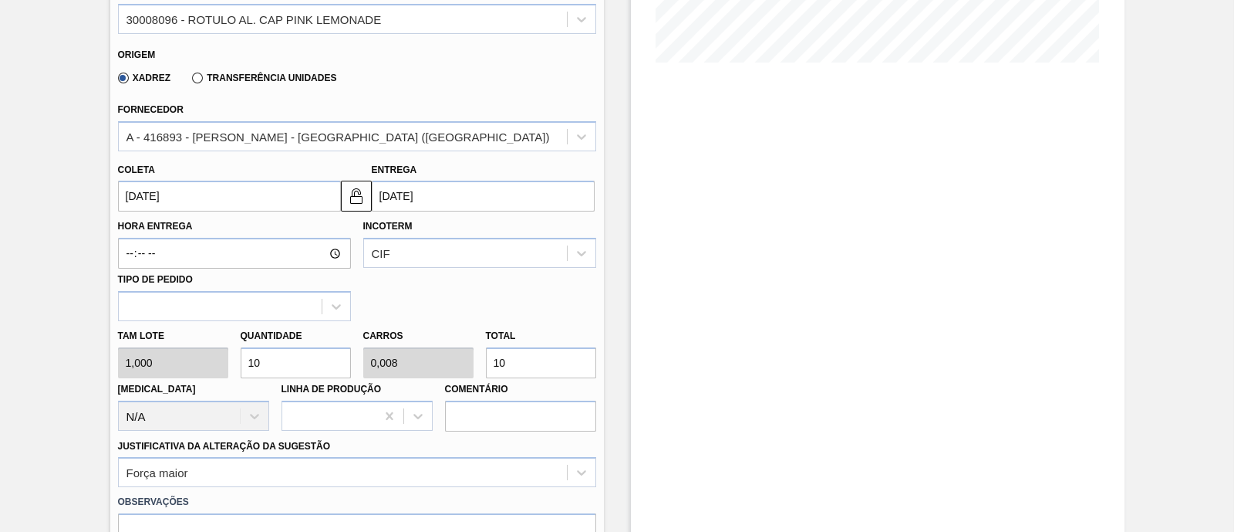
scroll to position [393, 0]
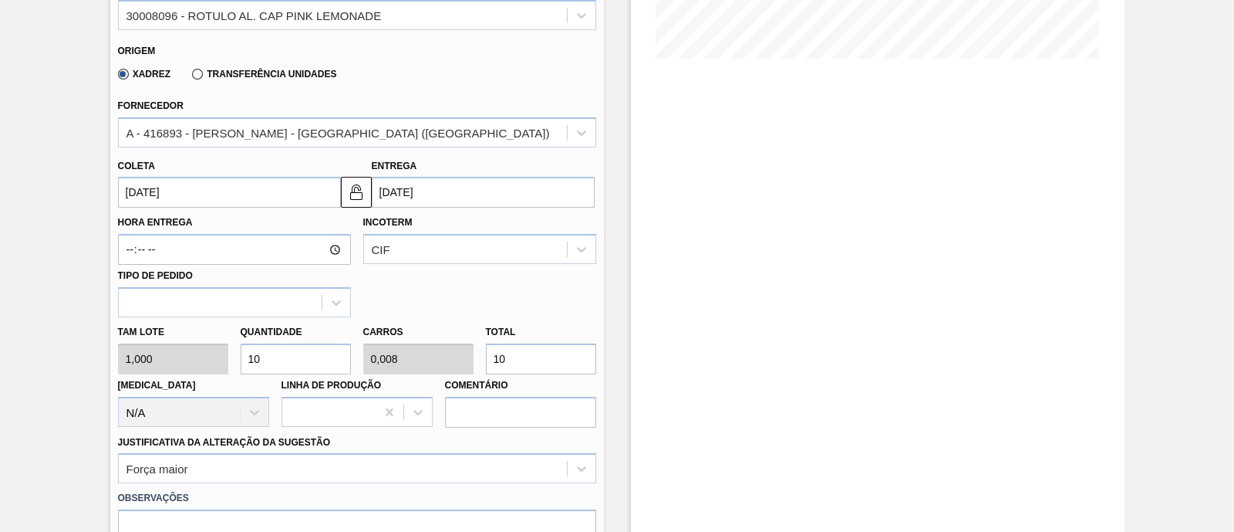
drag, startPoint x: 1231, startPoint y: 196, endPoint x: 1231, endPoint y: 214, distance: 17.8
click at [1231, 214] on div "BR27 - RÓTULO DE ALUMÍNIO CAPSULA PINK LEMONADE Unidade Nova Minas PE MIN 0,000…" at bounding box center [617, 262] width 1234 height 1157
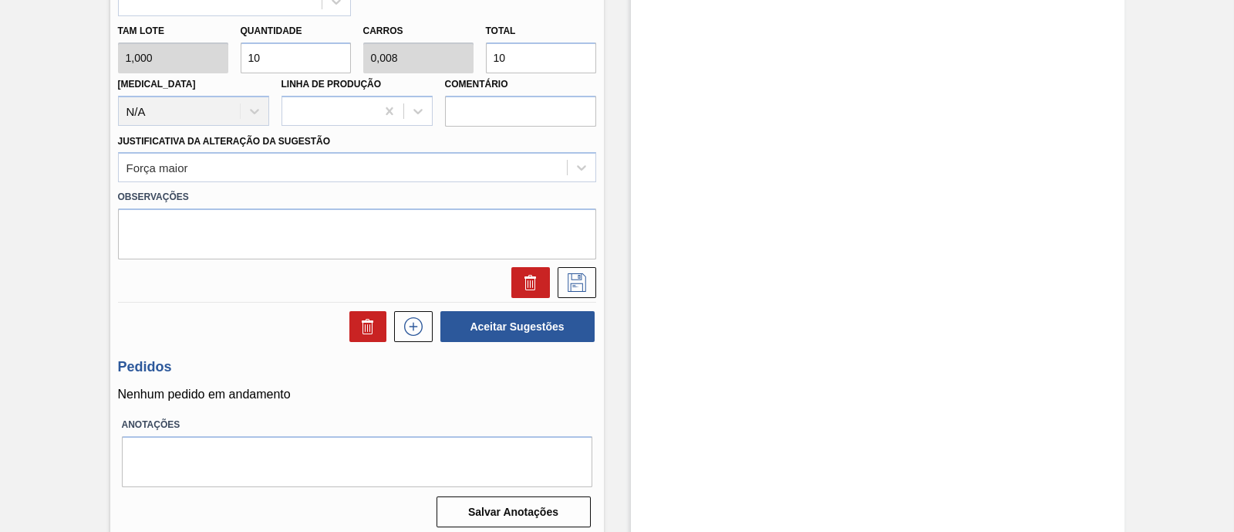
scroll to position [702, 0]
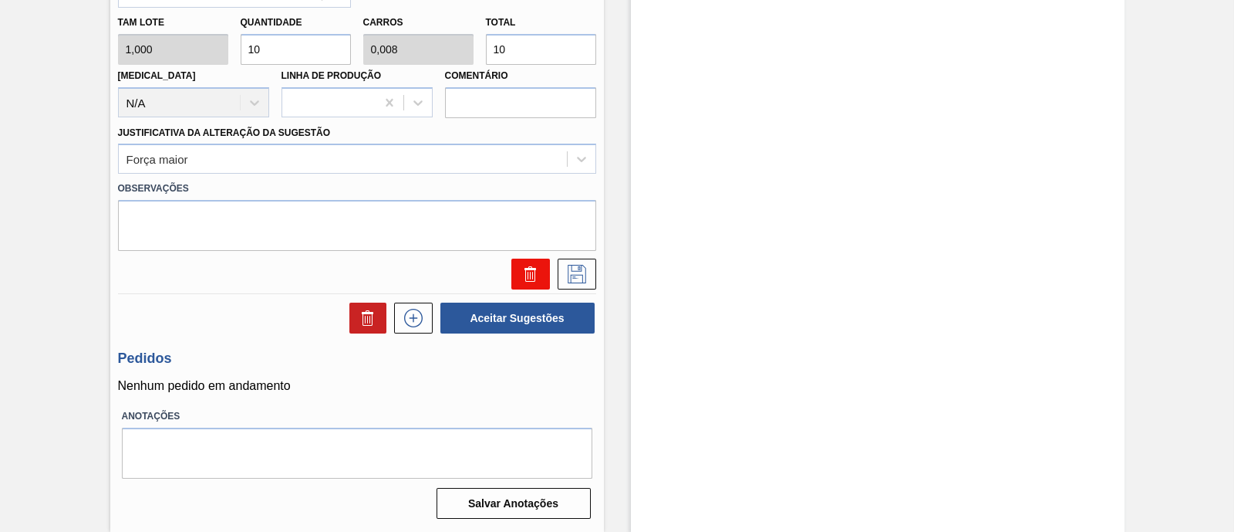
click at [525, 270] on icon at bounding box center [530, 276] width 10 height 12
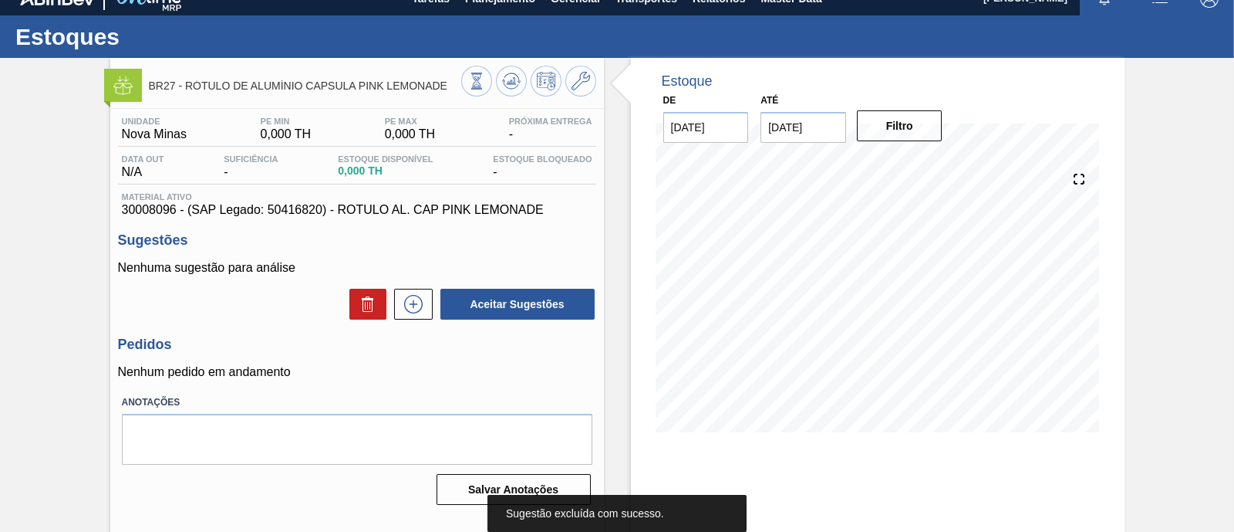
scroll to position [0, 0]
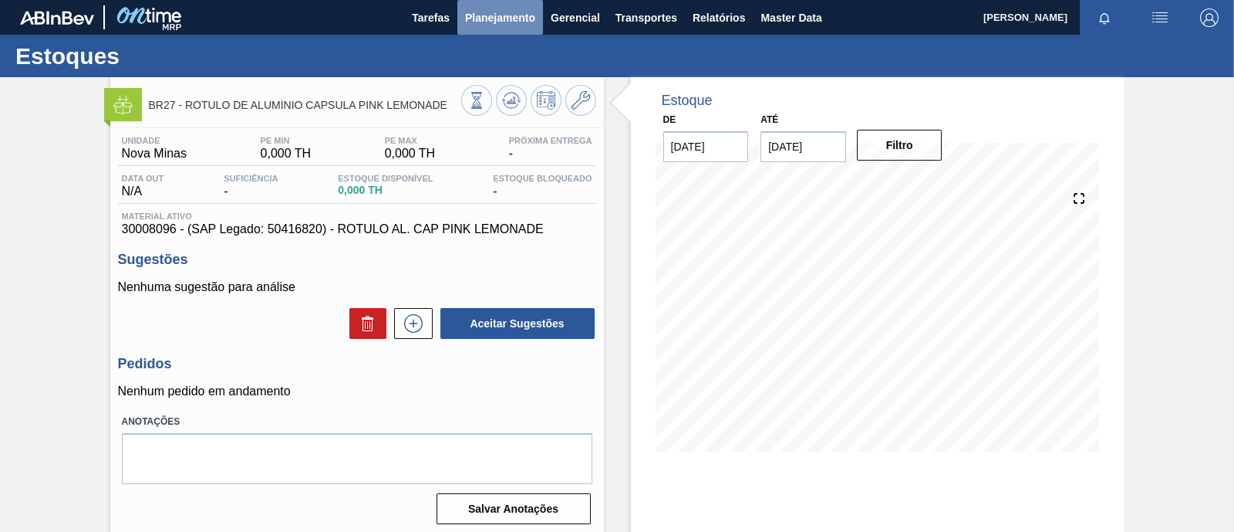
click at [532, 19] on span "Planejamento" at bounding box center [500, 17] width 70 height 19
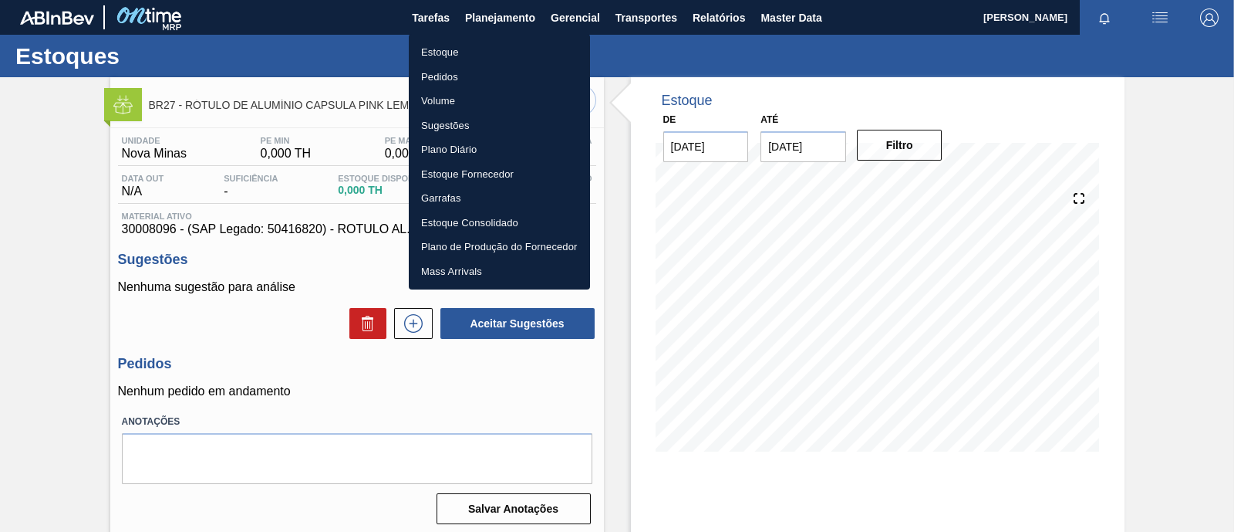
click at [515, 52] on li "Estoque" at bounding box center [499, 52] width 181 height 25
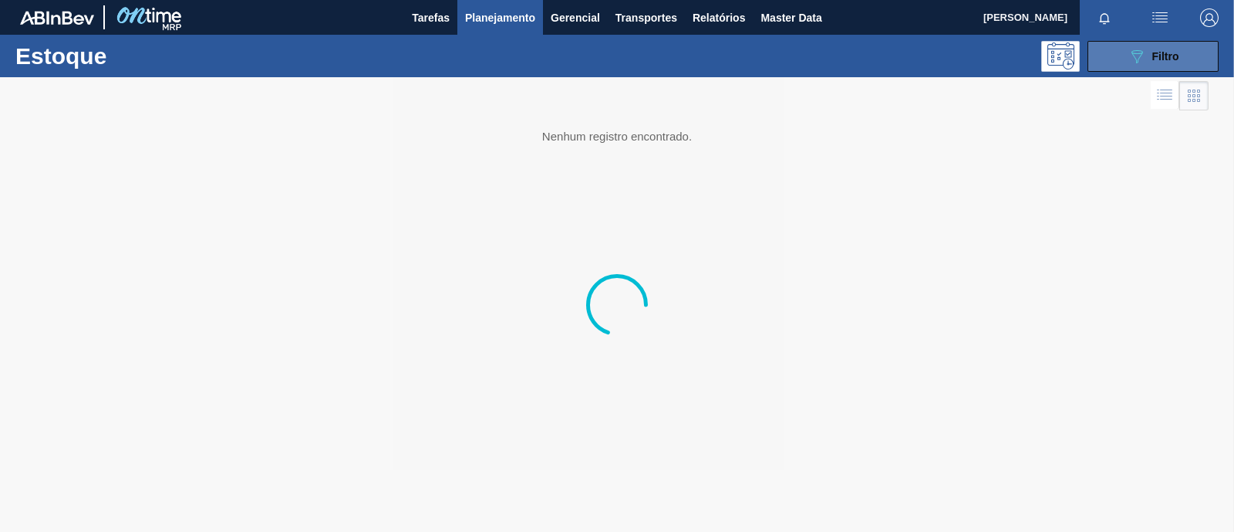
click at [1175, 52] on span "Filtro" at bounding box center [1166, 56] width 27 height 12
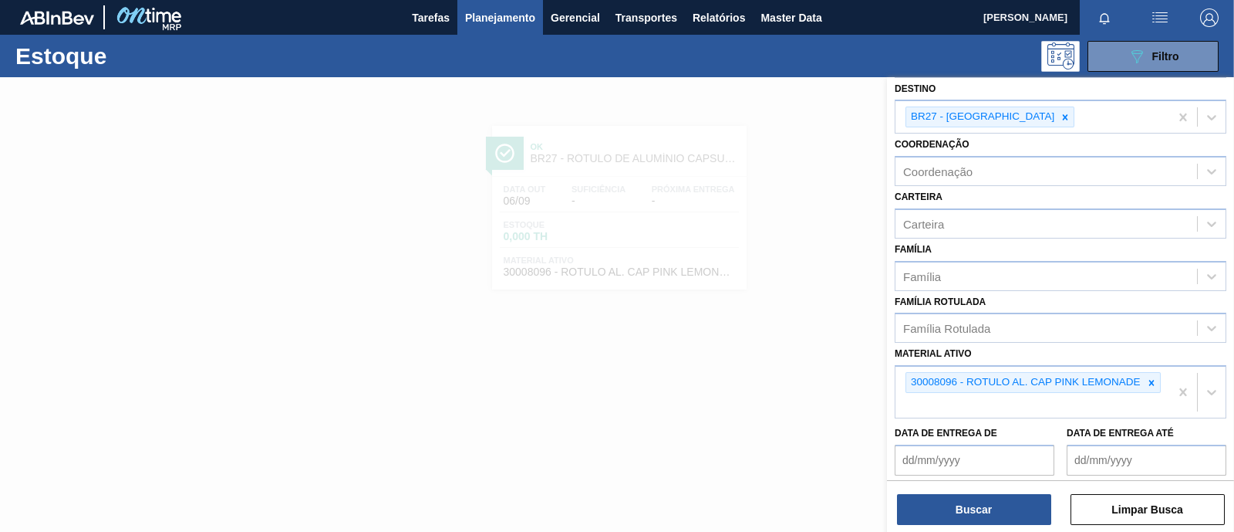
scroll to position [115, 0]
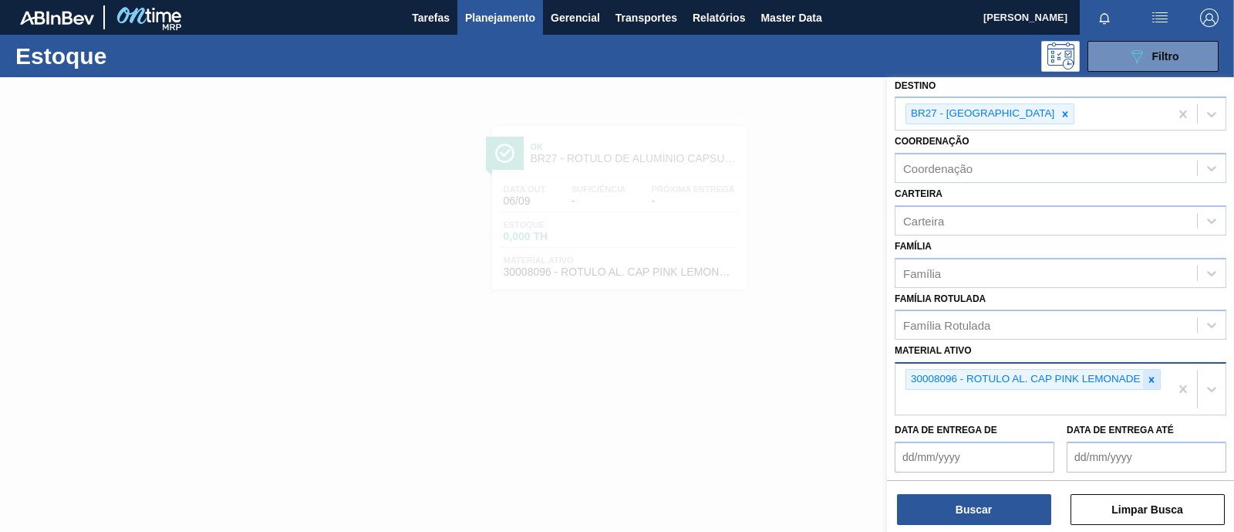
click at [1151, 377] on icon at bounding box center [1151, 379] width 5 height 5
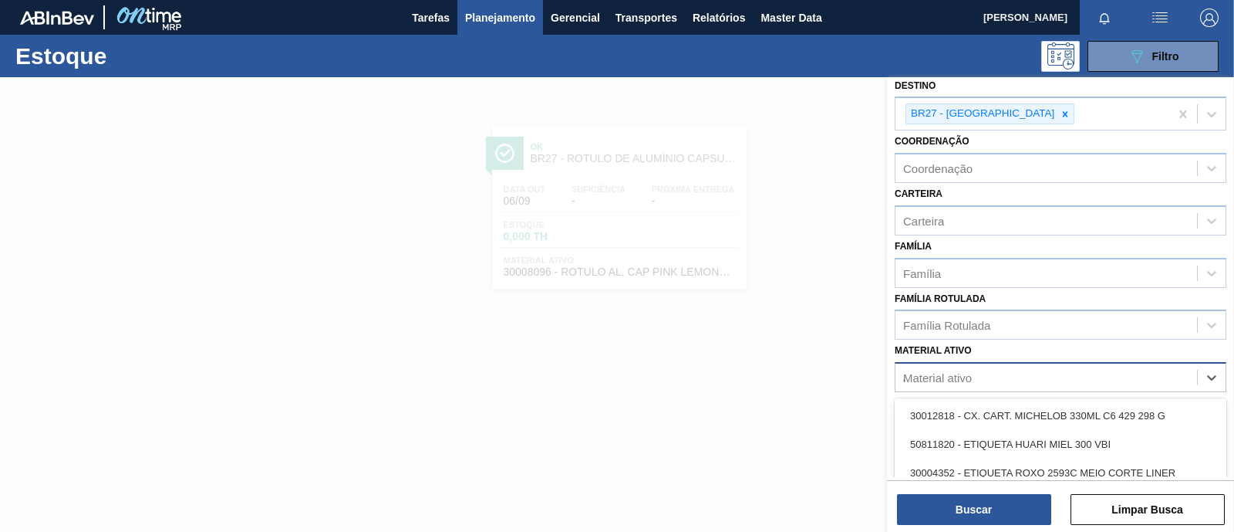
click at [1039, 383] on div "Material ativo a" at bounding box center [1047, 377] width 302 height 22
type ativo "agua"
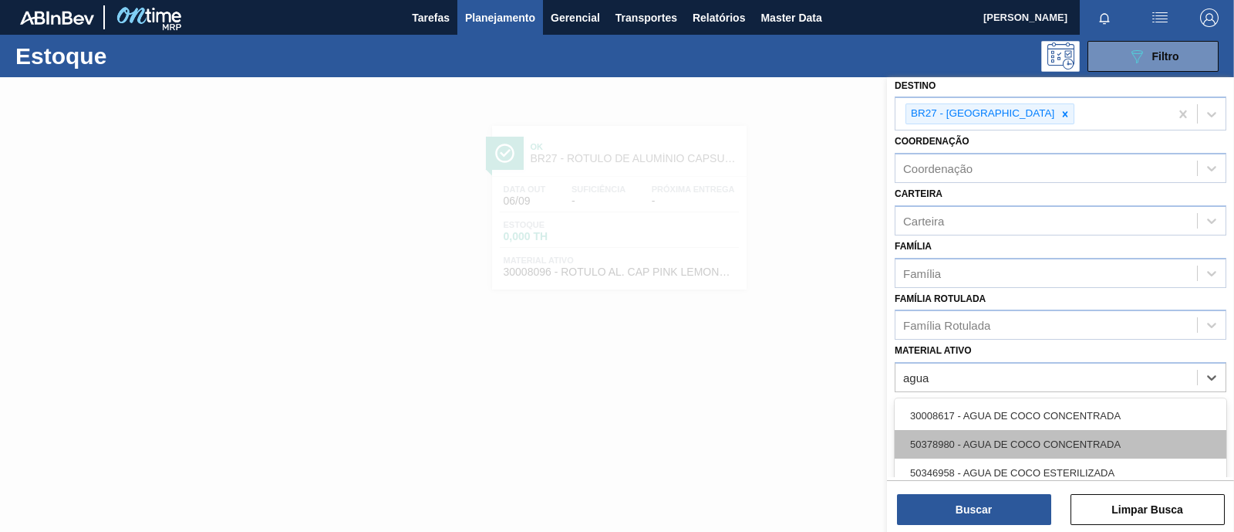
click at [1015, 441] on div "50378980 - AGUA DE COCO CONCENTRADA" at bounding box center [1061, 444] width 332 height 29
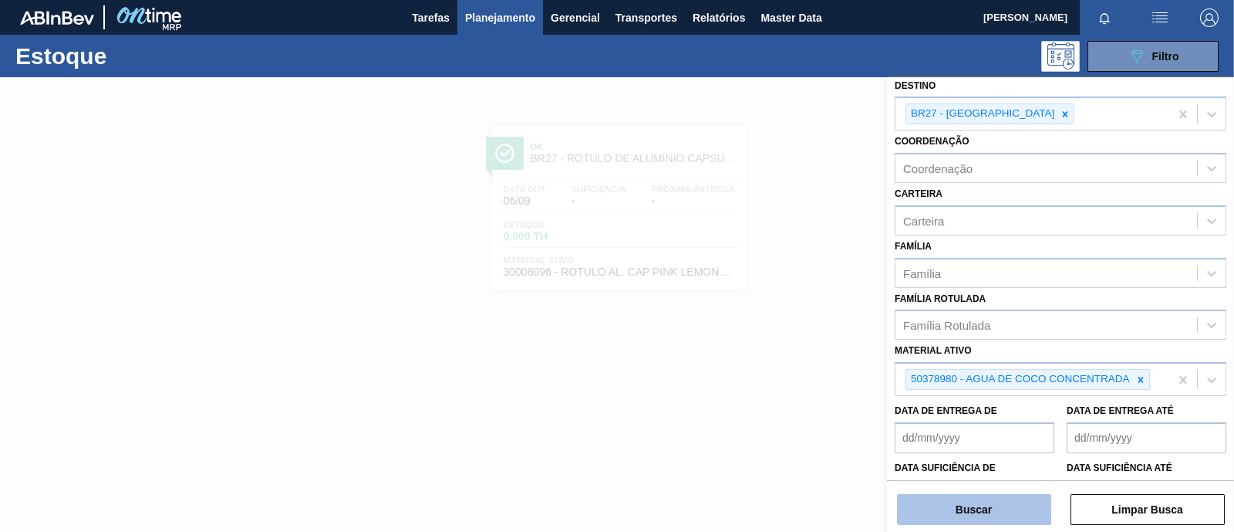
click at [977, 503] on button "Buscar" at bounding box center [974, 509] width 154 height 31
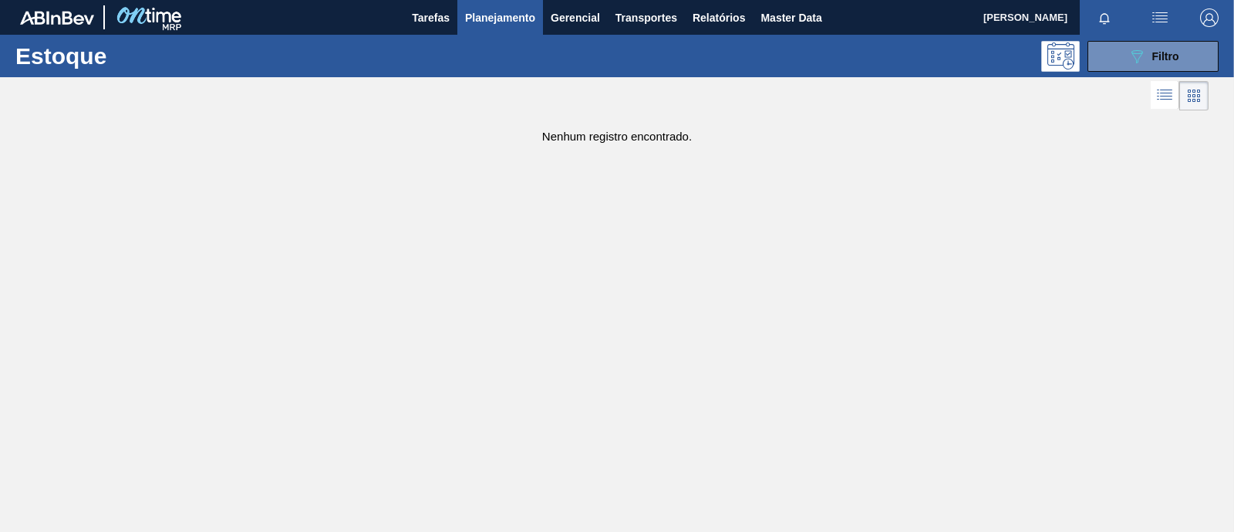
click at [1111, 73] on div "Estoque 089F7B8B-B2A5-4AFE-B5C0-19BA573D28AC Filtro" at bounding box center [617, 56] width 1234 height 42
click at [1123, 58] on button "089F7B8B-B2A5-4AFE-B5C0-19BA573D28AC Filtro" at bounding box center [1153, 56] width 131 height 31
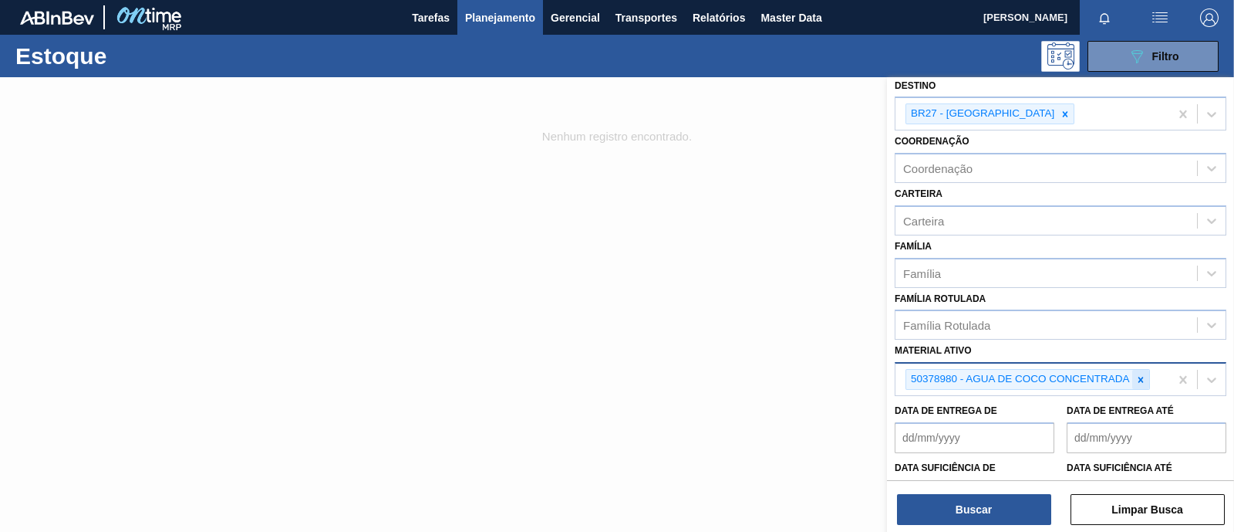
click at [1143, 375] on icon at bounding box center [1141, 379] width 11 height 11
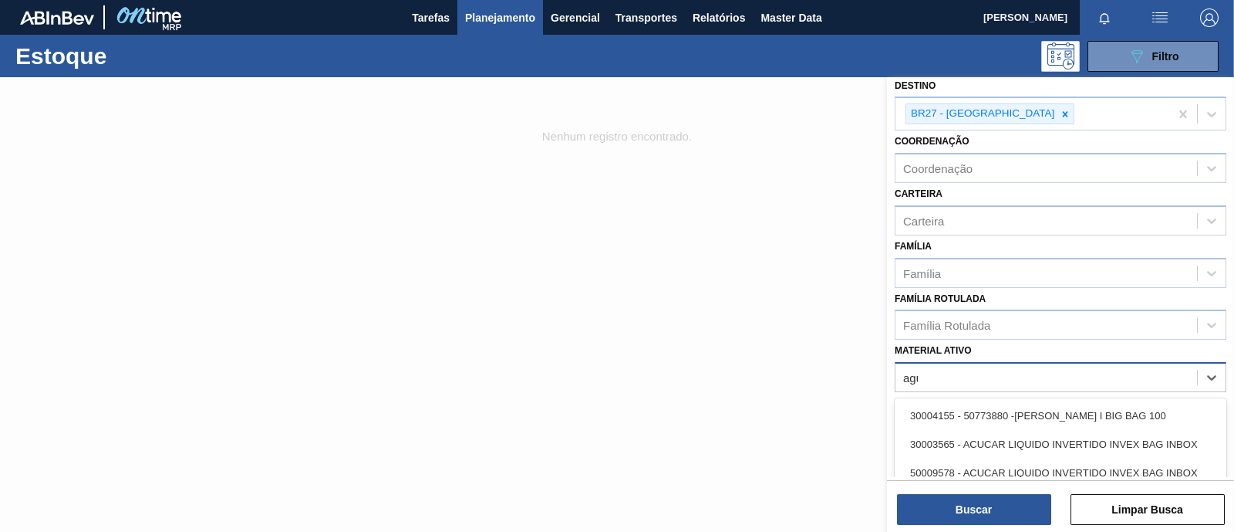
type ativo "agua"
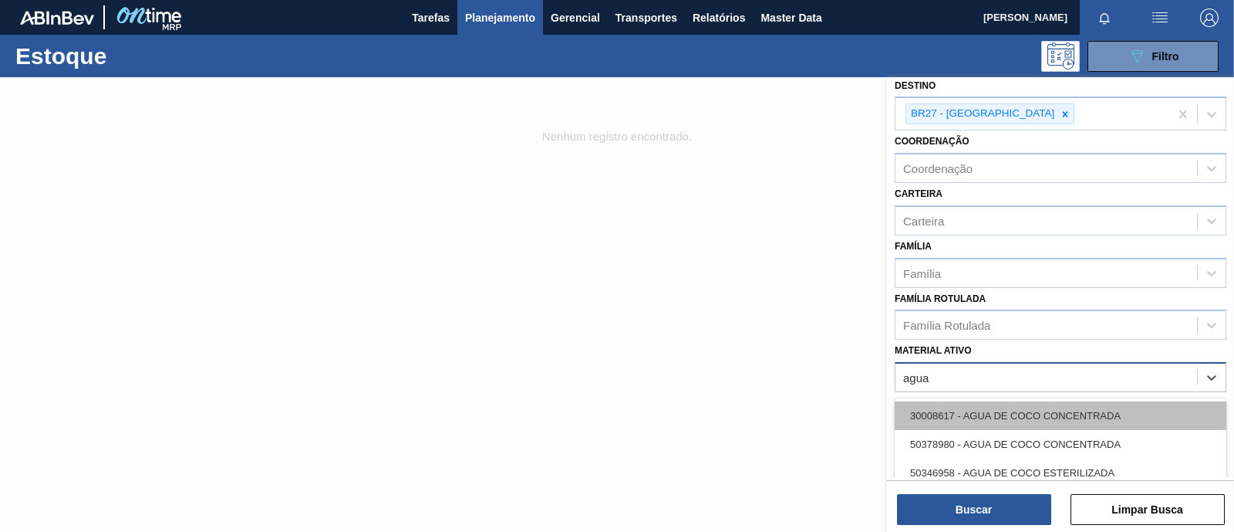
click at [1059, 421] on div "30008617 - AGUA DE COCO CONCENTRADA" at bounding box center [1061, 415] width 332 height 29
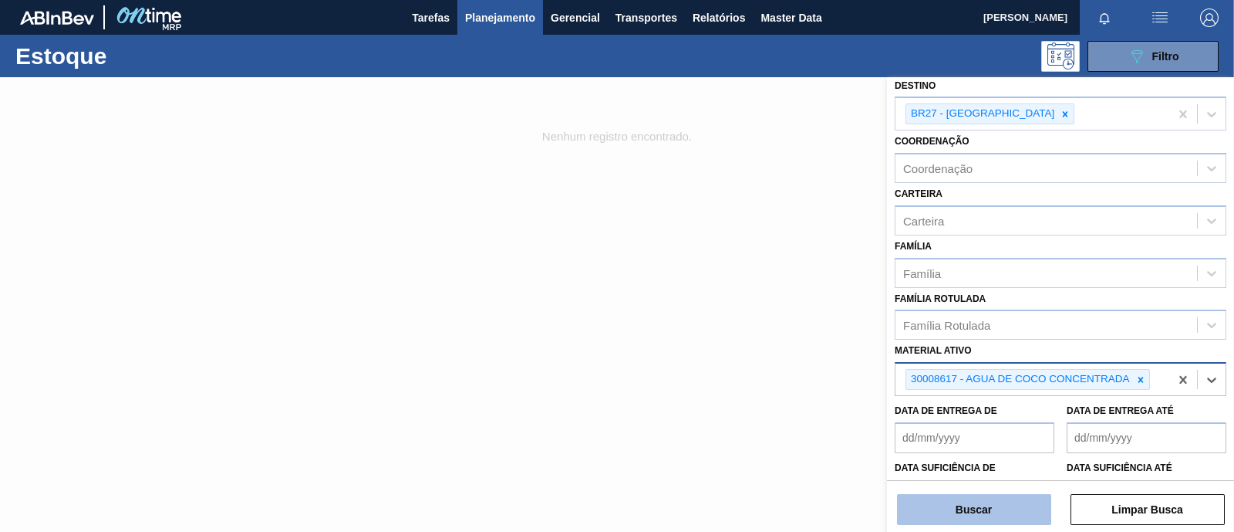
click at [1013, 505] on button "Buscar" at bounding box center [974, 509] width 154 height 31
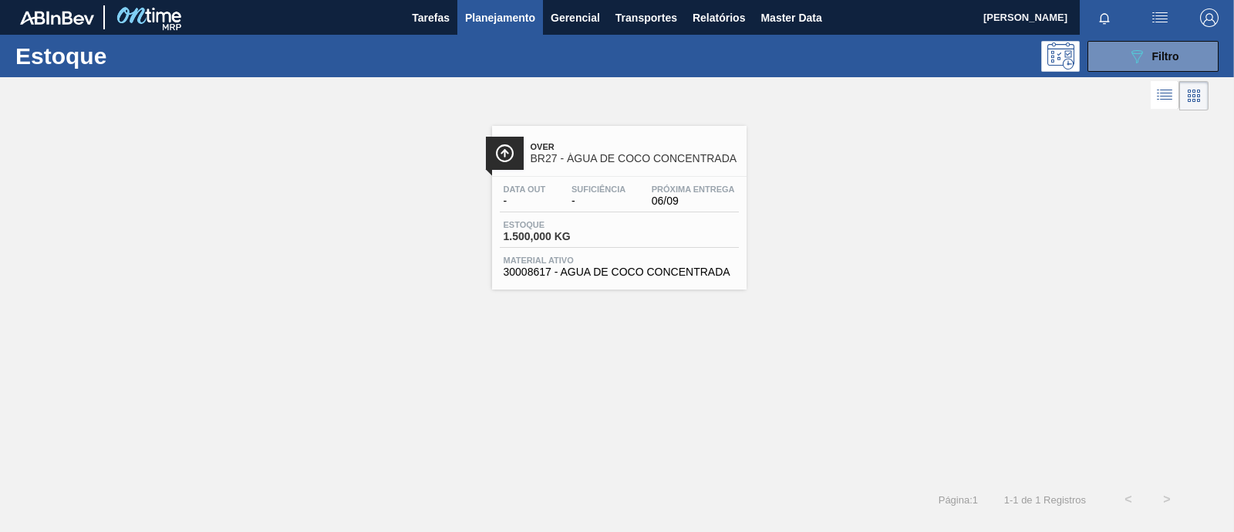
click at [627, 227] on div "Estoque 1.500,000 KG" at bounding box center [619, 234] width 239 height 28
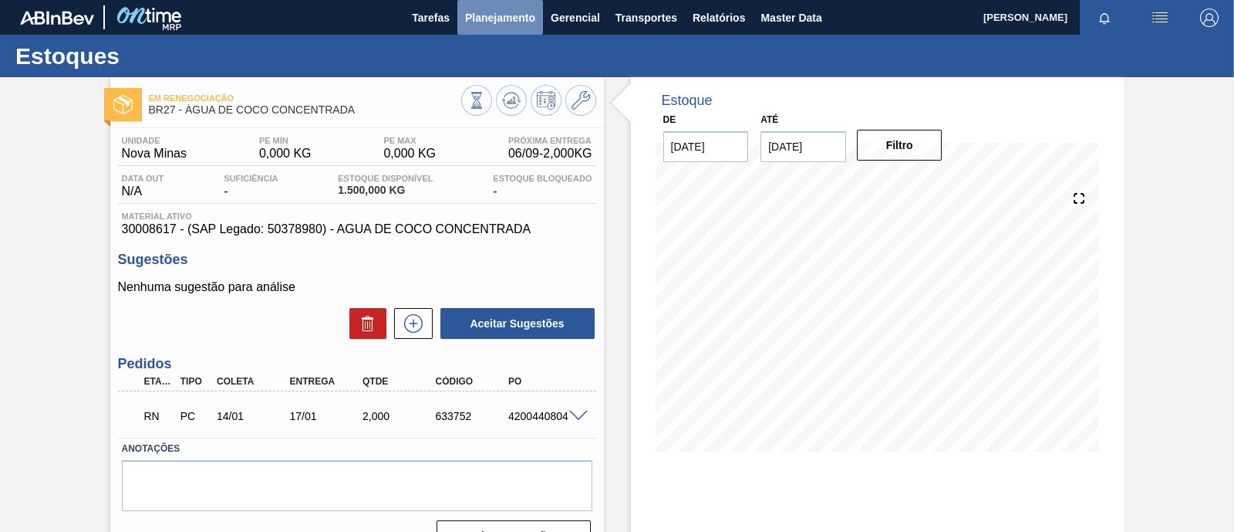
click at [504, 15] on span "Planejamento" at bounding box center [500, 17] width 70 height 19
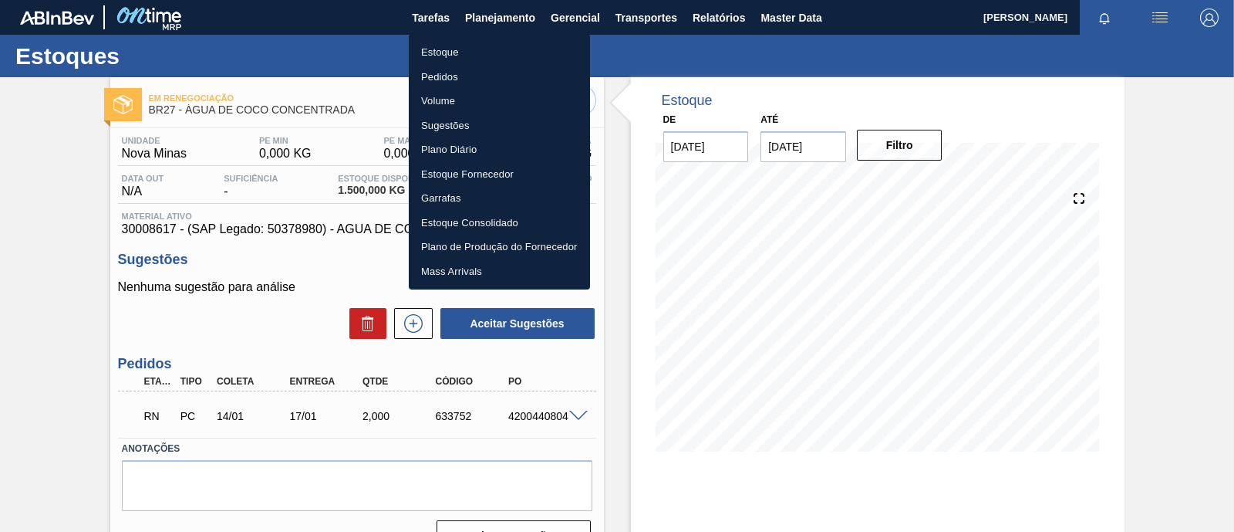
click at [498, 48] on li "Estoque" at bounding box center [499, 52] width 181 height 25
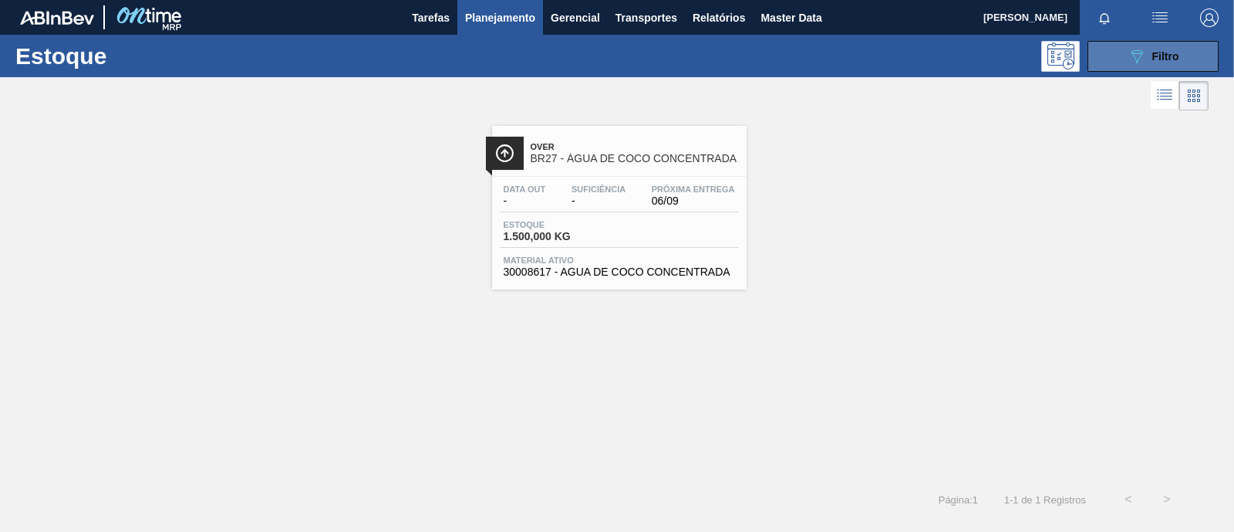
click at [1153, 42] on button "089F7B8B-B2A5-4AFE-B5C0-19BA573D28AC Filtro" at bounding box center [1153, 56] width 131 height 31
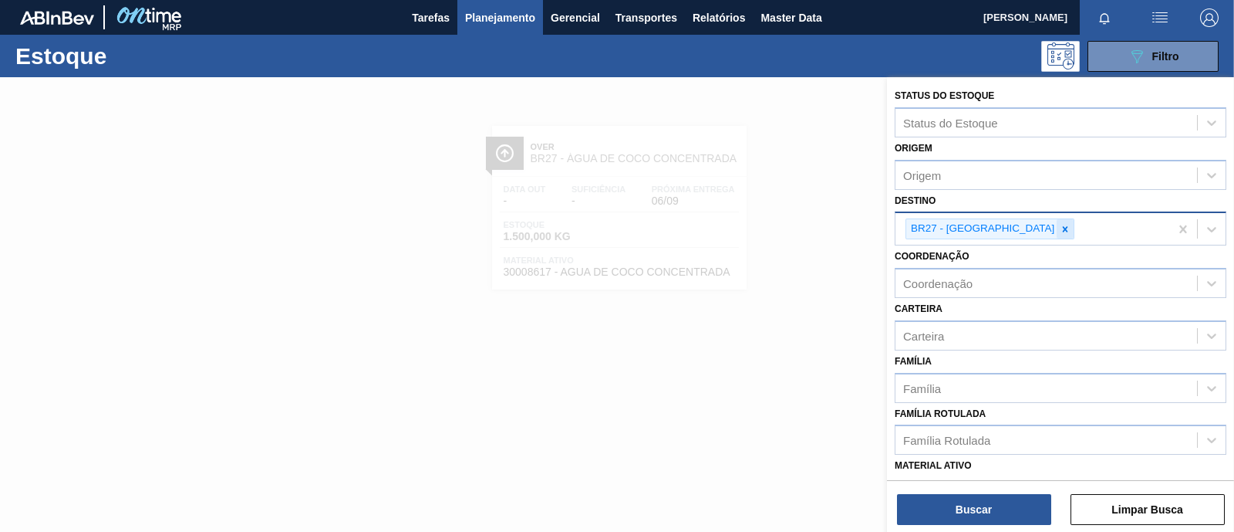
click at [1060, 230] on icon at bounding box center [1065, 229] width 11 height 11
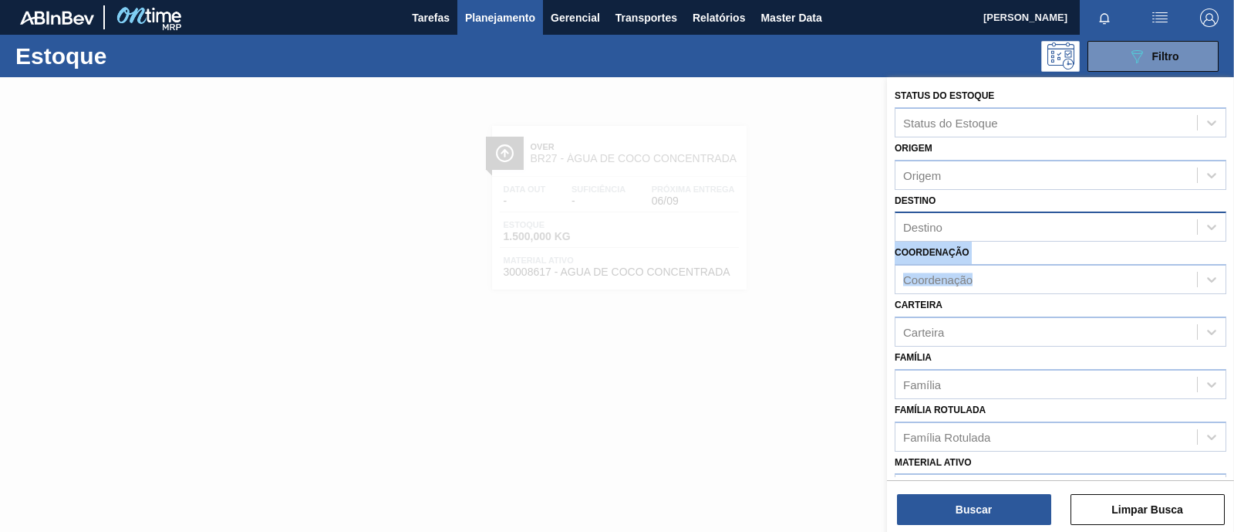
drag, startPoint x: 1231, startPoint y: 224, endPoint x: 1232, endPoint y: 266, distance: 42.4
click at [1232, 265] on div "Status do Estoque Status do Estoque Origem Origem Destino Destino Coordenação C…" at bounding box center [1060, 277] width 347 height 400
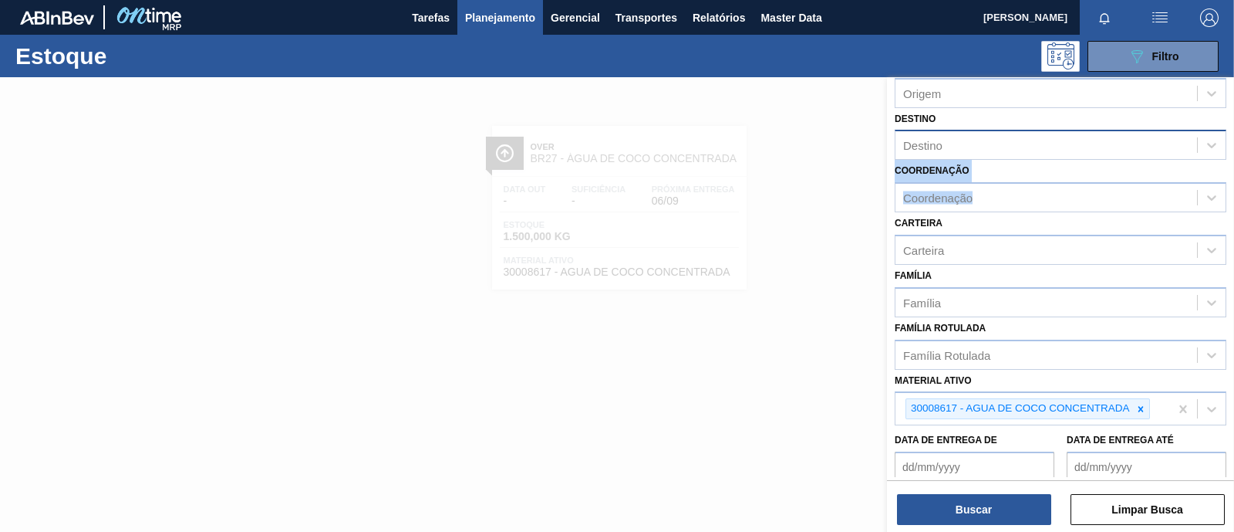
scroll to position [81, 0]
click at [1140, 407] on icon at bounding box center [1141, 409] width 11 height 11
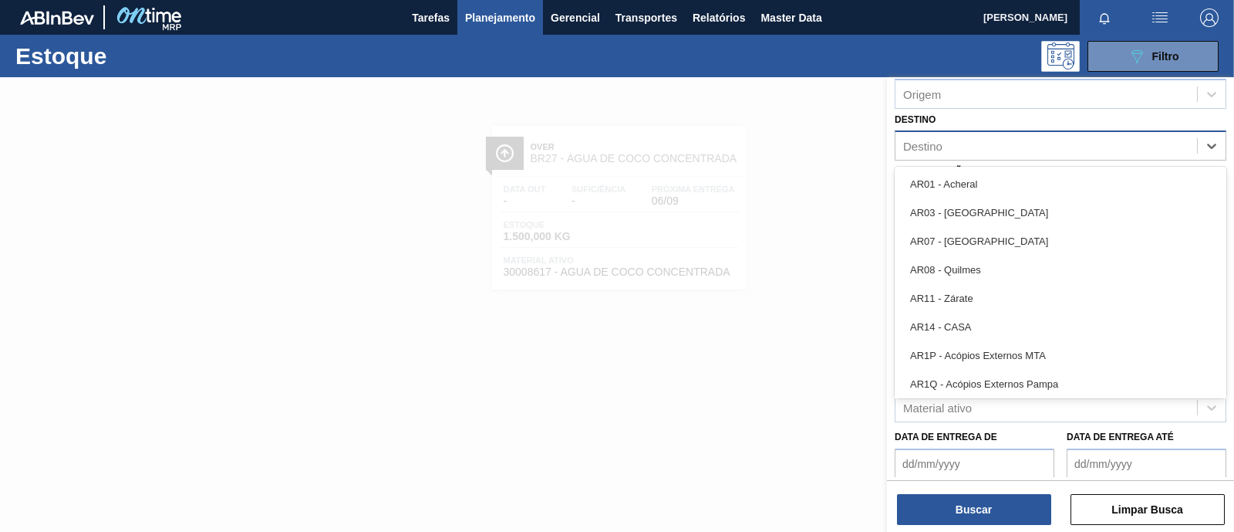
click at [949, 150] on div "Destino" at bounding box center [1047, 146] width 302 height 22
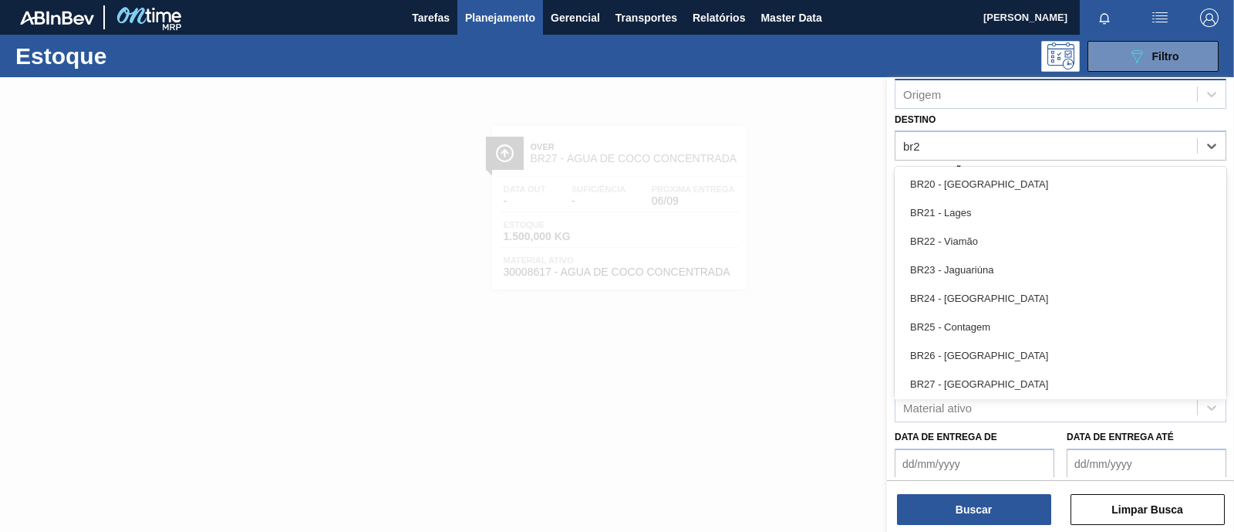
type input "br27"
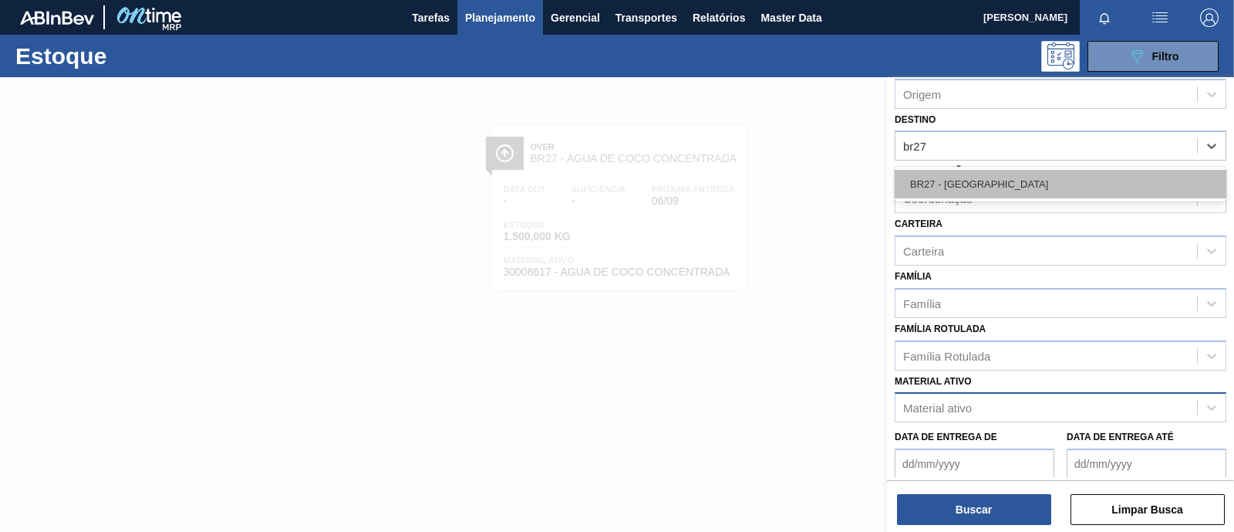
click at [980, 183] on div "BR27 - Nova Minas" at bounding box center [1061, 184] width 332 height 29
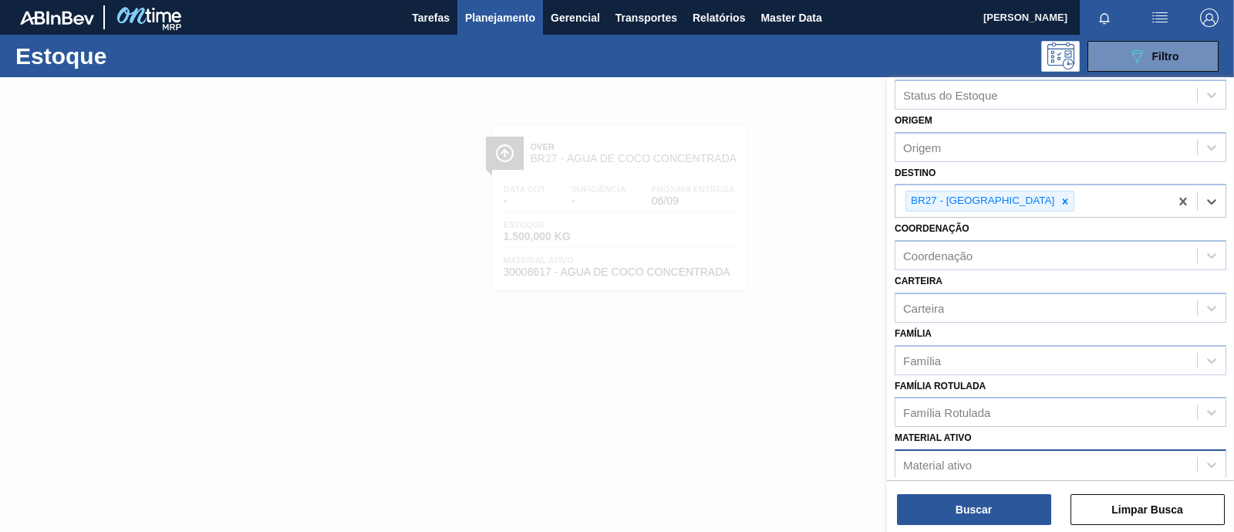
scroll to position [25, 0]
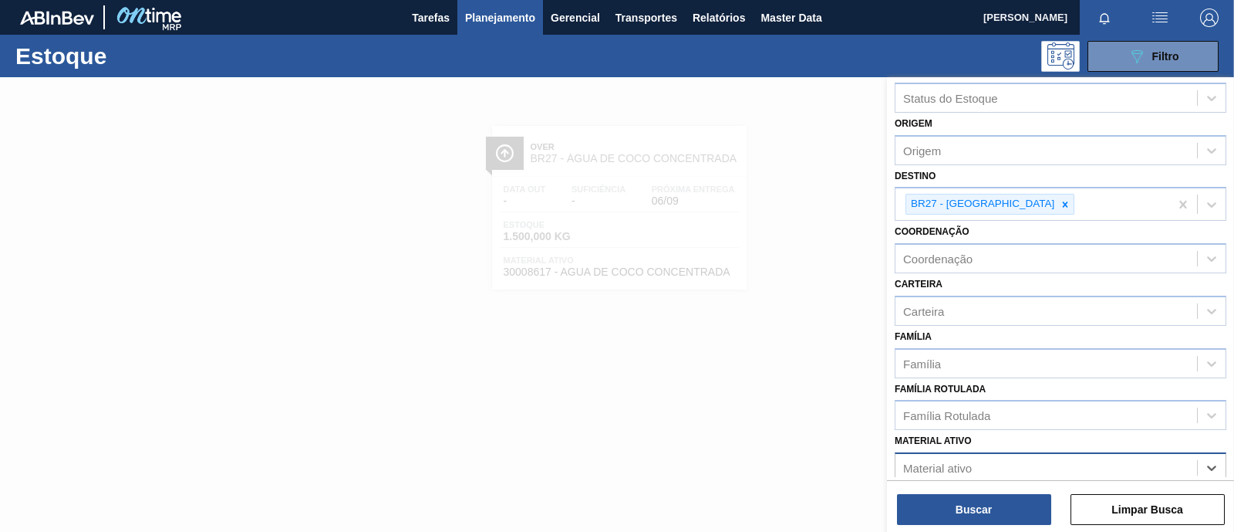
click at [1004, 452] on div "Material ativo" at bounding box center [1061, 467] width 332 height 30
type ativo "p"
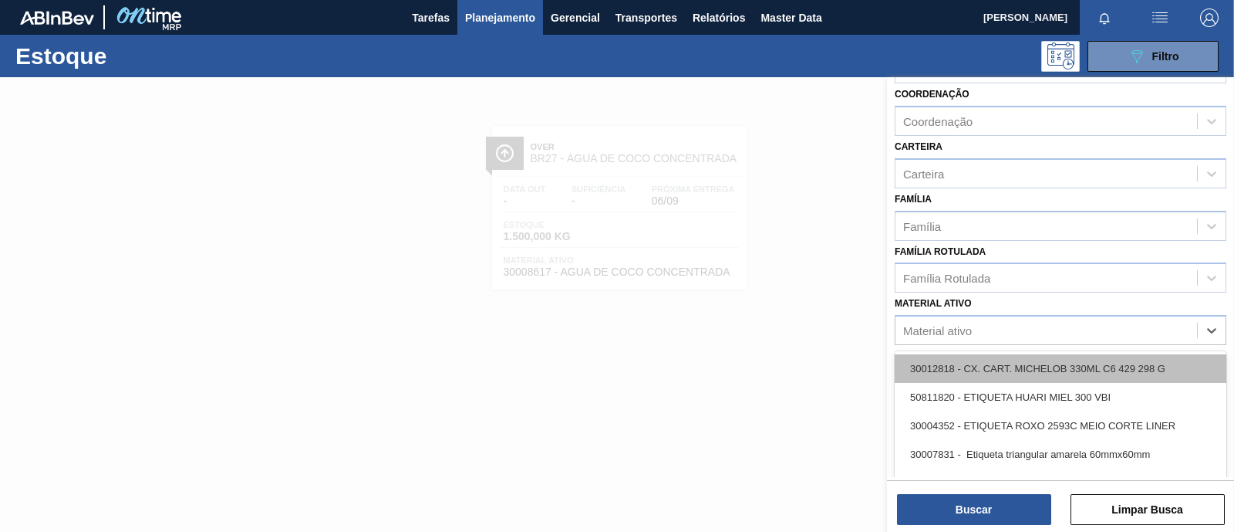
scroll to position [168, 0]
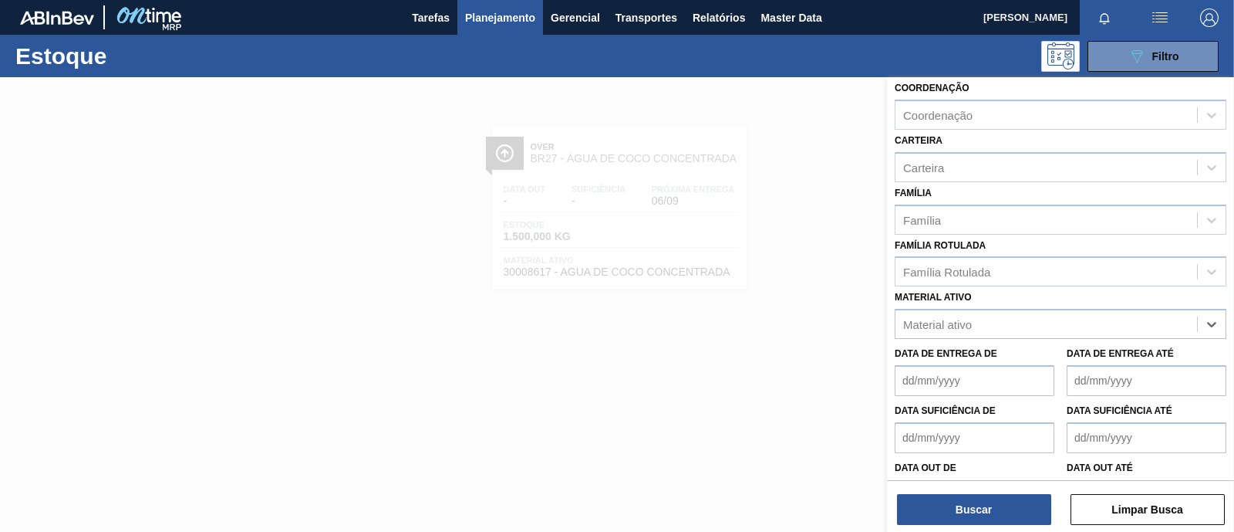
click at [967, 323] on div "Material ativo" at bounding box center [937, 324] width 69 height 13
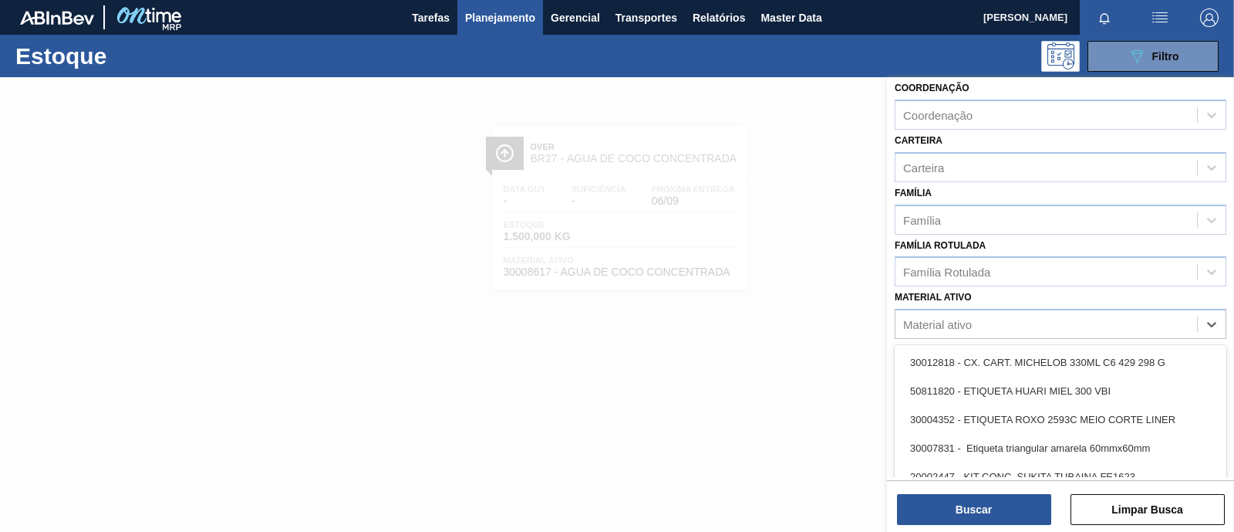
click at [967, 323] on div "Material ativo" at bounding box center [937, 324] width 69 height 13
type ativo "pink lem"
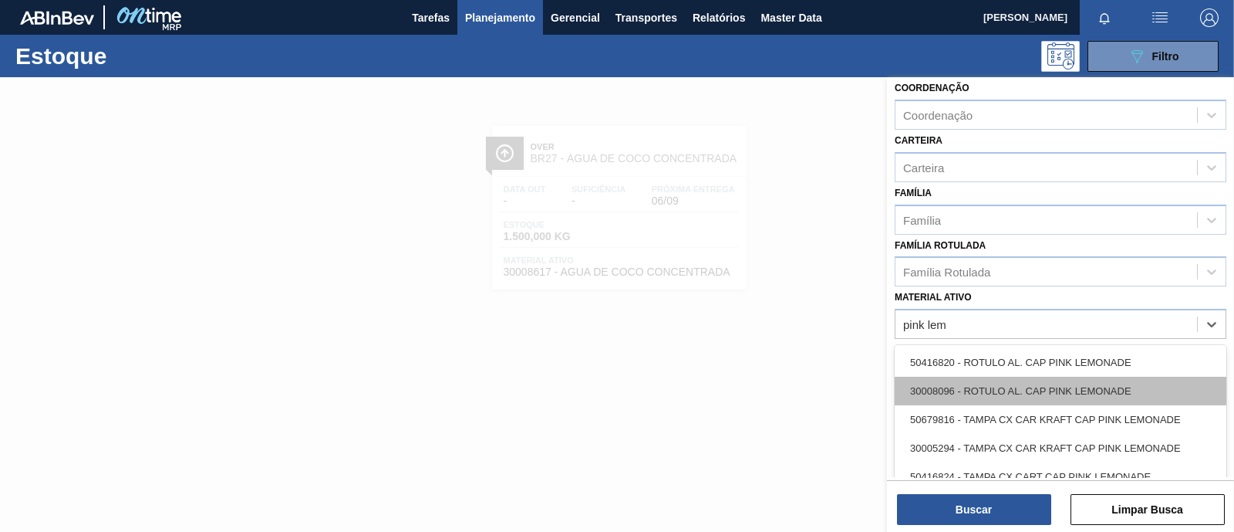
click at [1003, 380] on div "30008096 - ROTULO AL. CAP PINK LEMONADE" at bounding box center [1061, 391] width 332 height 29
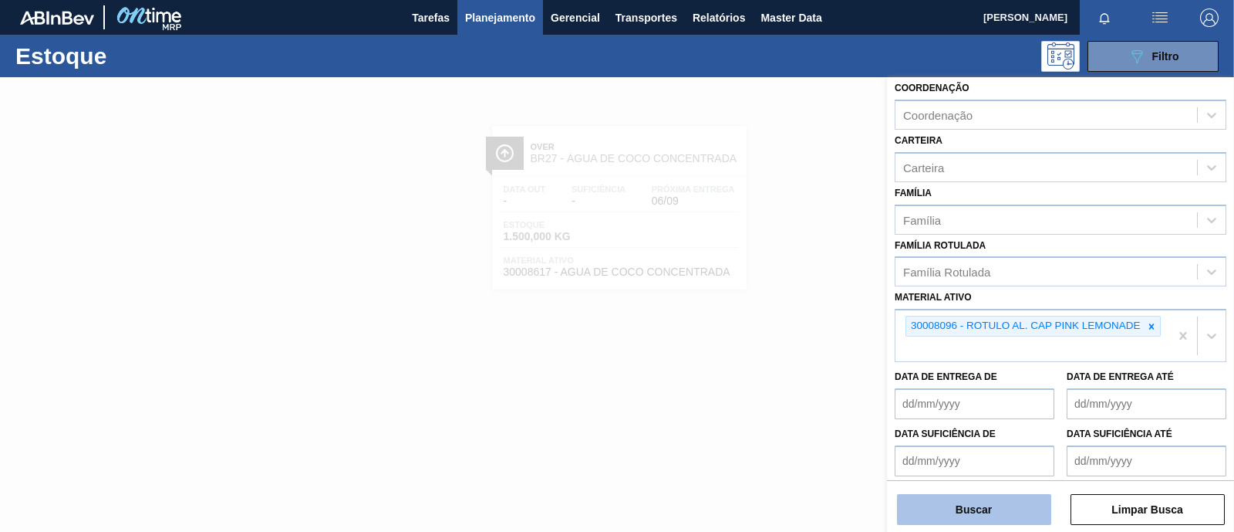
click at [972, 512] on button "Buscar" at bounding box center [974, 509] width 154 height 31
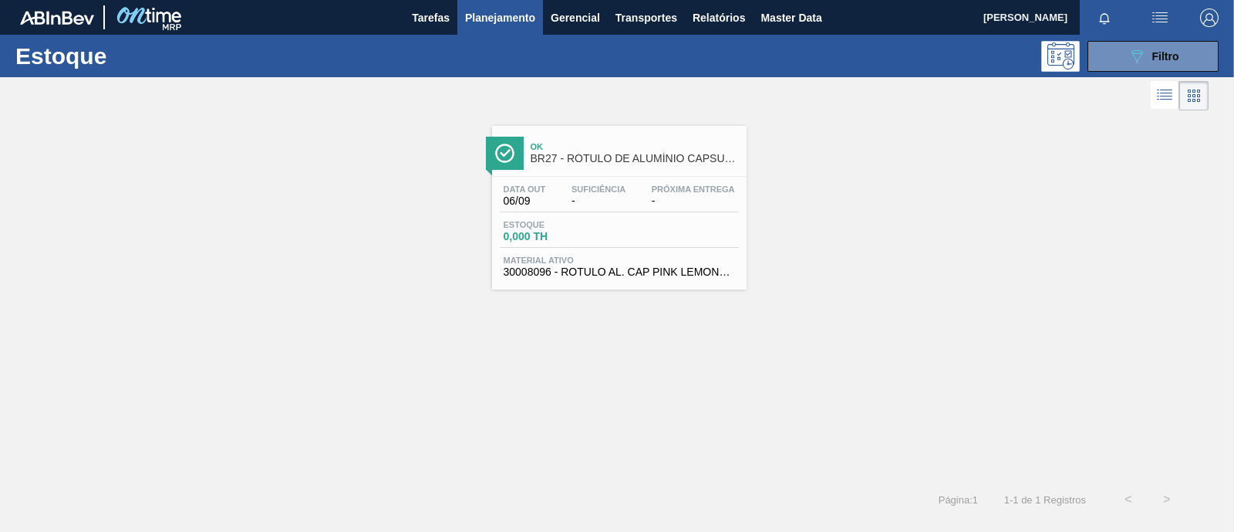
click at [577, 197] on span "-" at bounding box center [599, 201] width 54 height 12
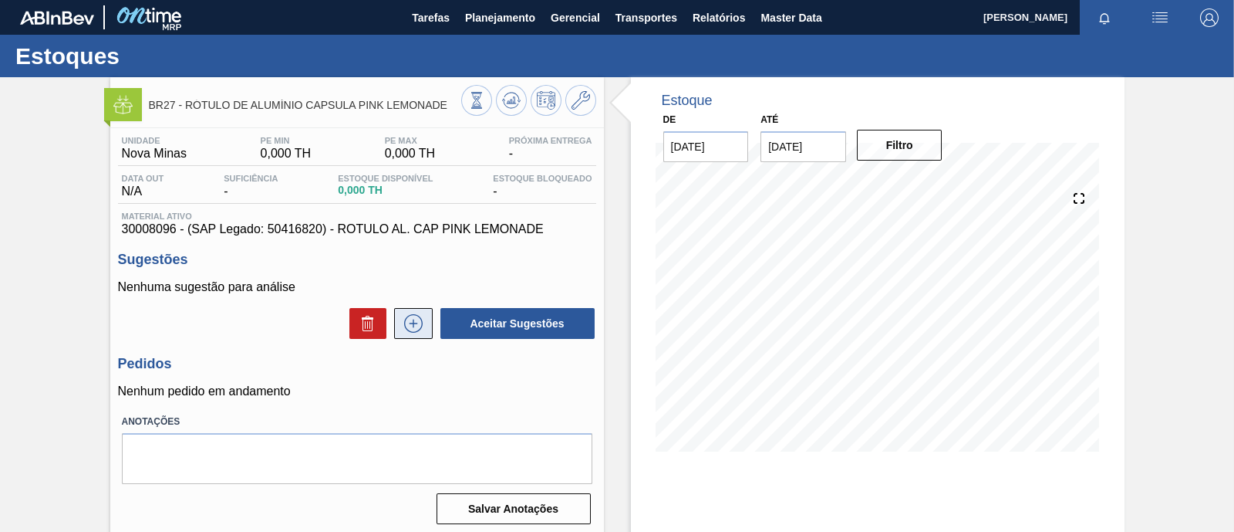
click at [415, 329] on icon at bounding box center [413, 323] width 25 height 19
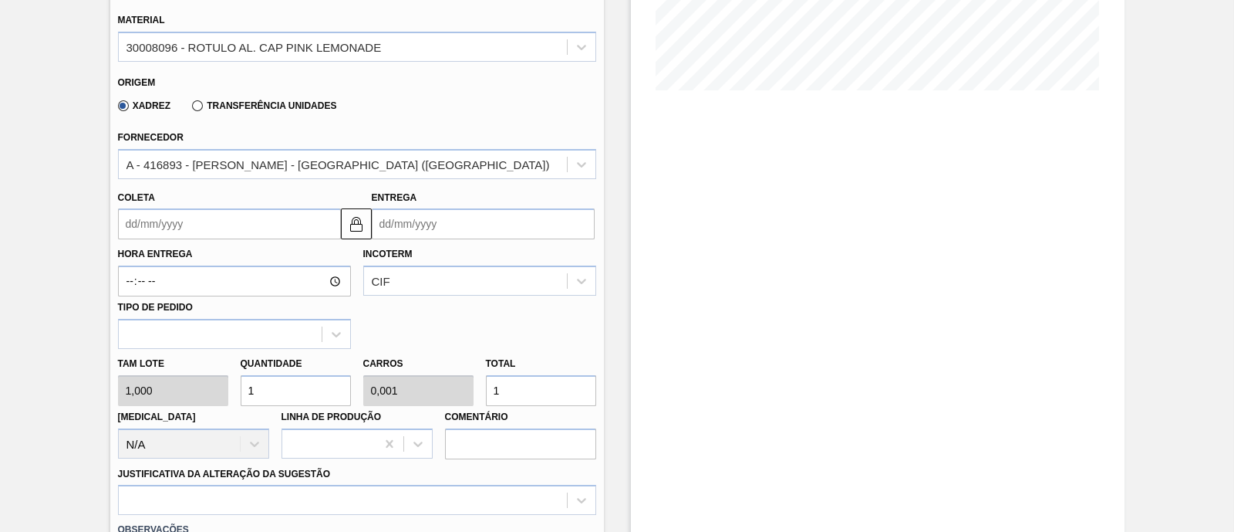
scroll to position [377, 0]
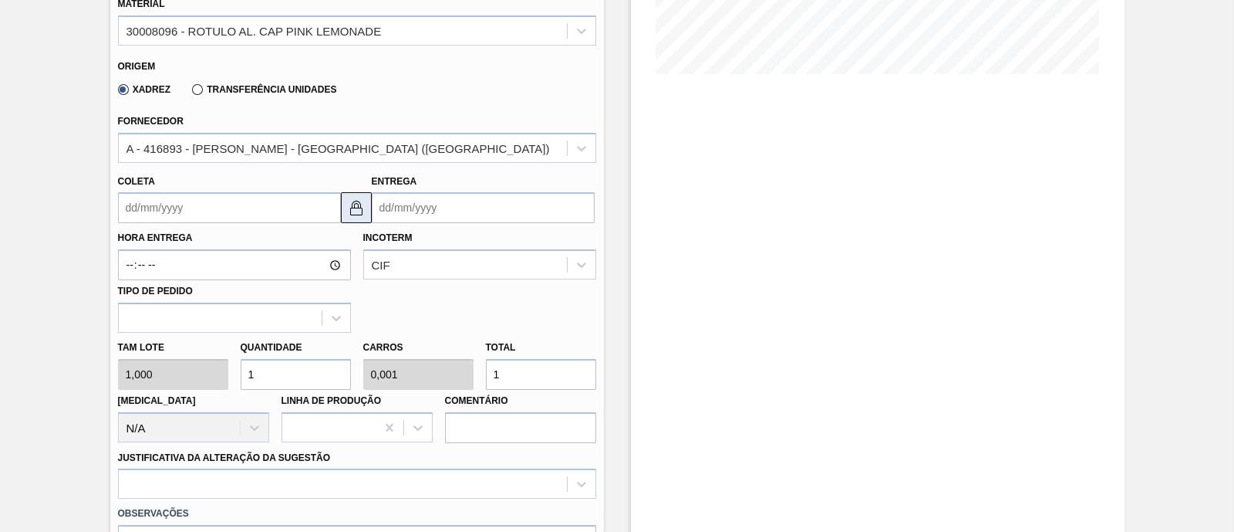
click at [355, 221] on button at bounding box center [356, 207] width 31 height 31
click at [296, 209] on input "Coleta" at bounding box center [229, 207] width 223 height 31
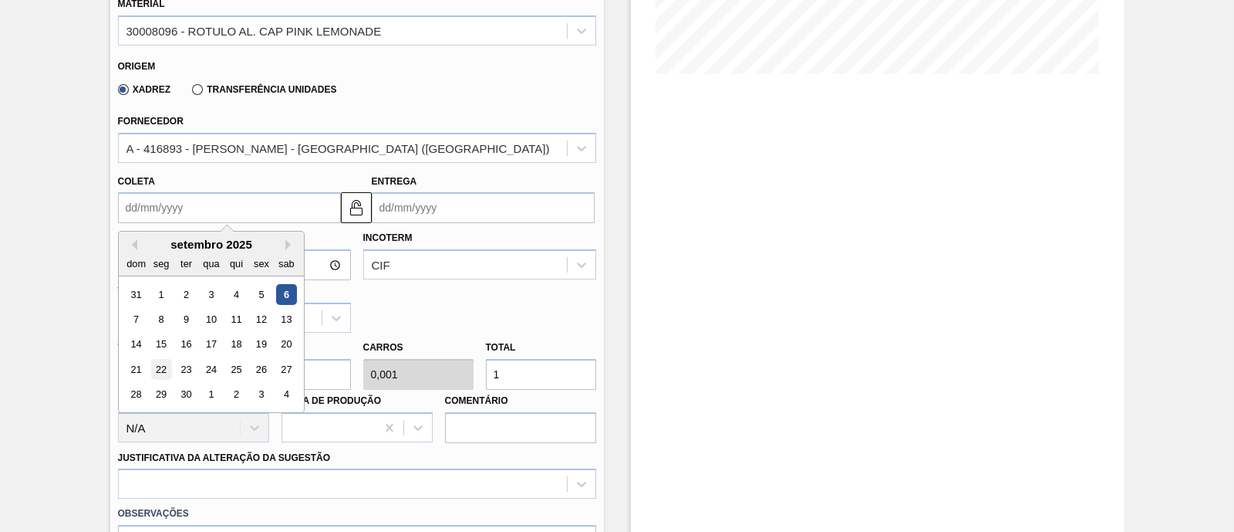
click at [160, 368] on div "22" at bounding box center [160, 369] width 21 height 21
type input "22/09/2025"
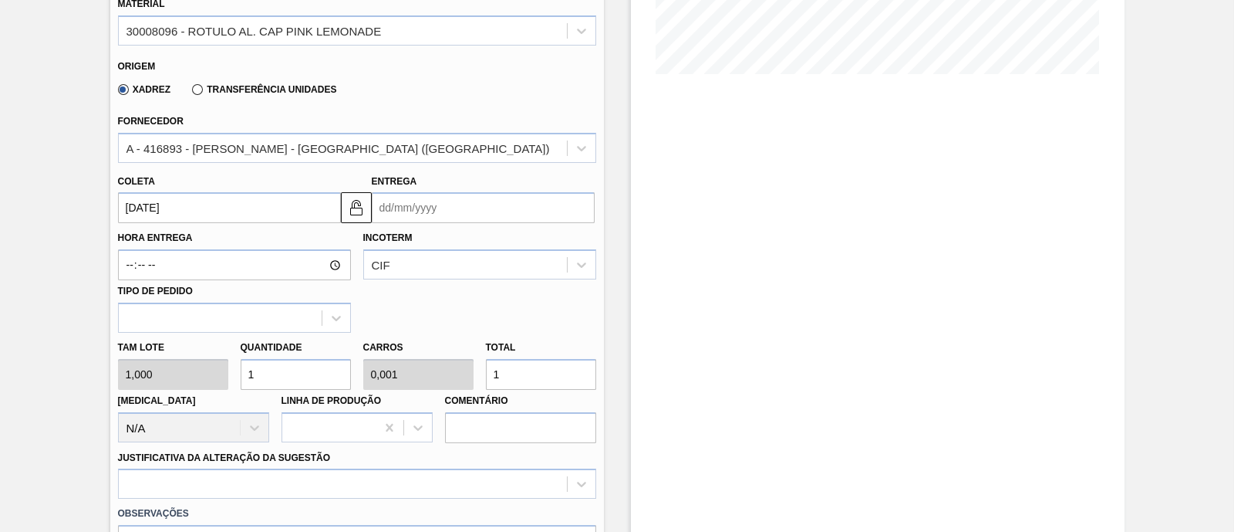
click at [467, 199] on input "Entrega" at bounding box center [483, 207] width 223 height 31
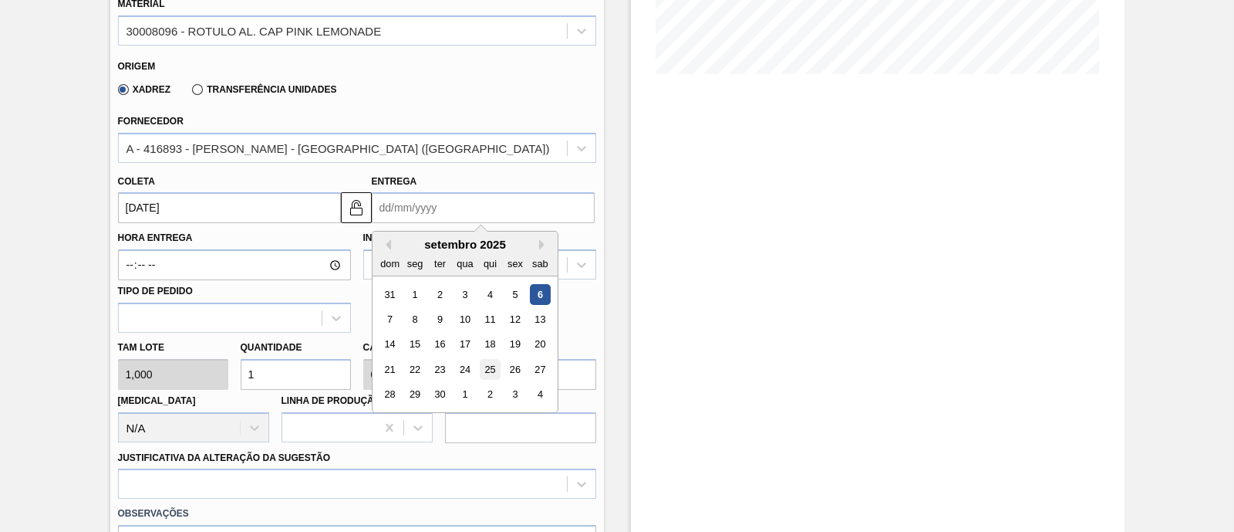
click at [490, 370] on div "25" at bounding box center [489, 369] width 21 height 21
type input "25/09/2025"
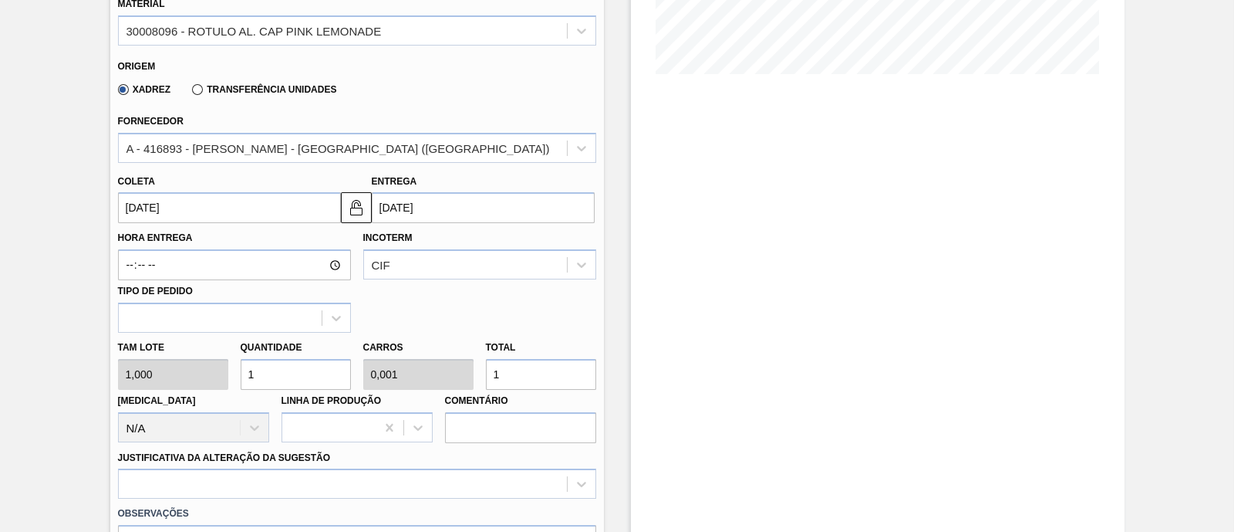
click at [215, 368] on div "Tam lote 1,000 Quantidade 1 Carros 0,001 Total 1 Doca N/A Linha de Produção Com…" at bounding box center [357, 388] width 491 height 110
type input "10"
type input "0,008"
type input "10"
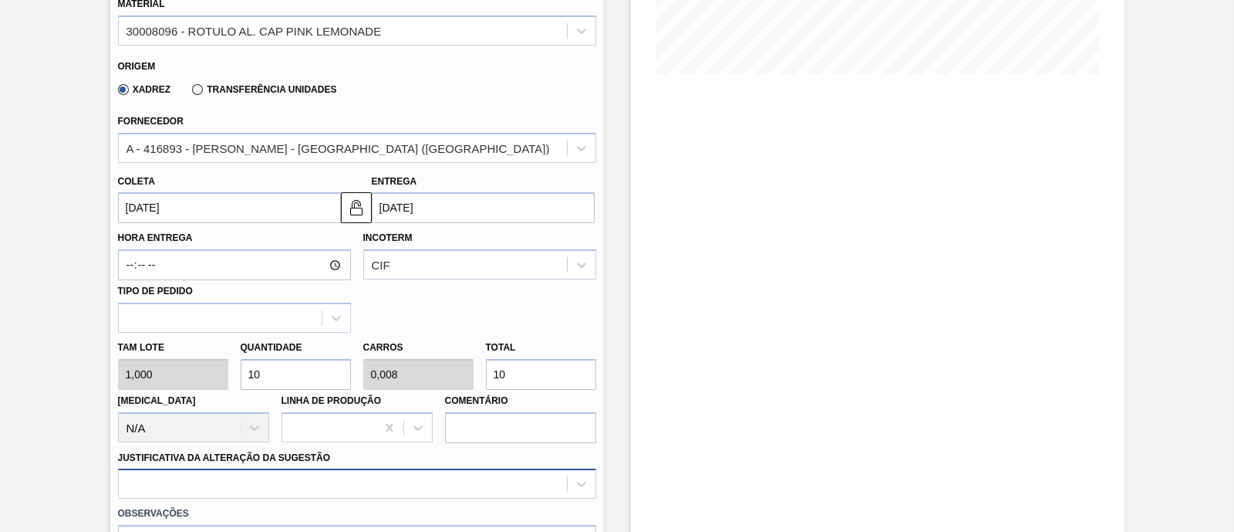
click at [225, 475] on div at bounding box center [357, 483] width 478 height 30
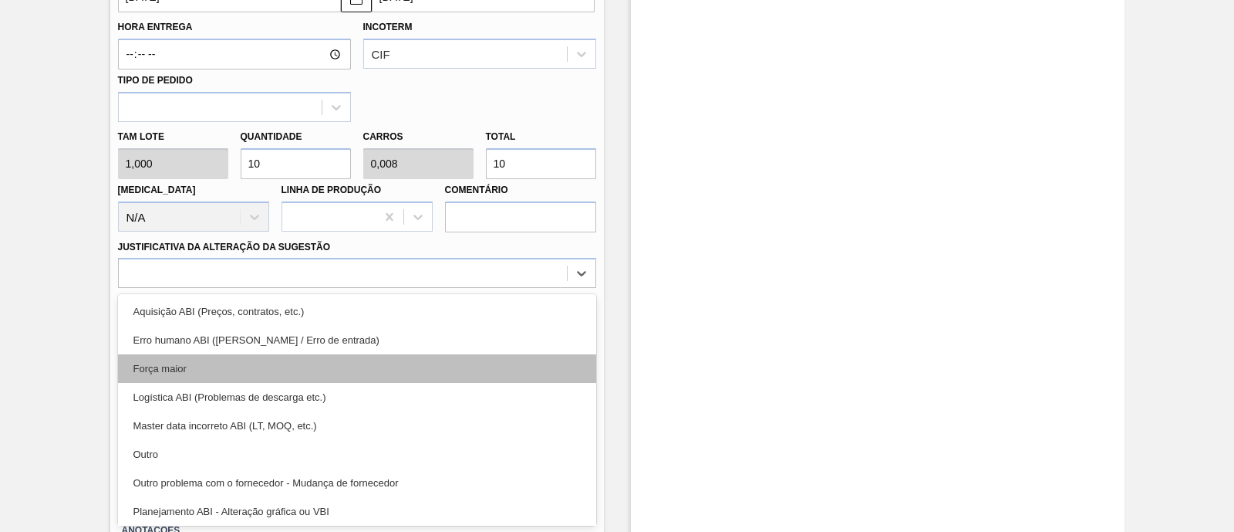
click at [220, 379] on div "Força maior" at bounding box center [357, 368] width 478 height 29
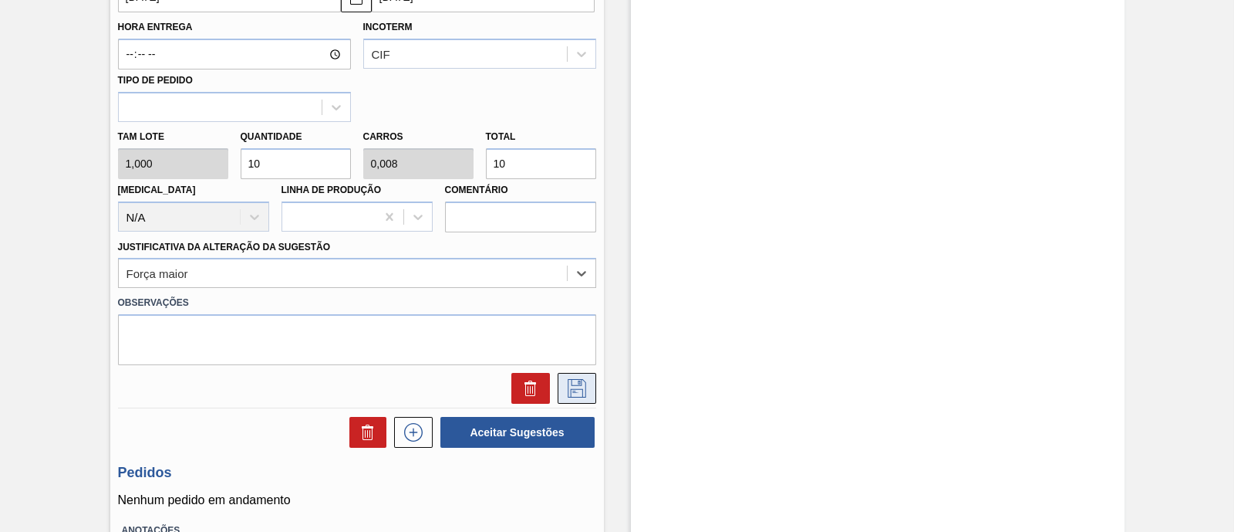
click at [583, 400] on button at bounding box center [577, 388] width 39 height 31
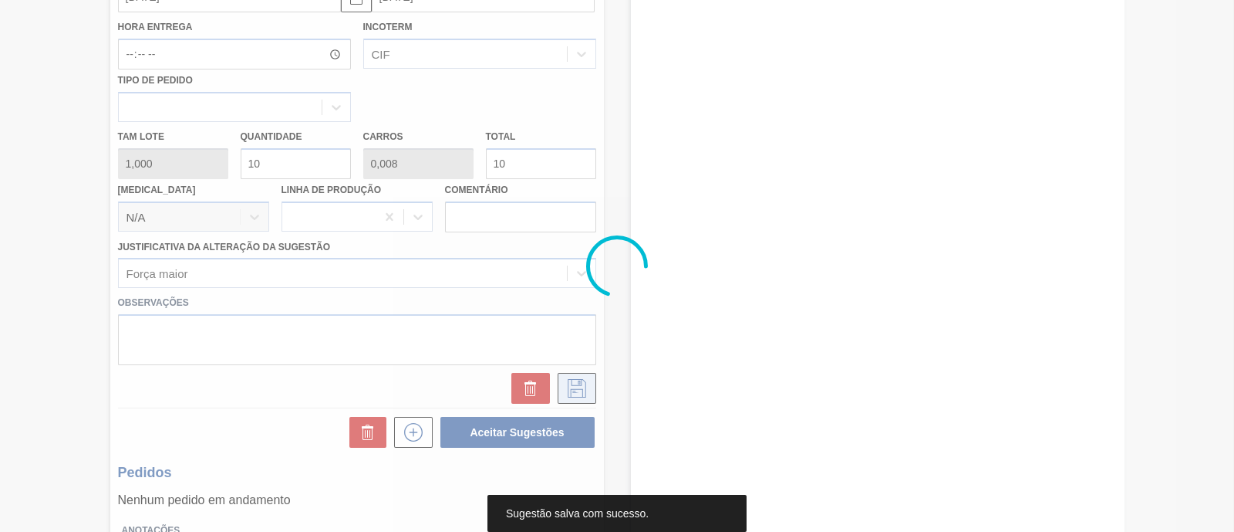
scroll to position [131, 0]
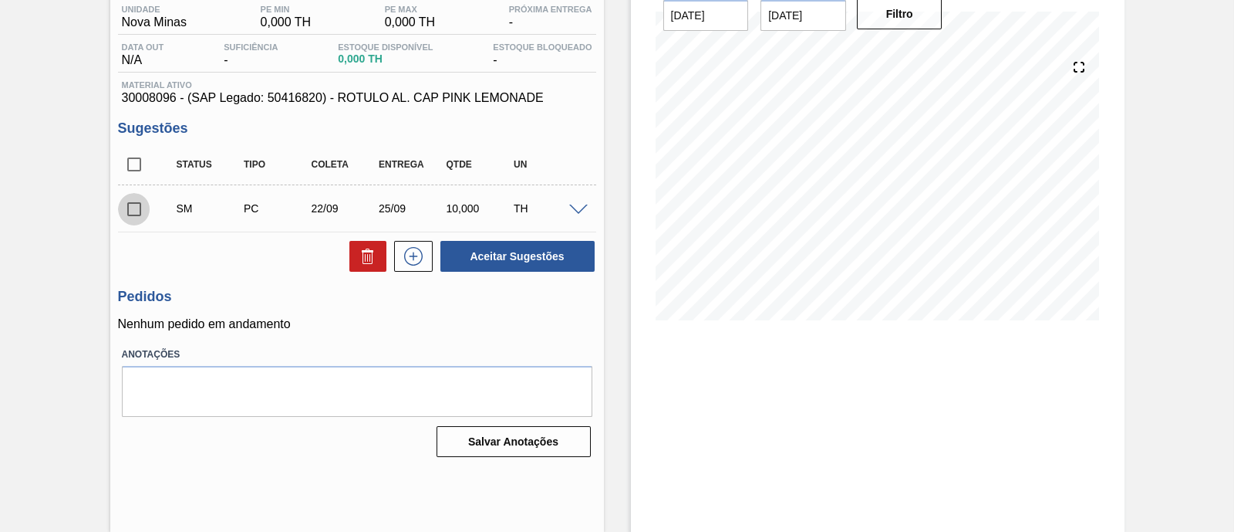
click at [133, 209] on input "checkbox" at bounding box center [134, 209] width 32 height 32
click at [365, 252] on icon at bounding box center [368, 251] width 12 height 2
checkbox input "false"
